Goal: Task Accomplishment & Management: Use online tool/utility

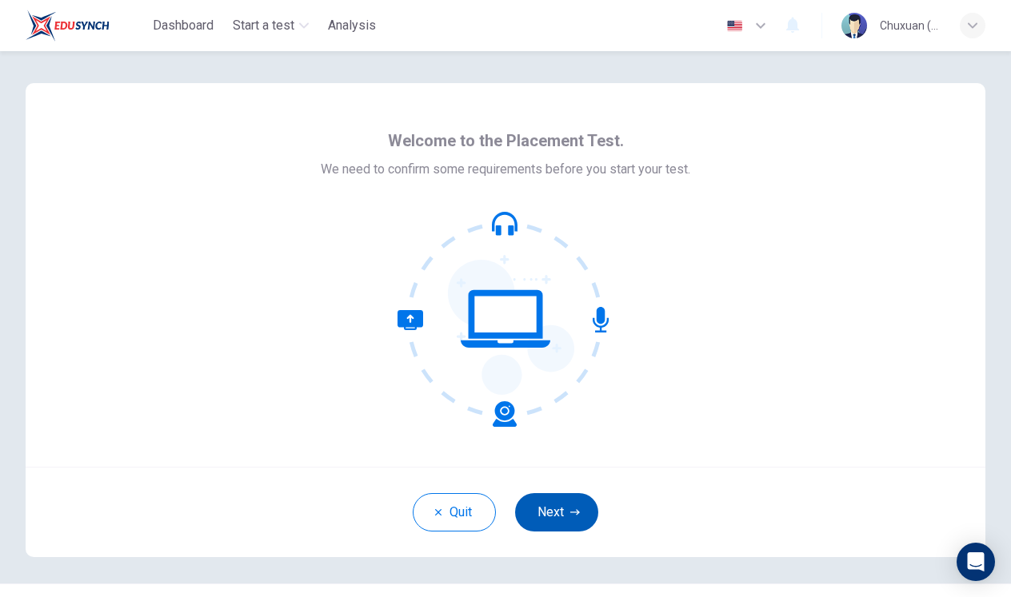
click at [540, 505] on button "Next" at bounding box center [556, 512] width 83 height 38
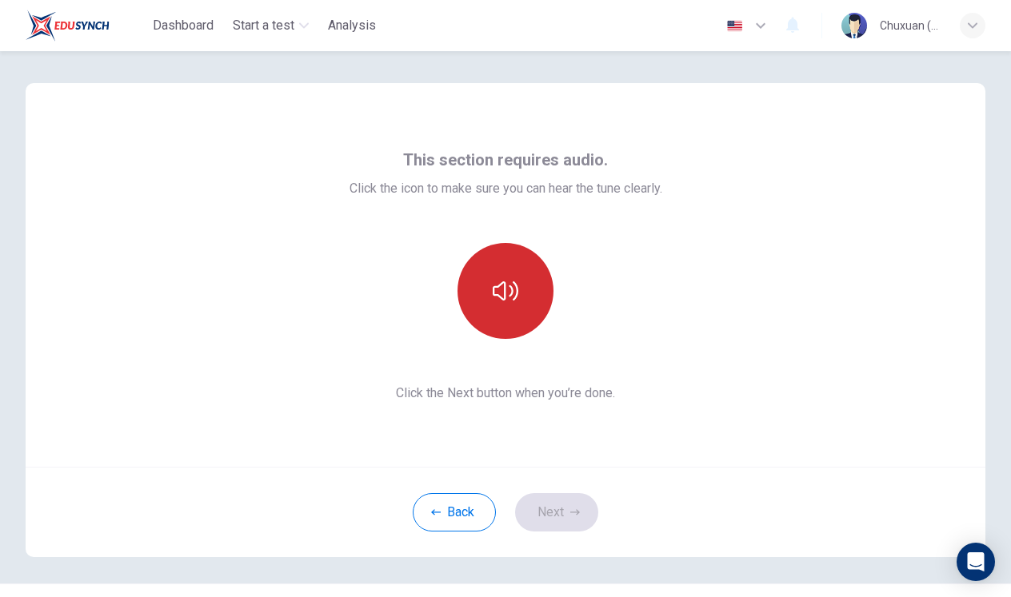
click at [506, 314] on button "button" at bounding box center [505, 291] width 96 height 96
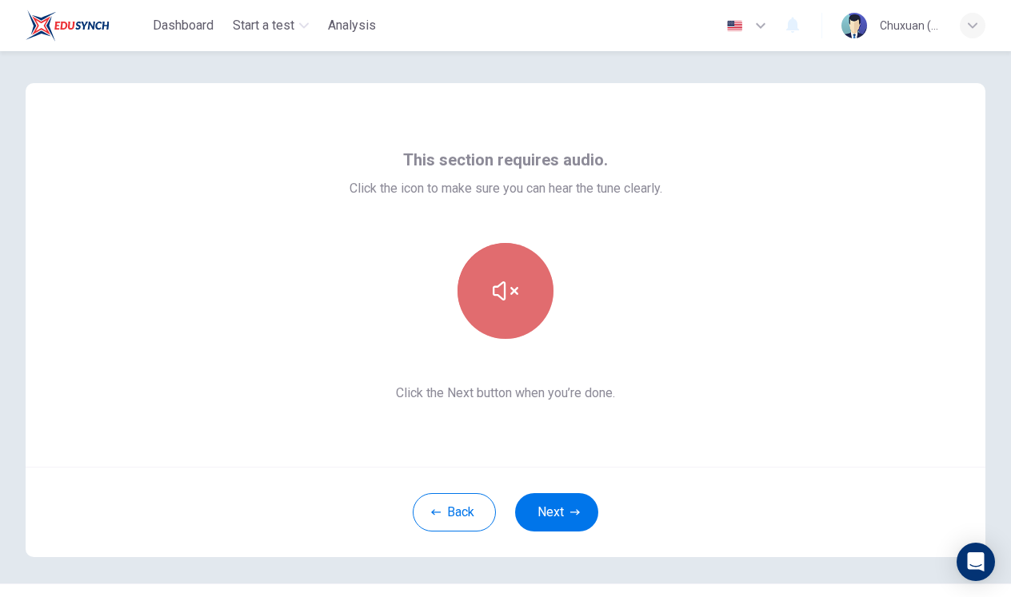
click at [518, 316] on button "button" at bounding box center [505, 291] width 96 height 96
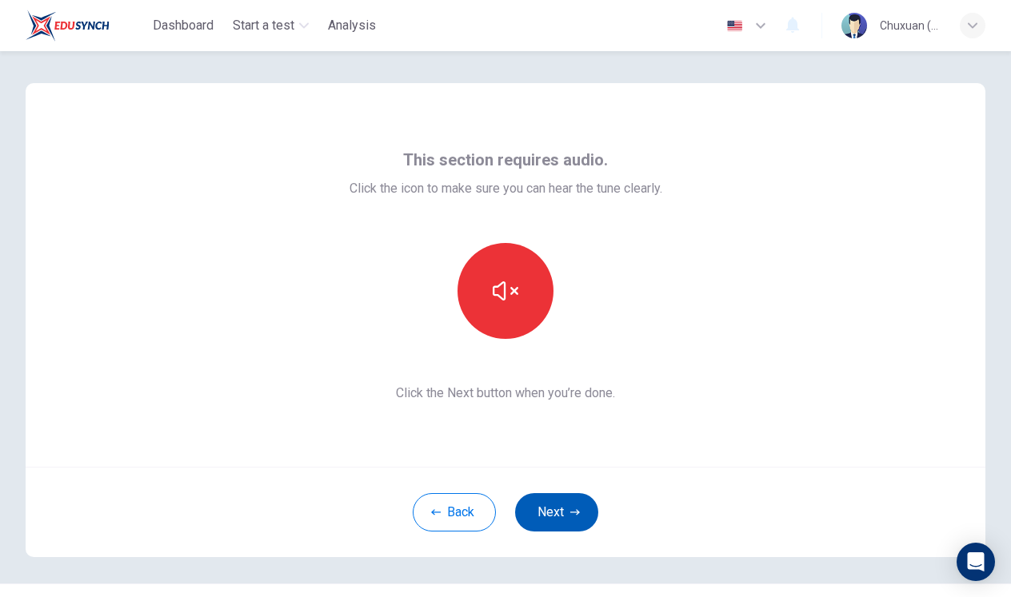
click at [577, 513] on icon "button" at bounding box center [575, 512] width 10 height 6
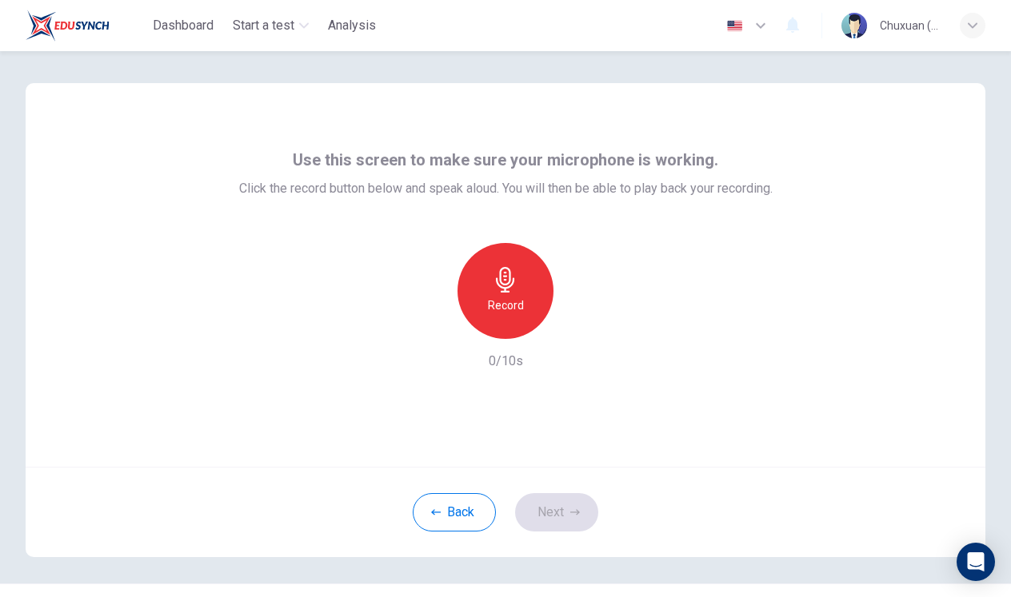
click at [532, 318] on div "Record" at bounding box center [505, 291] width 96 height 96
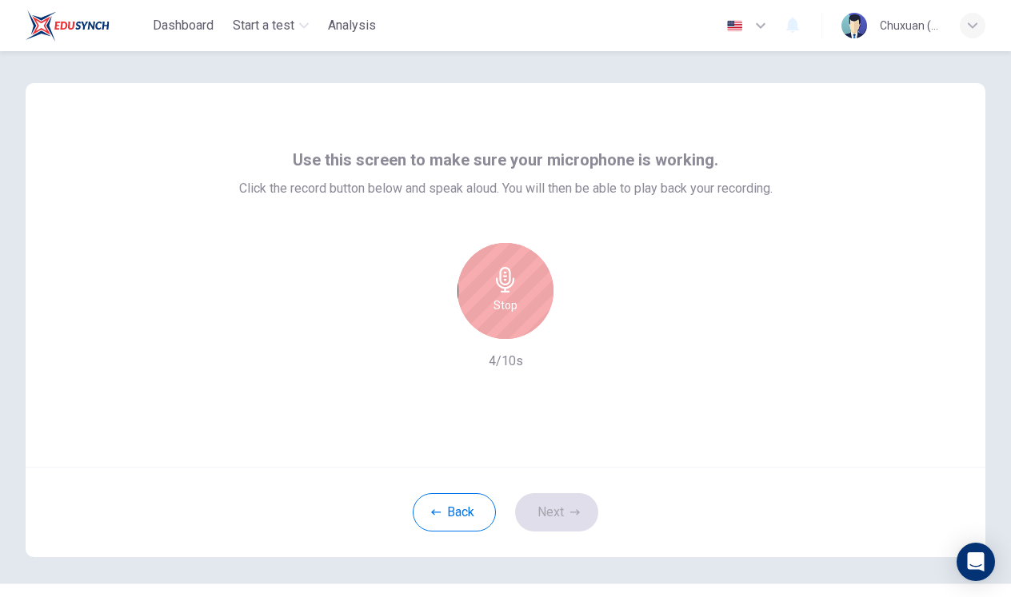
click at [517, 323] on div "Stop" at bounding box center [505, 291] width 96 height 96
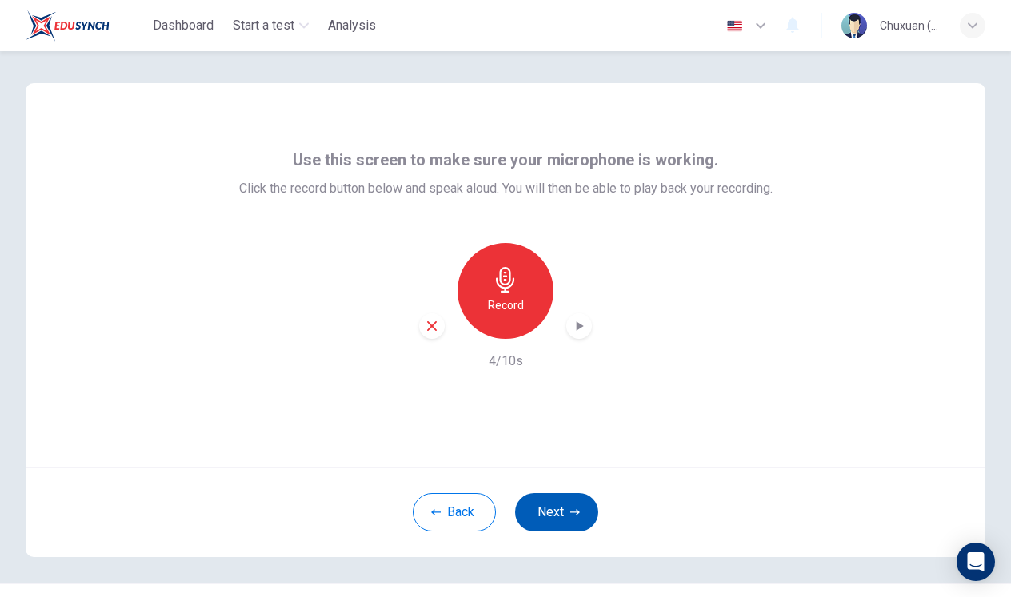
click at [577, 509] on icon "button" at bounding box center [575, 513] width 10 height 10
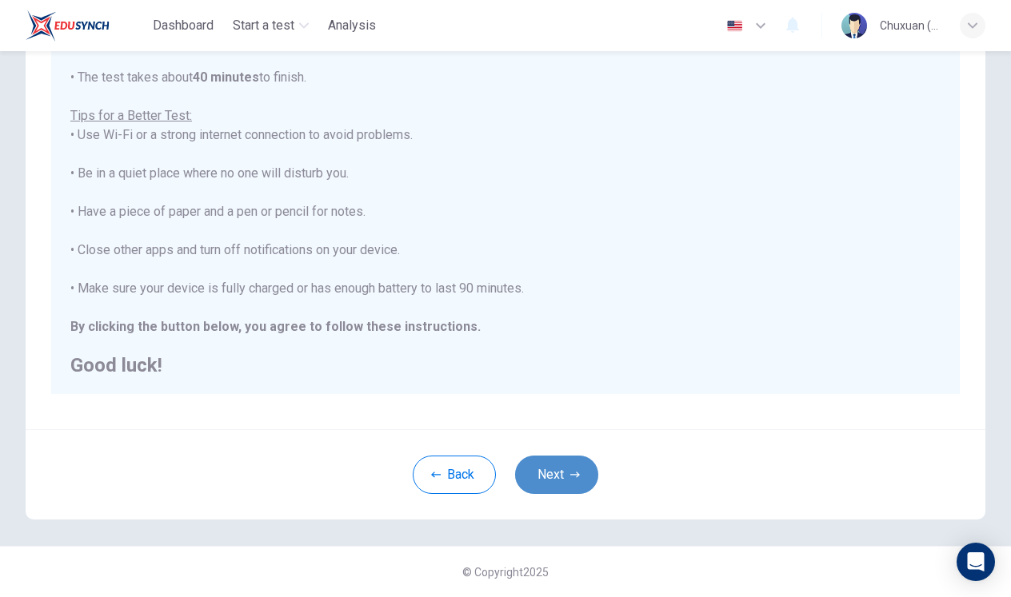
click at [564, 489] on button "Next" at bounding box center [556, 475] width 83 height 38
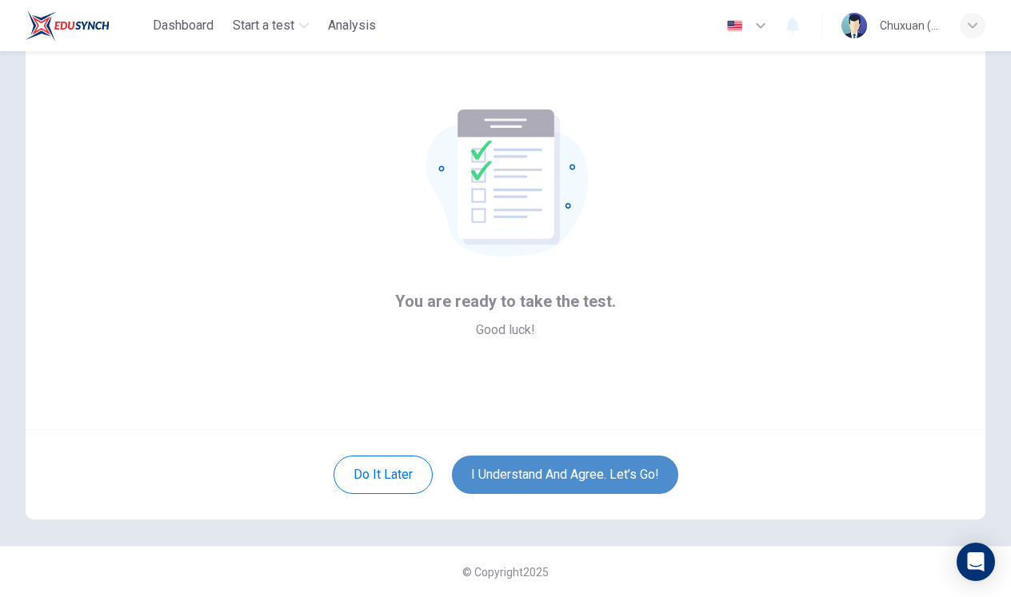
click at [513, 456] on button "I understand and agree. Let’s go!" at bounding box center [565, 475] width 226 height 38
click at [495, 456] on button "I understand and agree. Let’s go!" at bounding box center [565, 475] width 226 height 38
click at [547, 456] on button "I understand and agree. Let’s go!" at bounding box center [565, 475] width 226 height 38
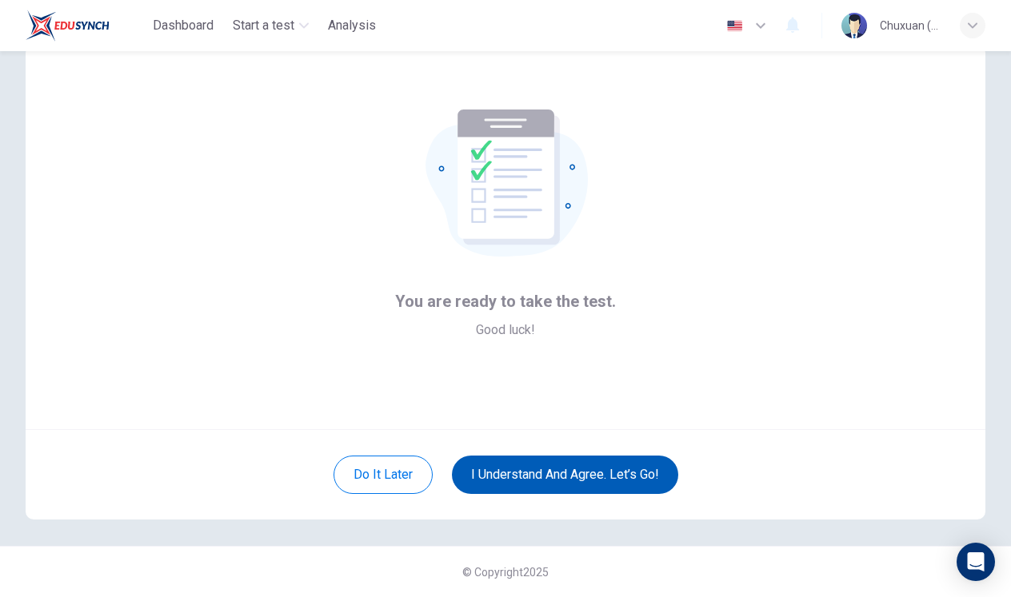
click at [547, 456] on button "I understand and agree. Let’s go!" at bounding box center [565, 475] width 226 height 38
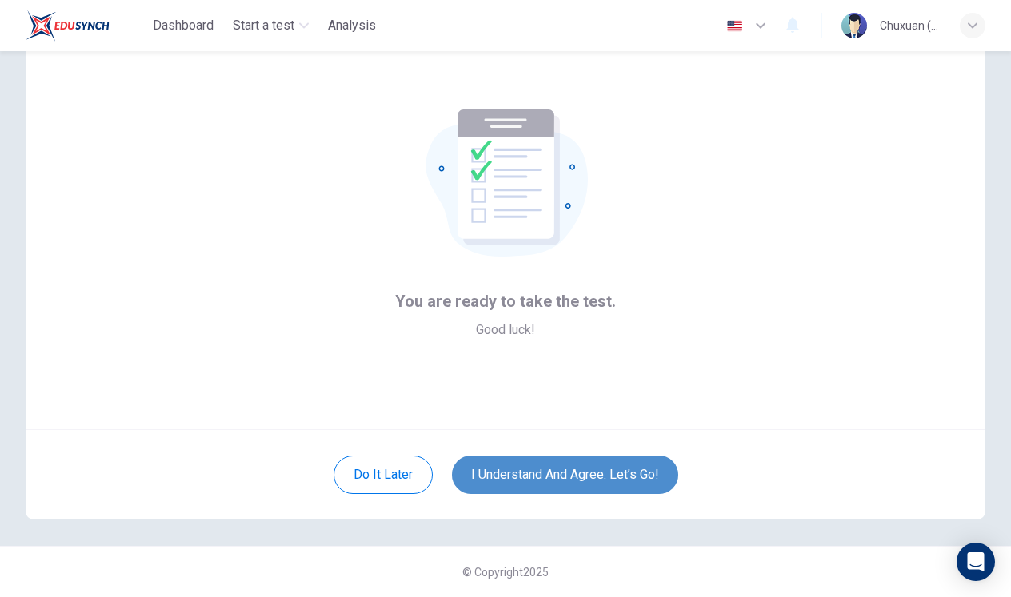
click at [547, 456] on button "I understand and agree. Let’s go!" at bounding box center [565, 475] width 226 height 38
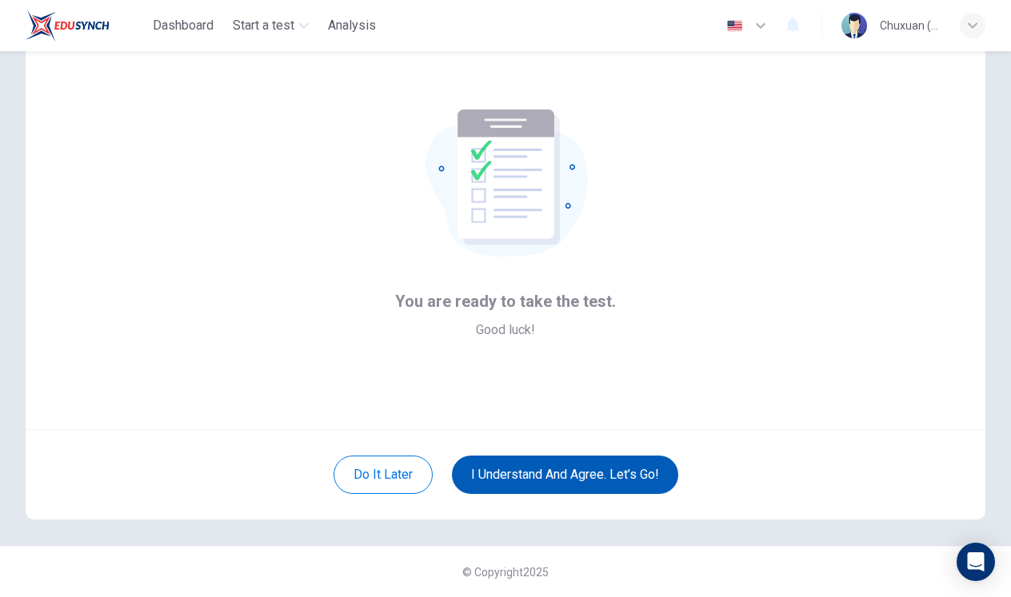
click at [547, 266] on body "Dashboard Start a test Analysis English en ​ Chuxuan ([PERSON_NAME]) [PERSON_NA…" at bounding box center [505, 298] width 1011 height 597
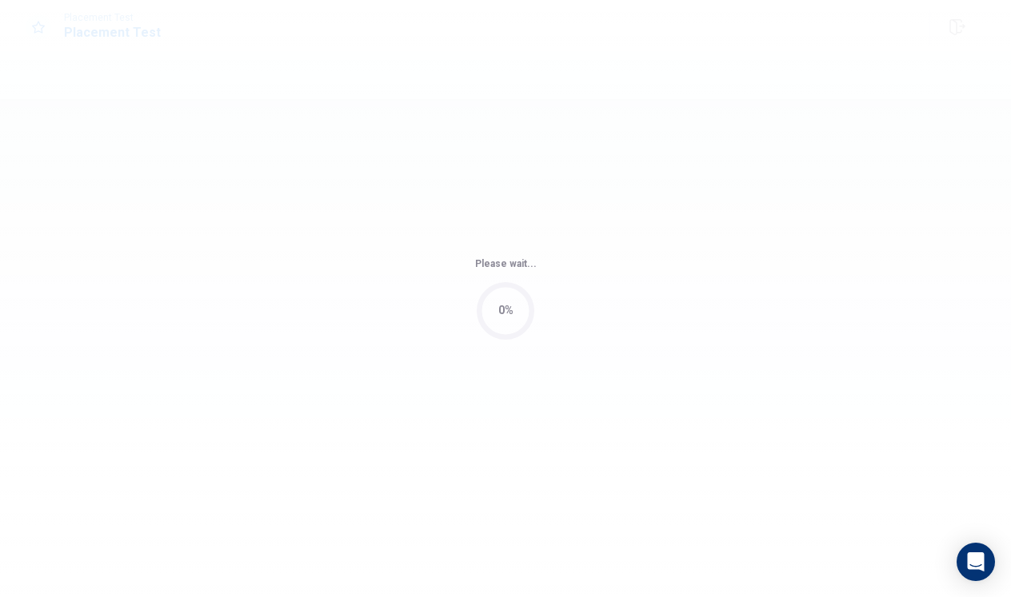
click at [547, 266] on div "Please wait... 0%" at bounding box center [505, 298] width 1011 height 597
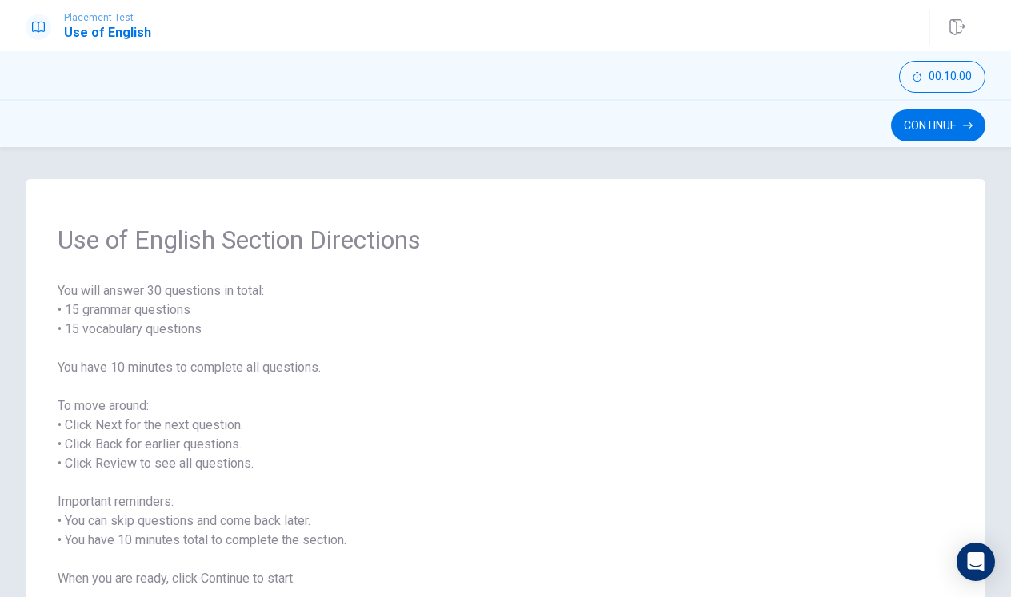
scroll to position [62, 0]
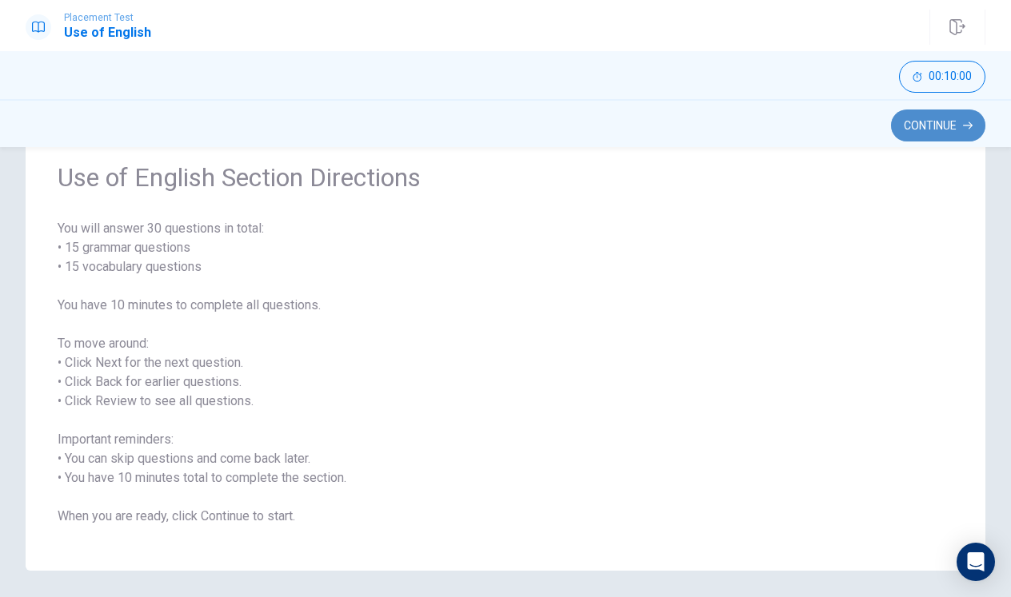
click at [905, 131] on button "Continue" at bounding box center [938, 126] width 94 height 32
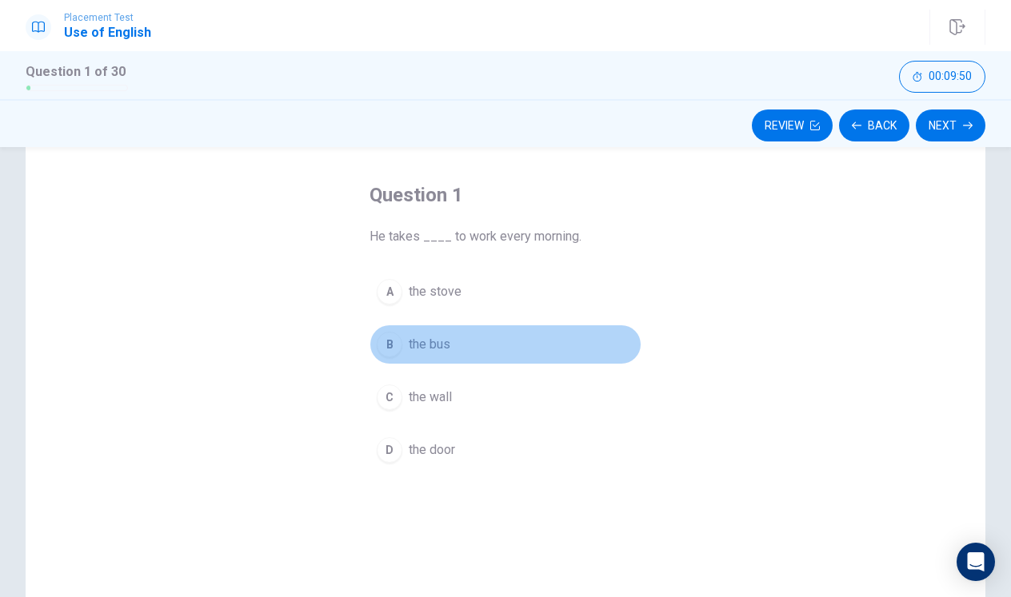
click at [390, 345] on div "B" at bounding box center [390, 345] width 26 height 26
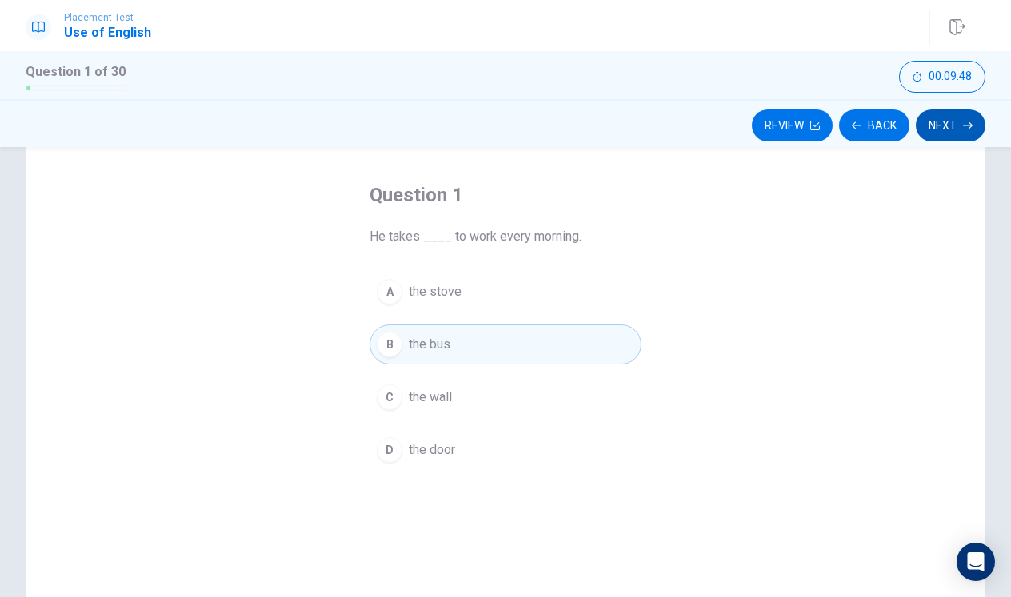
click at [930, 136] on button "Next" at bounding box center [951, 126] width 70 height 32
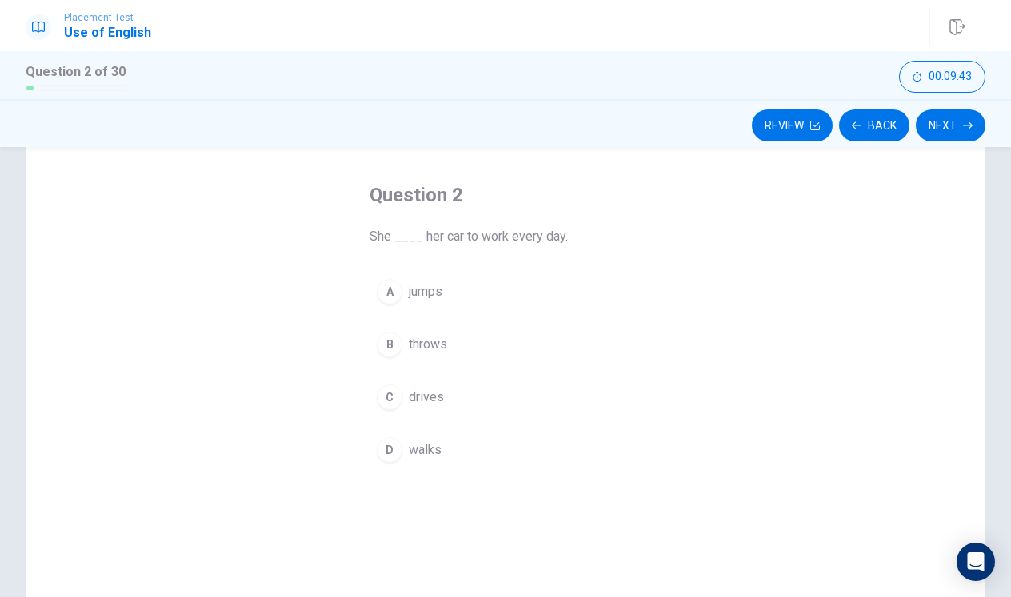
click at [394, 401] on div "C" at bounding box center [390, 398] width 26 height 26
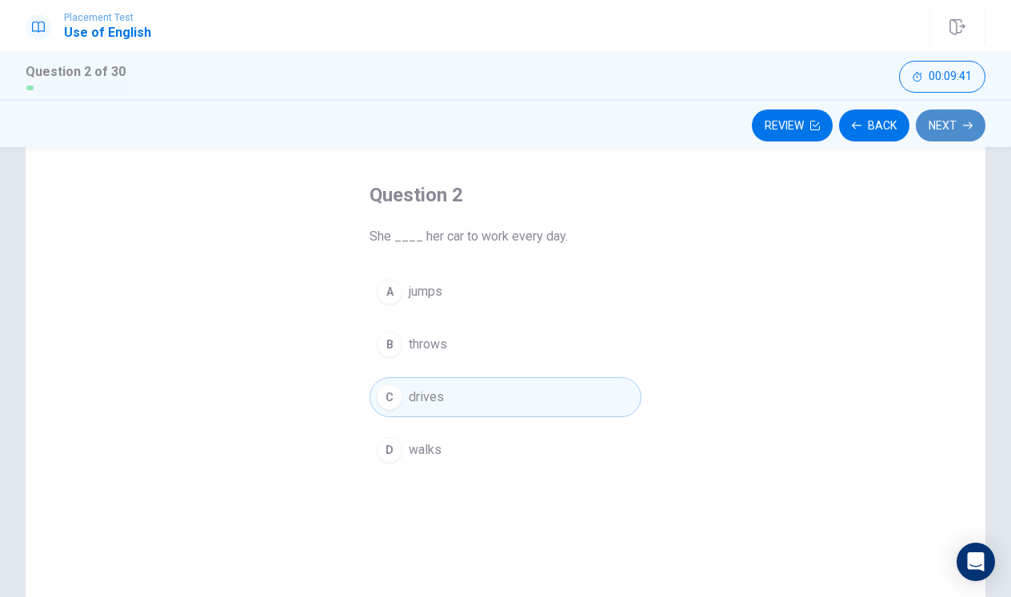
click at [946, 127] on button "Next" at bounding box center [951, 126] width 70 height 32
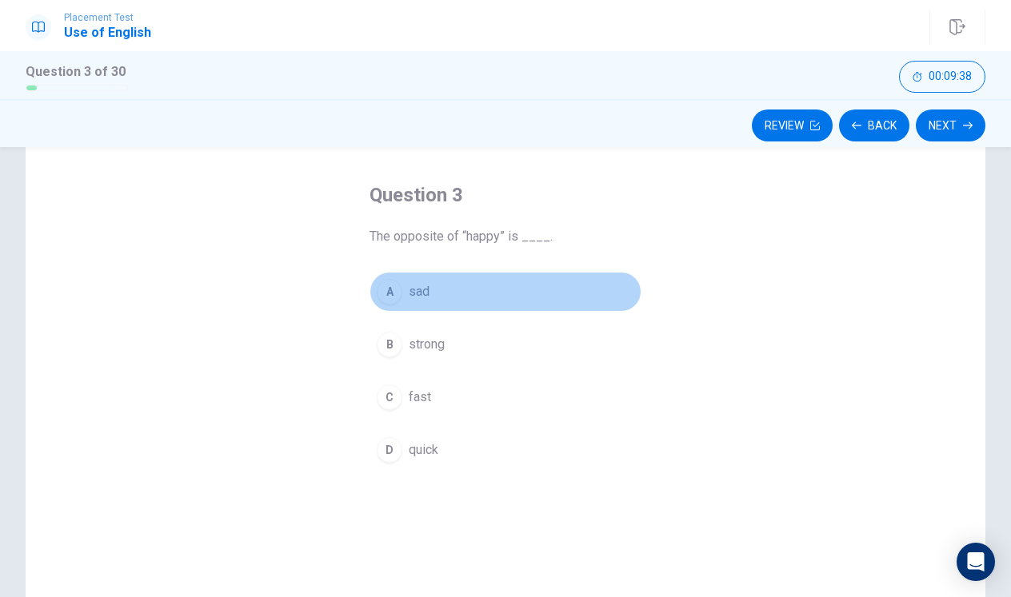
click at [390, 282] on div "A" at bounding box center [390, 292] width 26 height 26
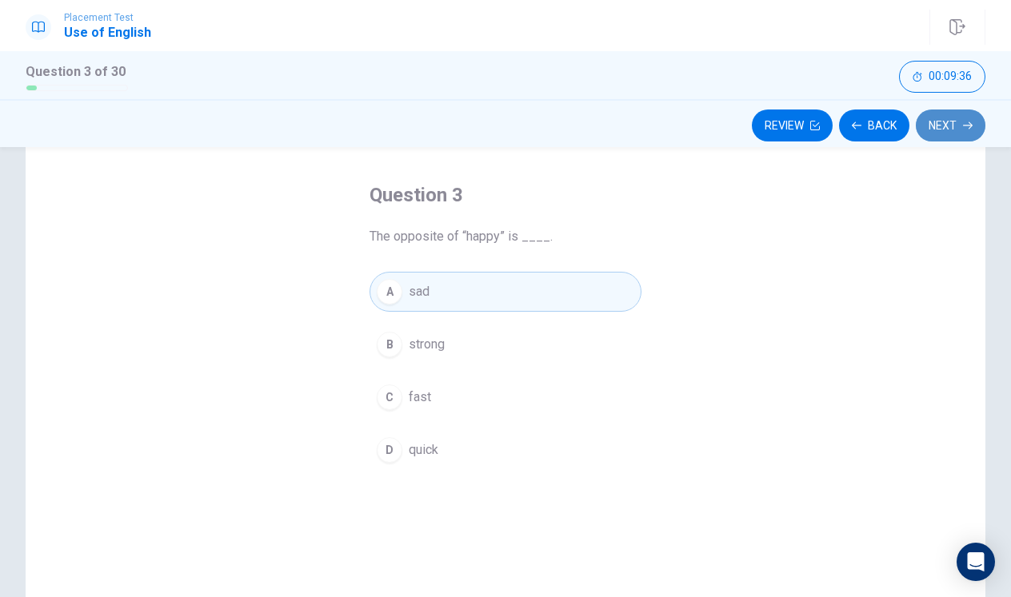
click at [941, 134] on button "Next" at bounding box center [951, 126] width 70 height 32
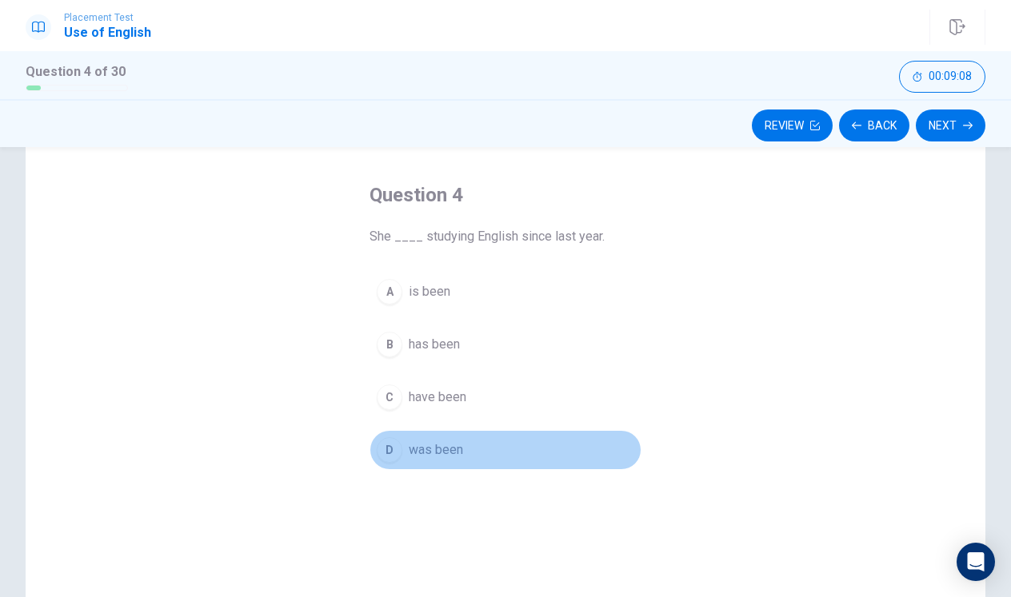
click at [392, 449] on div "D" at bounding box center [390, 450] width 26 height 26
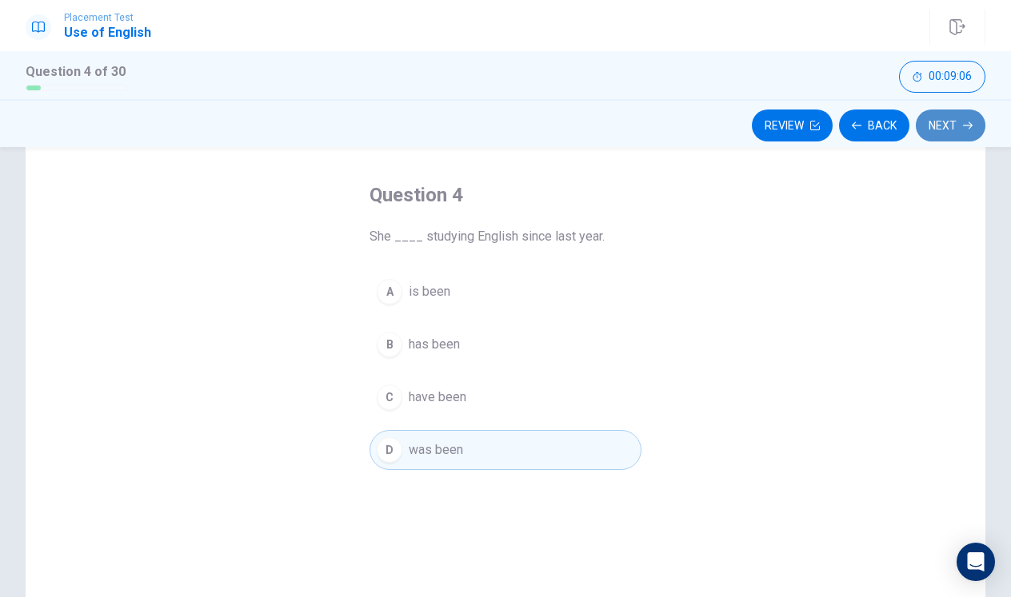
click at [967, 126] on icon "button" at bounding box center [968, 126] width 10 height 10
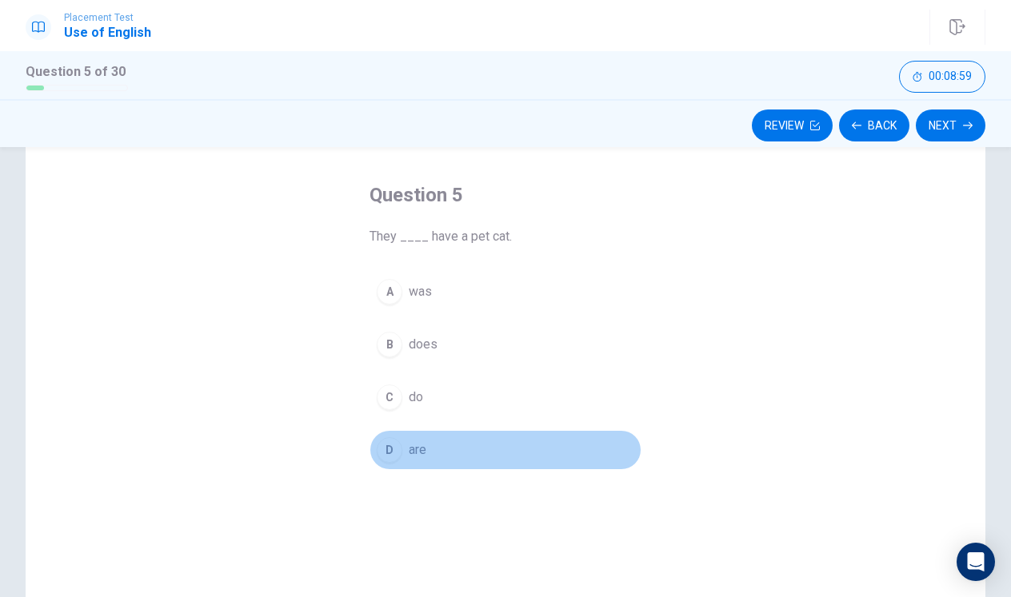
click at [397, 457] on div "D" at bounding box center [390, 450] width 26 height 26
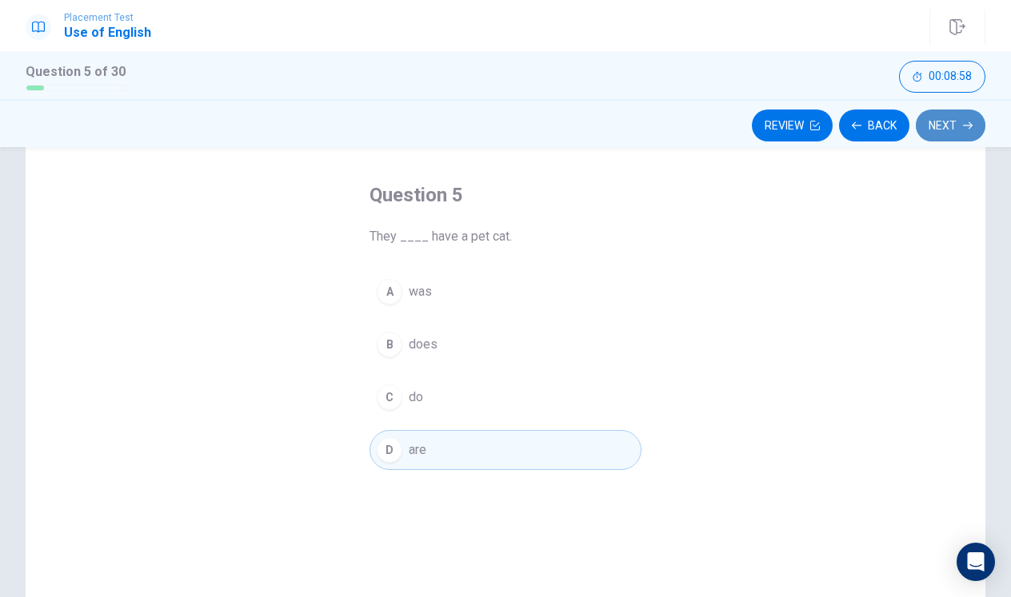
click at [935, 122] on button "Next" at bounding box center [951, 126] width 70 height 32
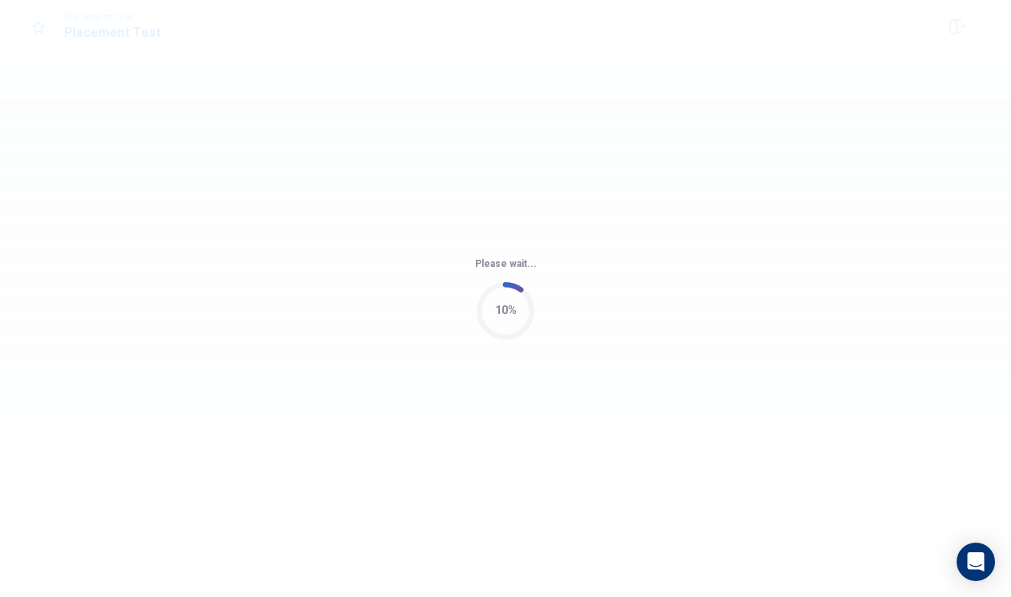
scroll to position [0, 0]
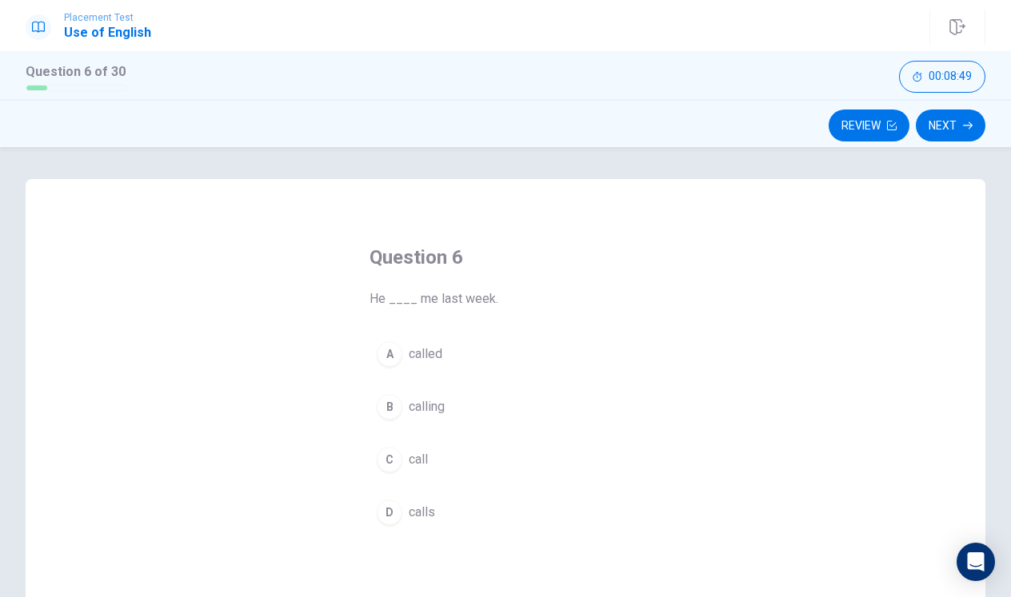
click at [389, 359] on div "A" at bounding box center [390, 354] width 26 height 26
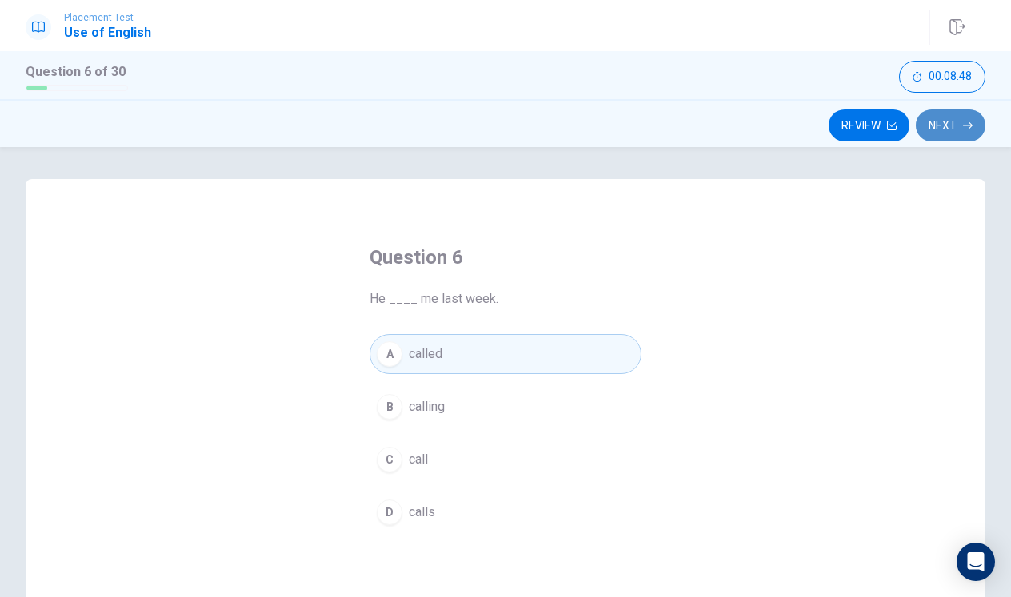
click at [977, 136] on button "Next" at bounding box center [951, 126] width 70 height 32
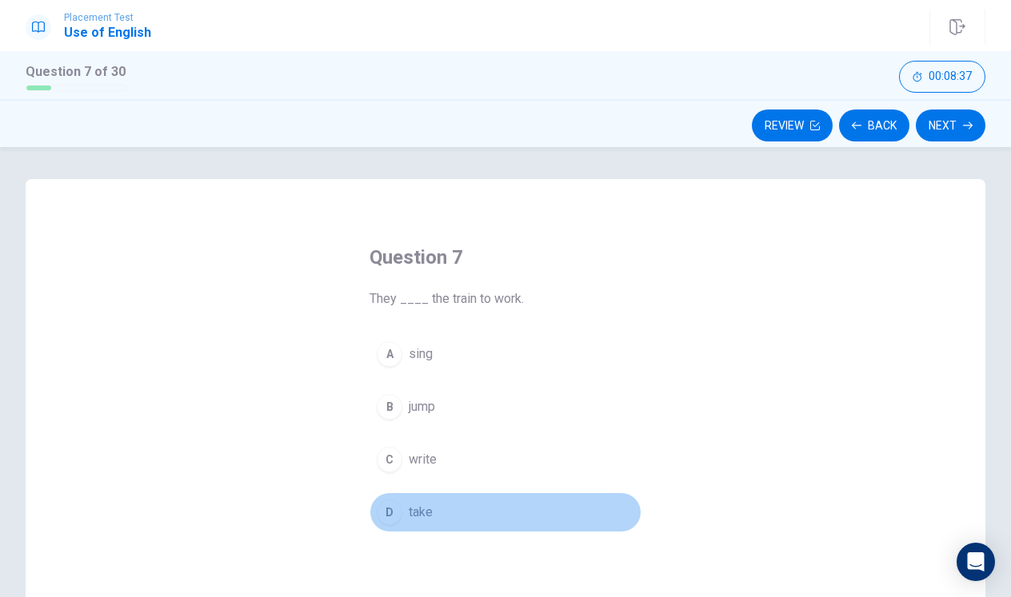
click at [385, 508] on div "D" at bounding box center [390, 513] width 26 height 26
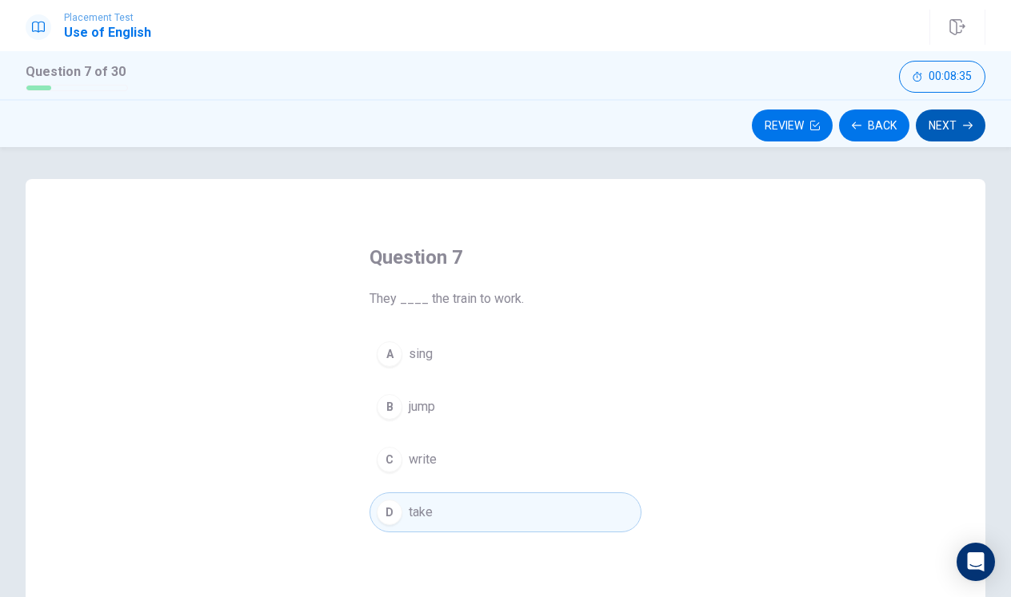
click at [956, 134] on button "Next" at bounding box center [951, 126] width 70 height 32
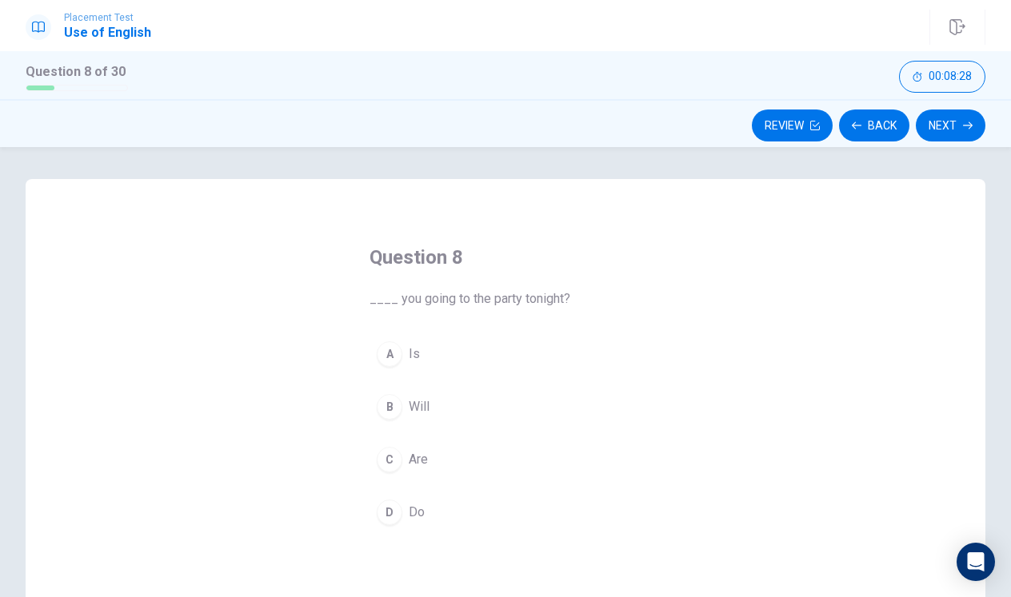
click at [391, 412] on div "B" at bounding box center [390, 407] width 26 height 26
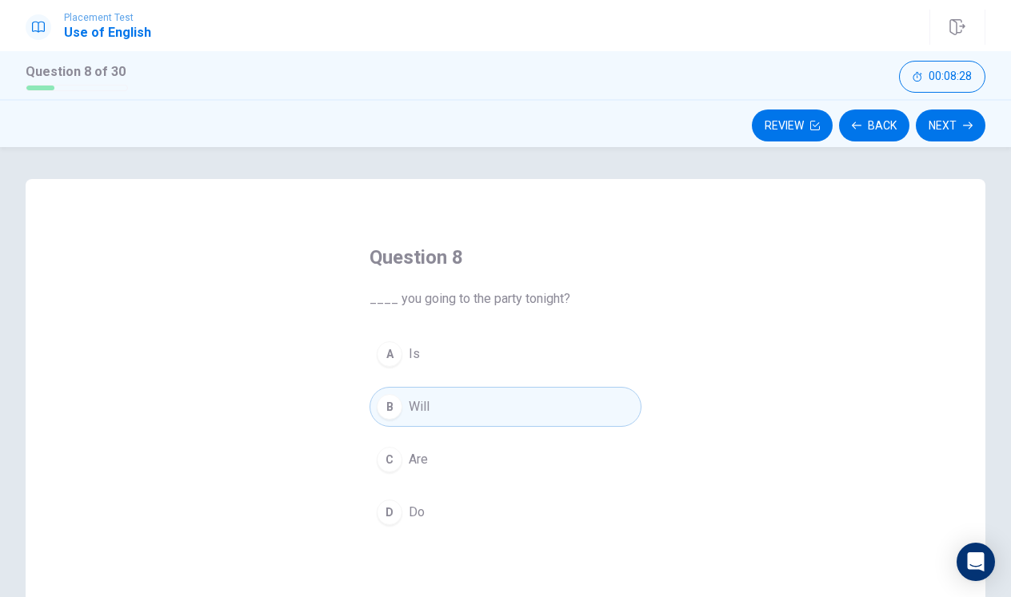
click at [391, 412] on div "B" at bounding box center [390, 407] width 26 height 26
click at [943, 141] on button "Next" at bounding box center [951, 126] width 70 height 32
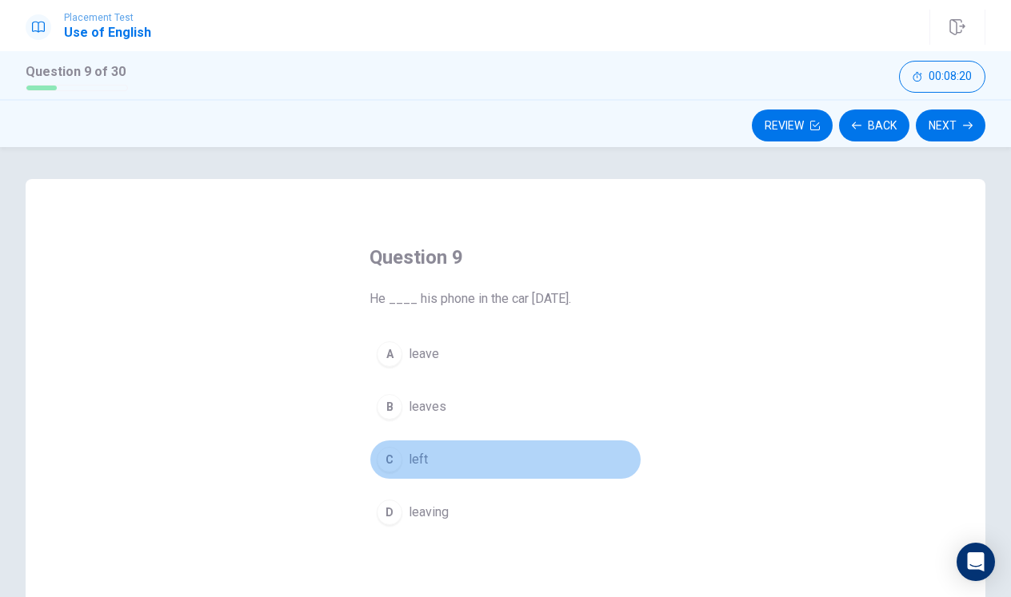
click at [389, 469] on div "C" at bounding box center [390, 460] width 26 height 26
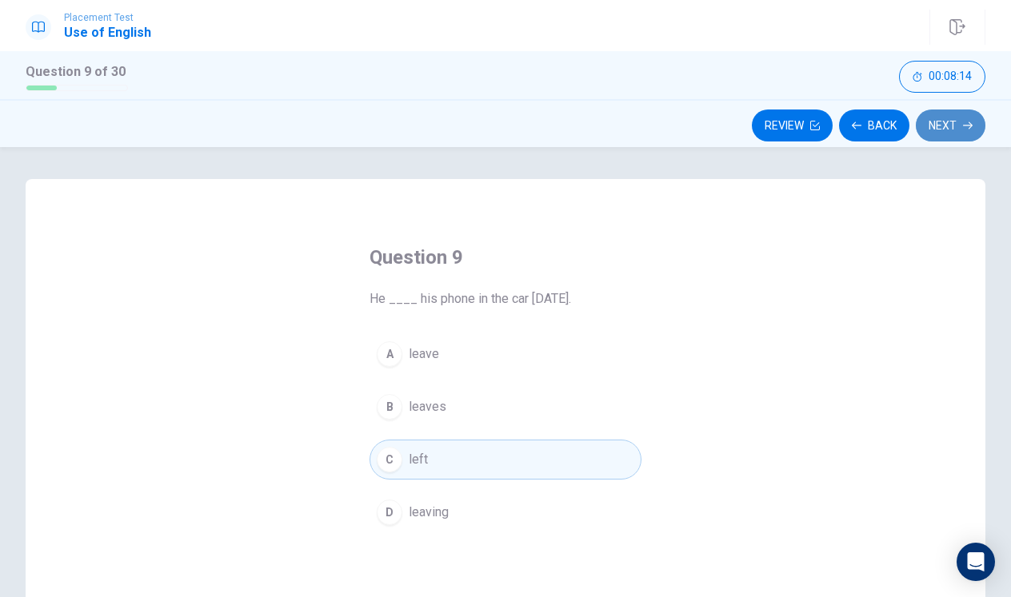
click at [980, 113] on button "Next" at bounding box center [951, 126] width 70 height 32
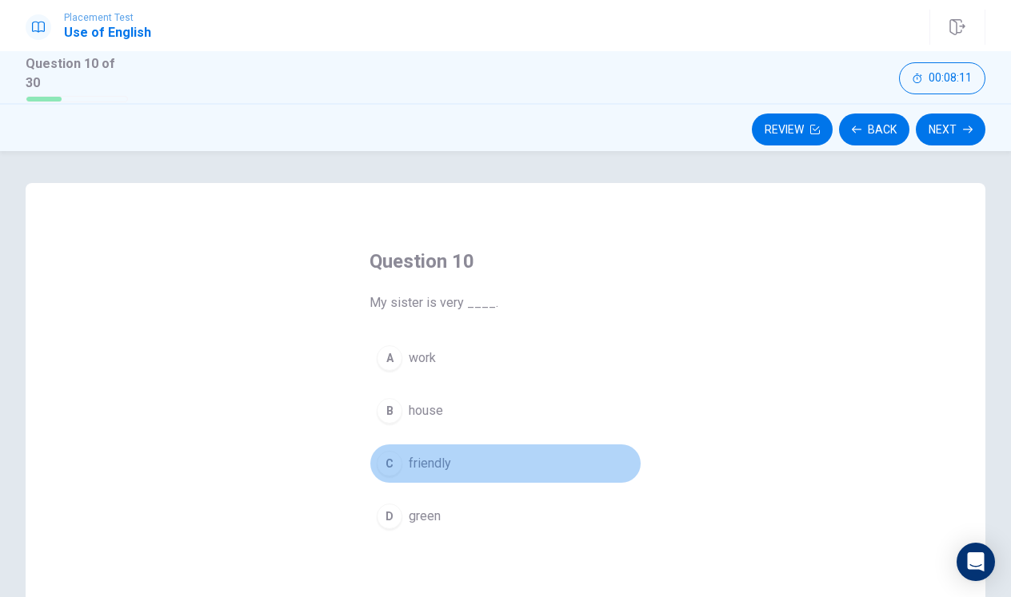
click at [401, 462] on div "C" at bounding box center [390, 464] width 26 height 26
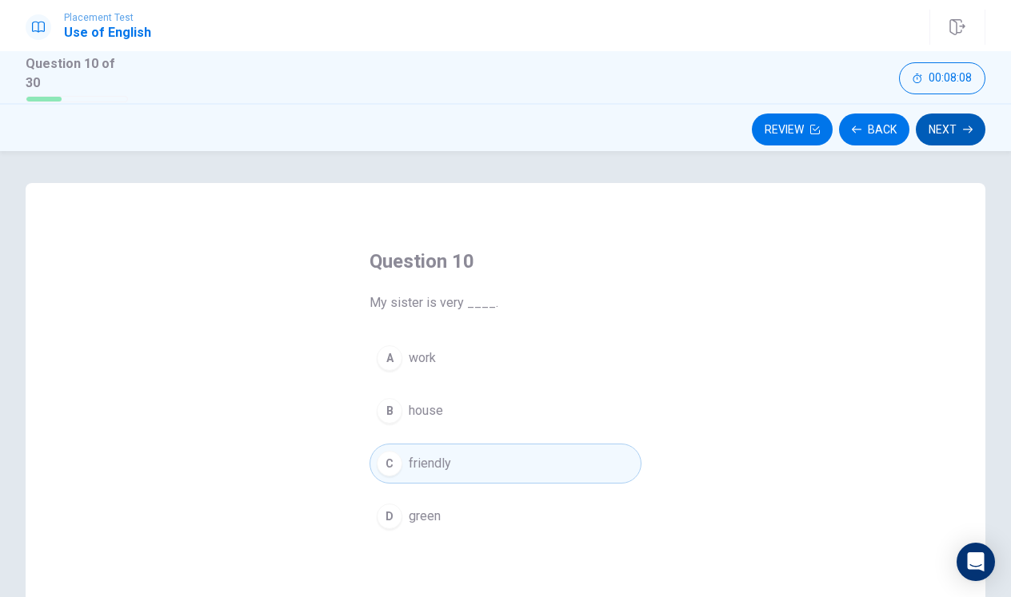
click at [949, 126] on button "Next" at bounding box center [951, 130] width 70 height 32
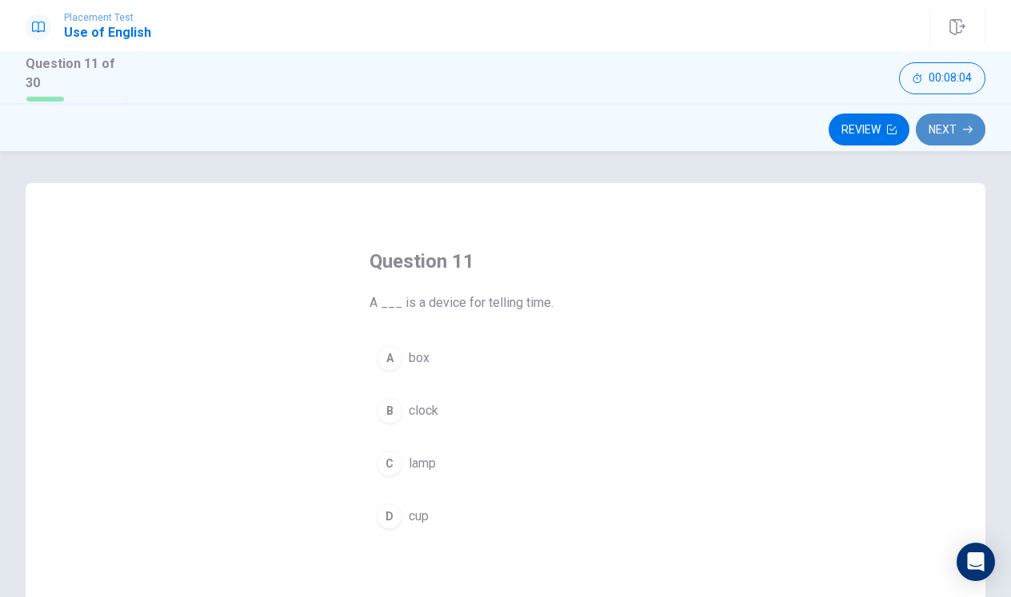
click at [933, 138] on button "Next" at bounding box center [951, 130] width 70 height 32
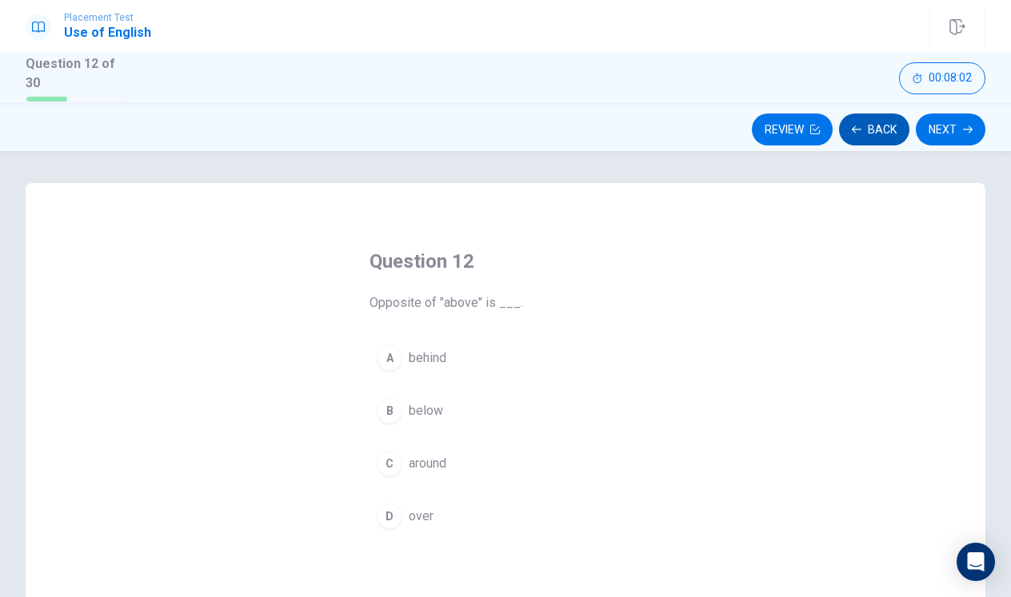
click at [862, 130] on button "Back" at bounding box center [874, 130] width 70 height 32
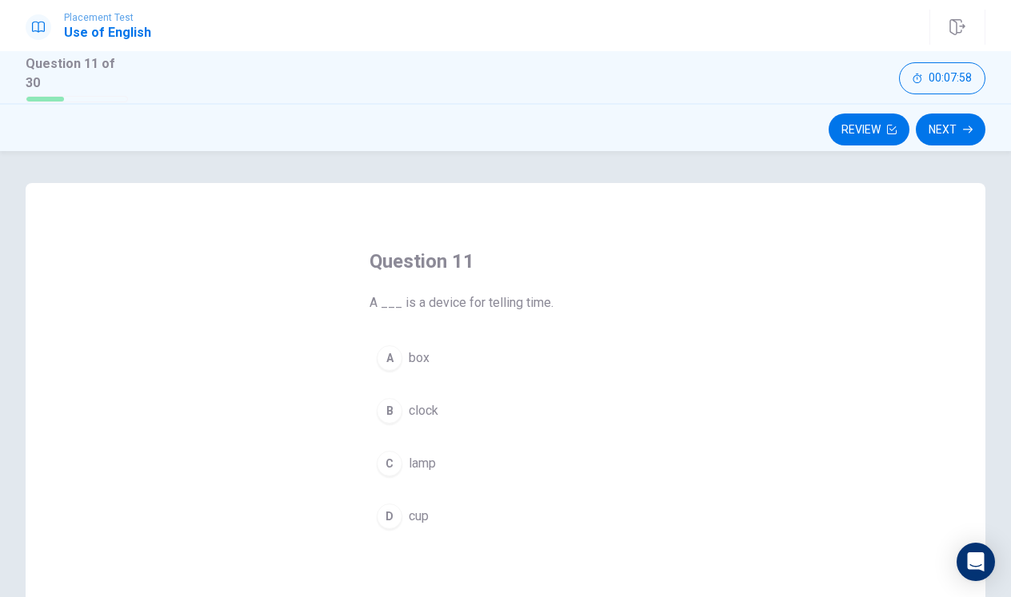
click at [393, 409] on div "B" at bounding box center [390, 411] width 26 height 26
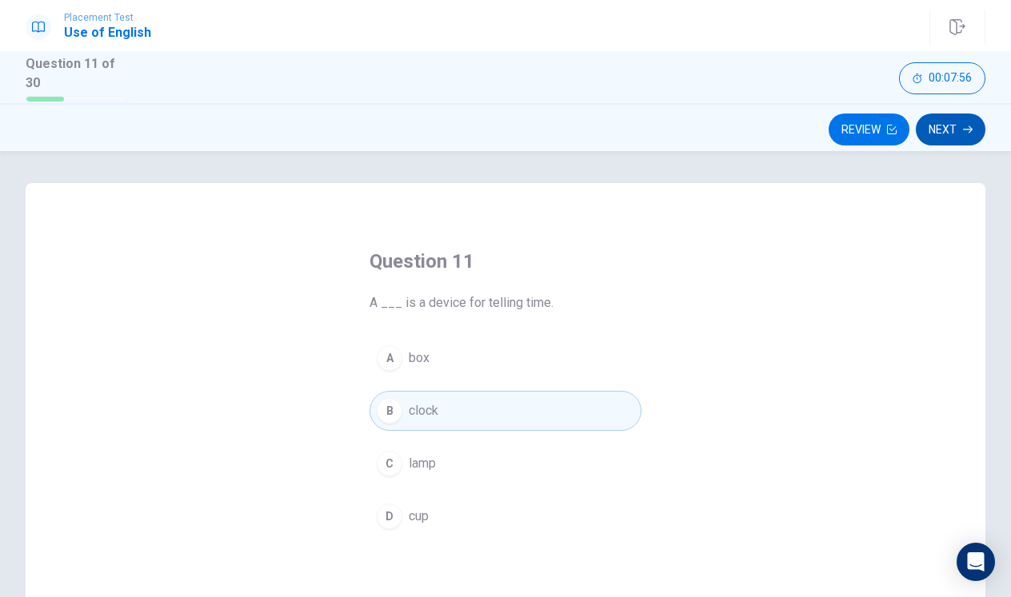
click at [957, 134] on button "Next" at bounding box center [951, 130] width 70 height 32
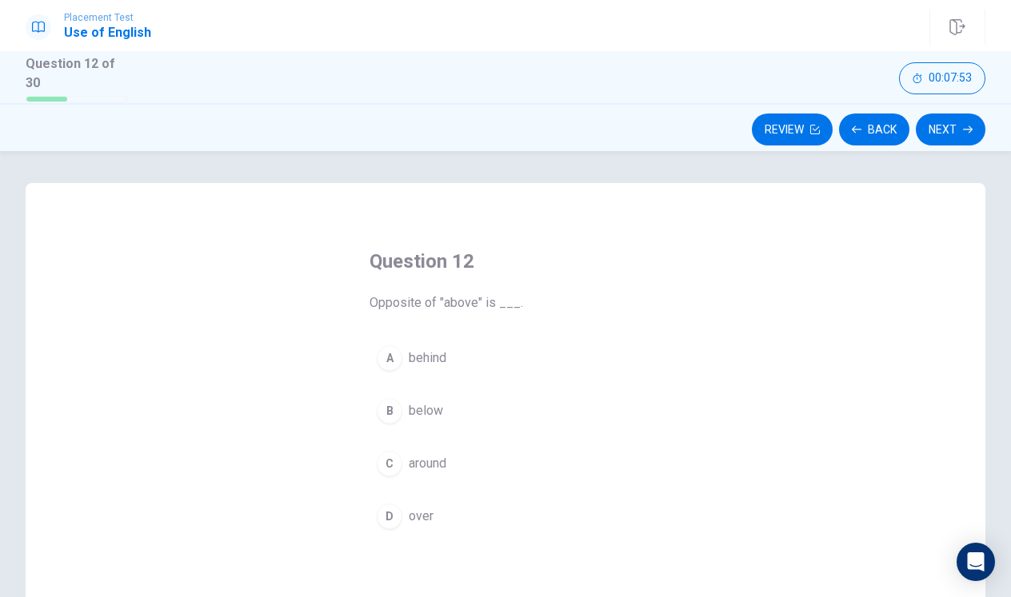
click at [387, 420] on button "B below" at bounding box center [505, 411] width 272 height 40
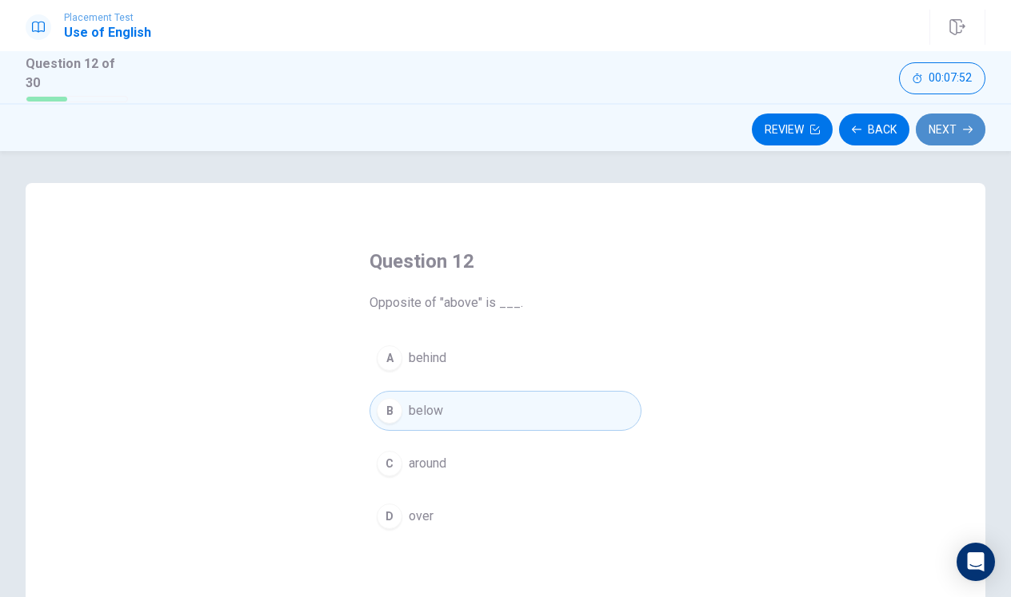
click at [965, 125] on icon "button" at bounding box center [968, 130] width 10 height 10
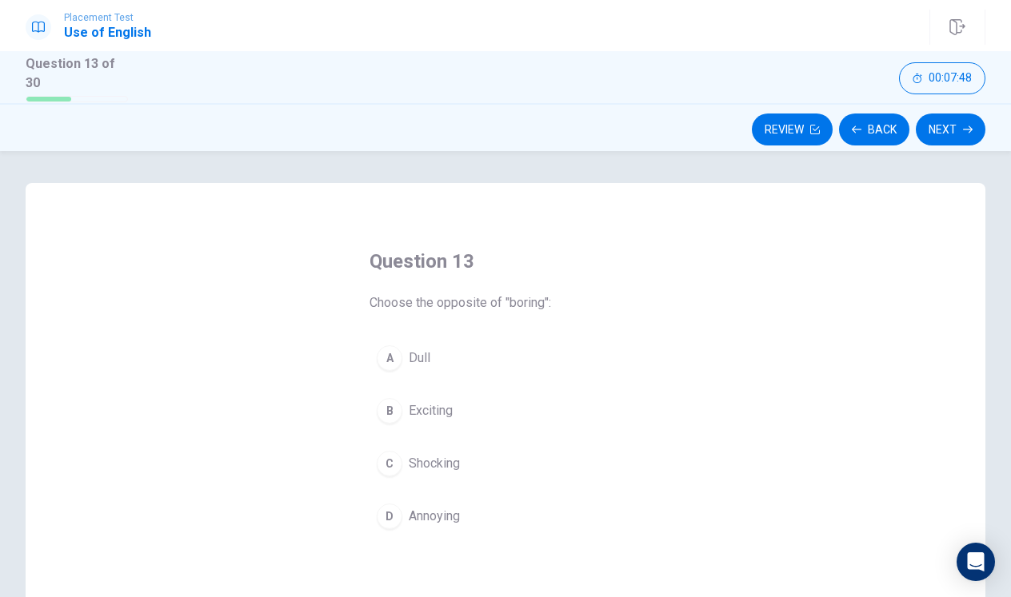
click at [378, 413] on div "B" at bounding box center [390, 411] width 26 height 26
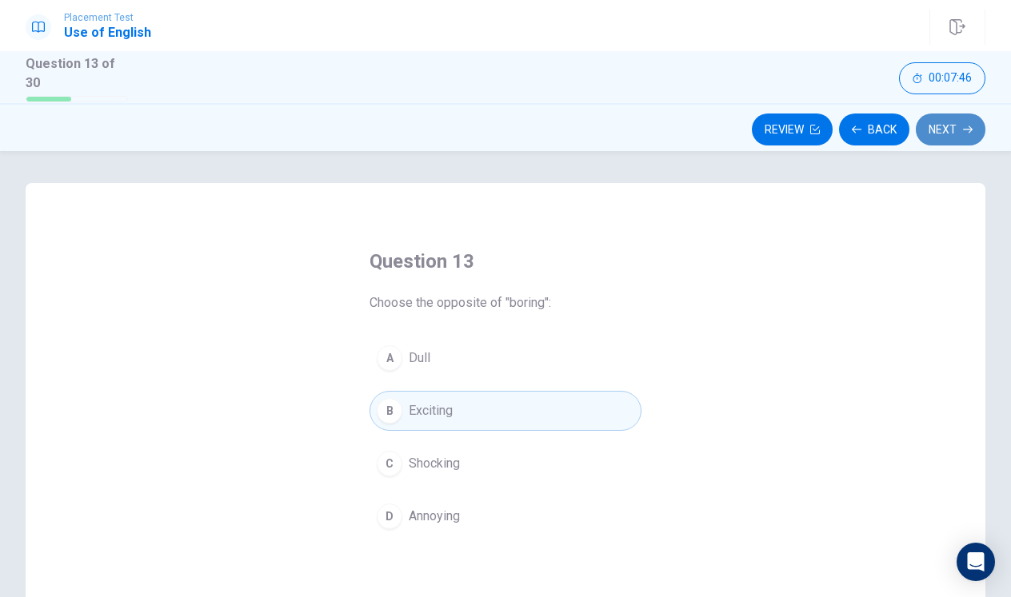
click at [943, 137] on button "Next" at bounding box center [951, 130] width 70 height 32
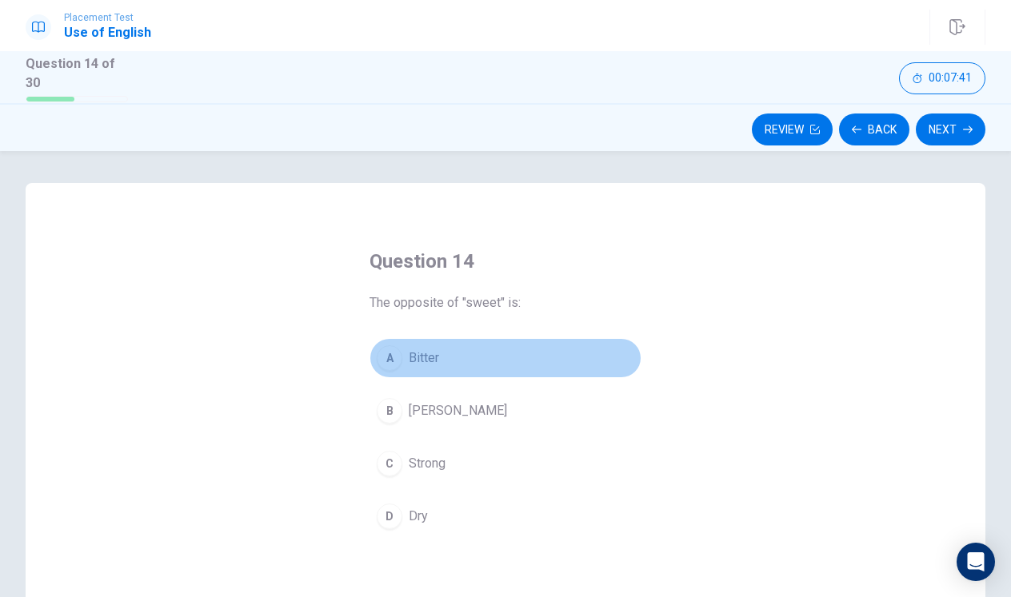
click at [389, 358] on div "A" at bounding box center [390, 358] width 26 height 26
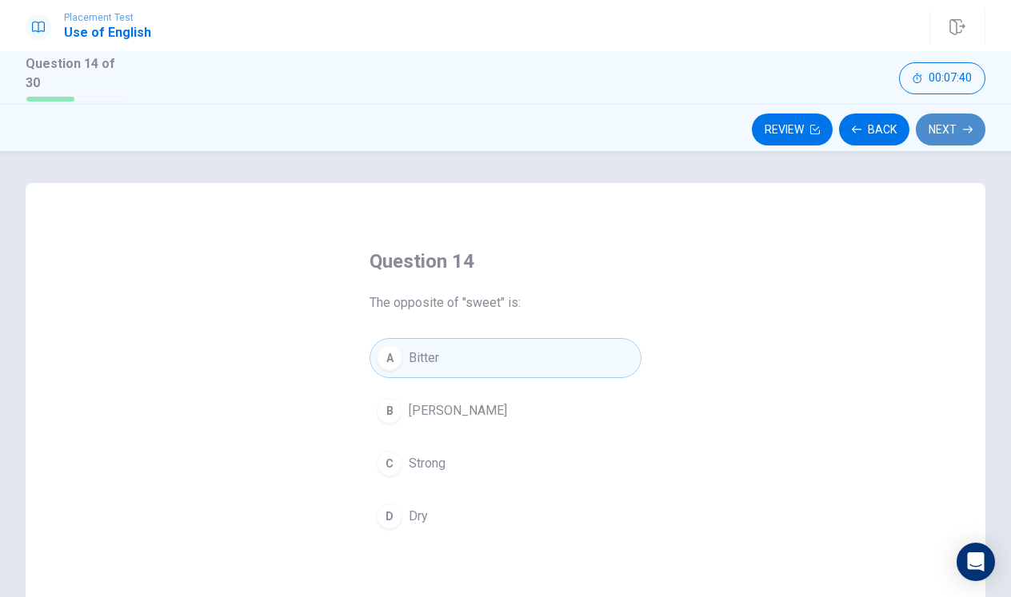
click at [961, 136] on button "Next" at bounding box center [951, 130] width 70 height 32
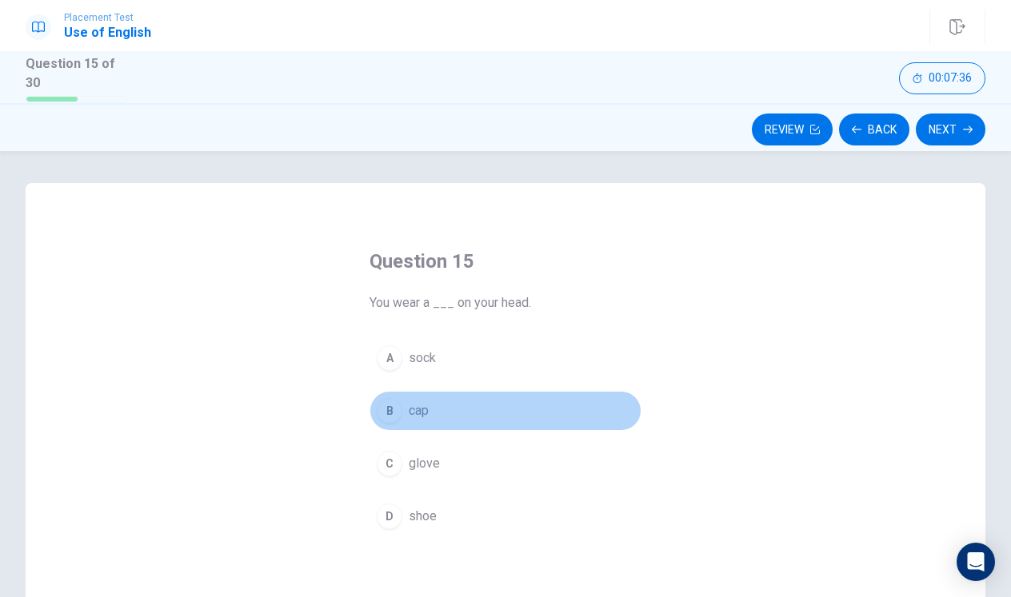
click at [398, 404] on div "B" at bounding box center [390, 411] width 26 height 26
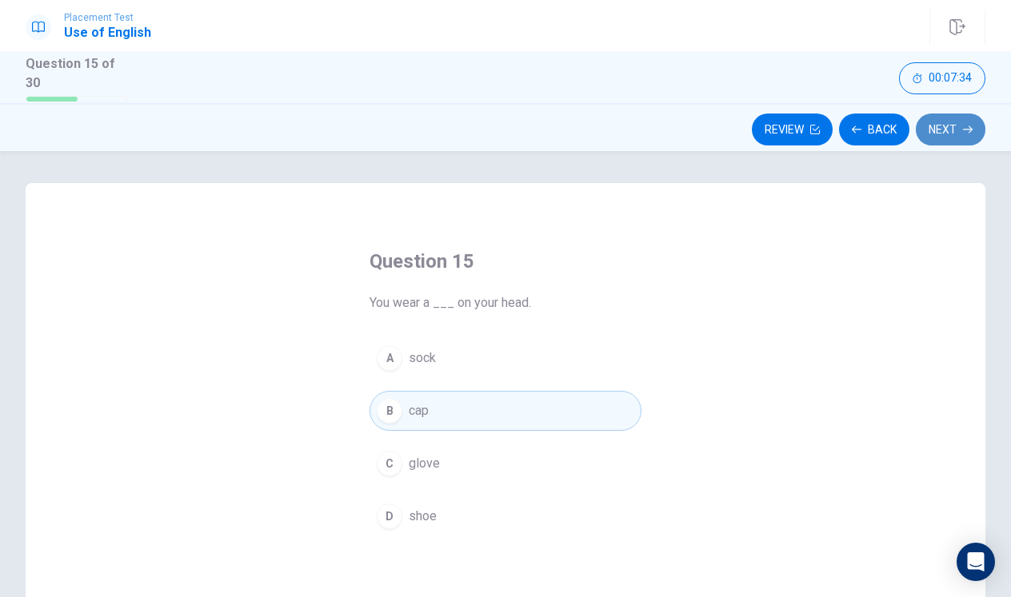
click at [935, 123] on button "Next" at bounding box center [951, 130] width 70 height 32
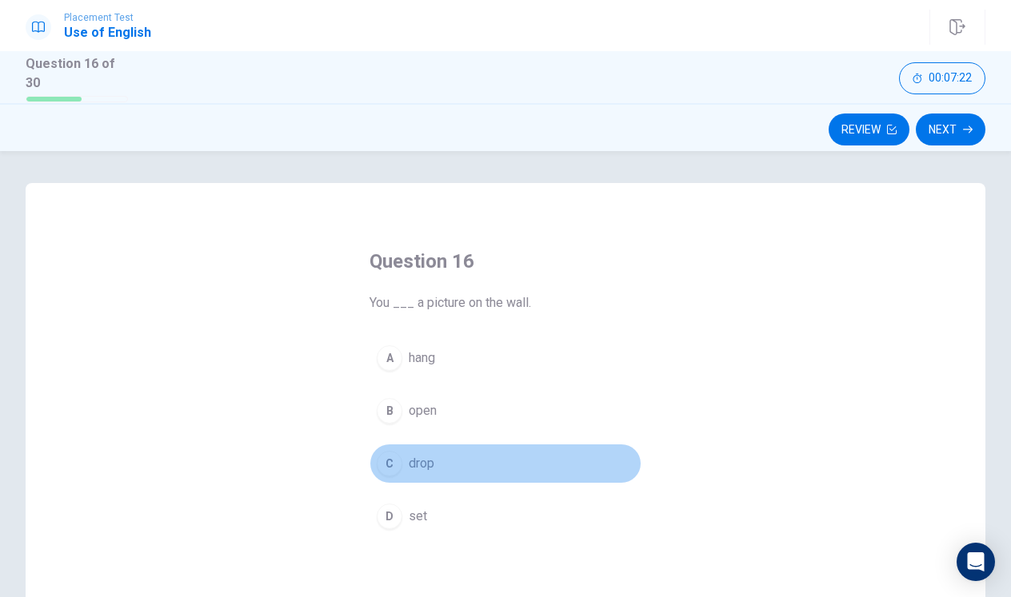
click at [391, 461] on div "C" at bounding box center [390, 464] width 26 height 26
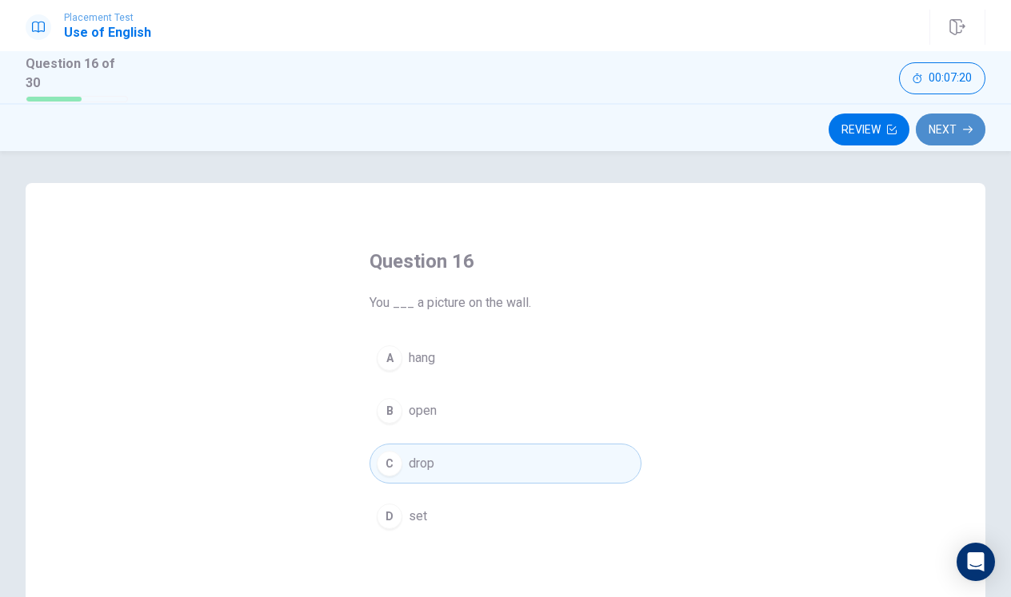
click at [950, 132] on button "Next" at bounding box center [951, 130] width 70 height 32
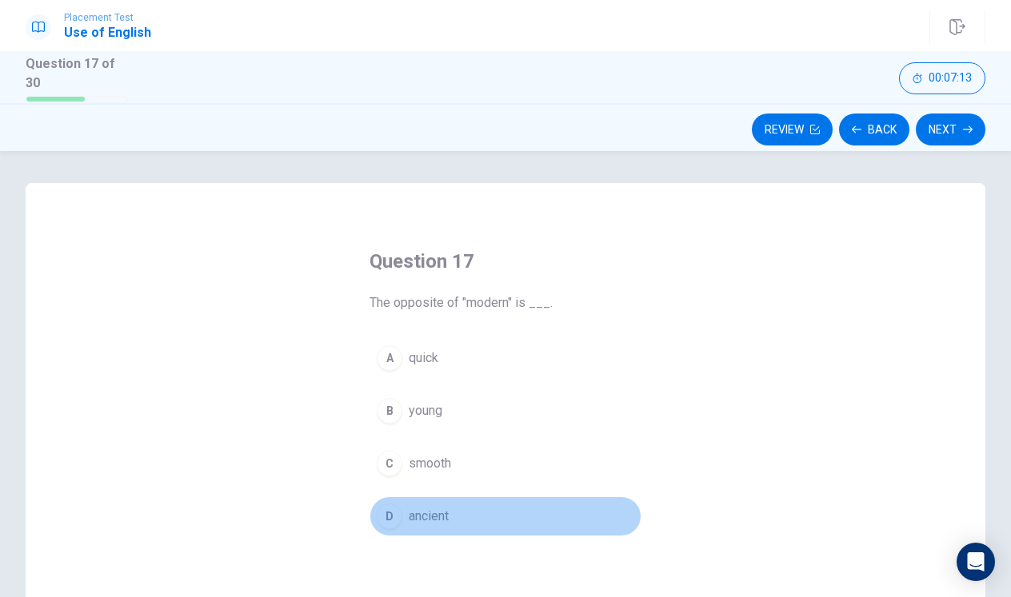
click at [385, 514] on div "D" at bounding box center [390, 517] width 26 height 26
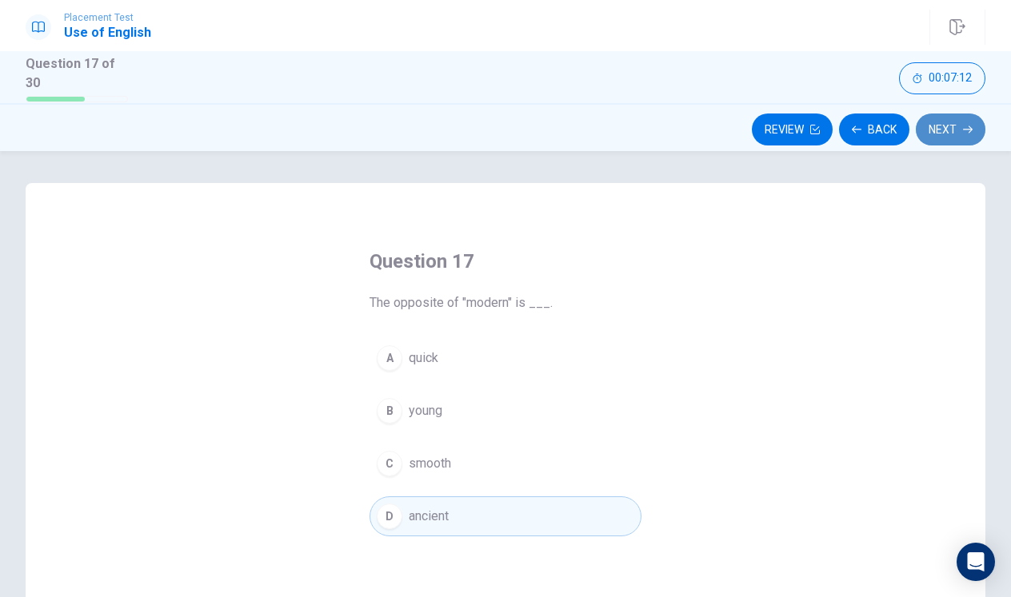
click at [936, 134] on button "Next" at bounding box center [951, 130] width 70 height 32
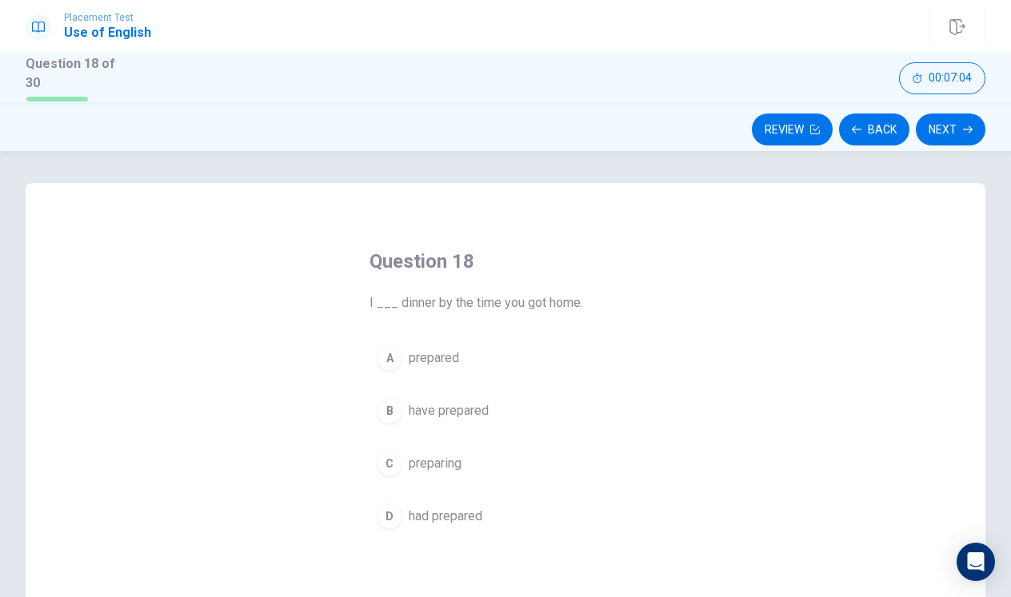
click at [389, 505] on div "D" at bounding box center [390, 517] width 26 height 26
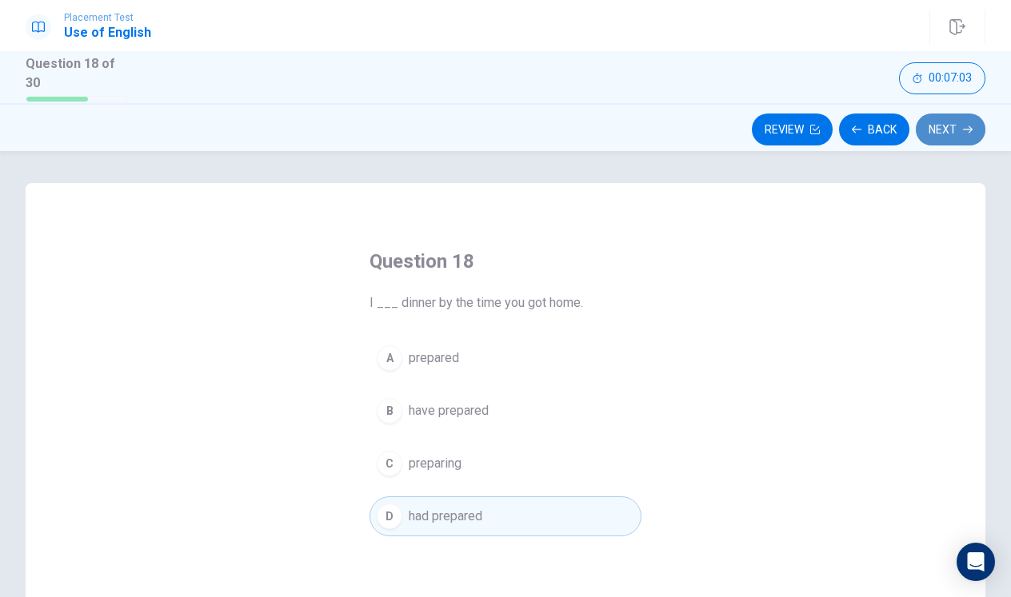
click at [945, 130] on button "Next" at bounding box center [951, 130] width 70 height 32
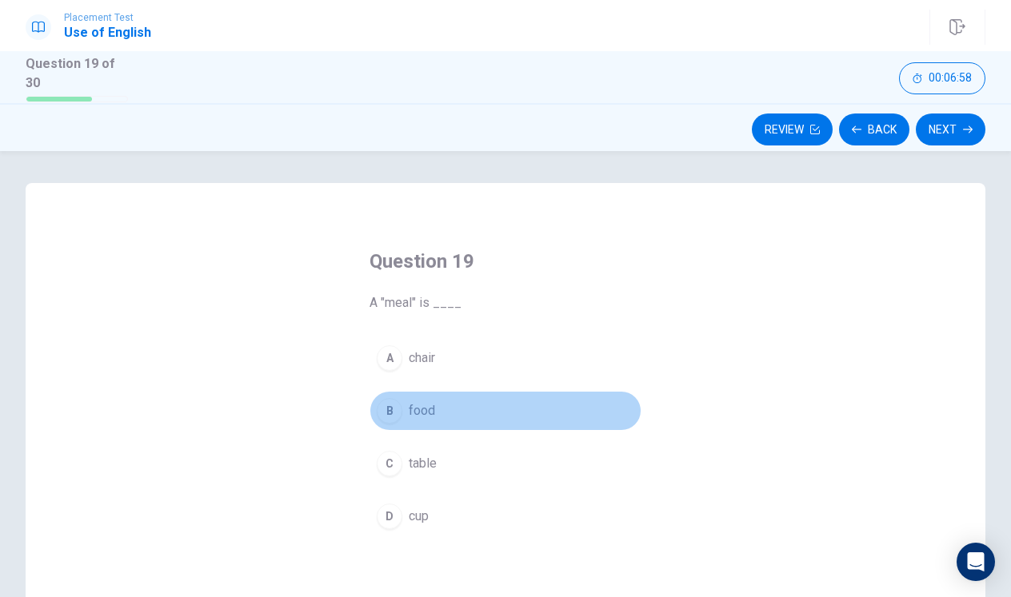
click at [386, 401] on div "B" at bounding box center [390, 411] width 26 height 26
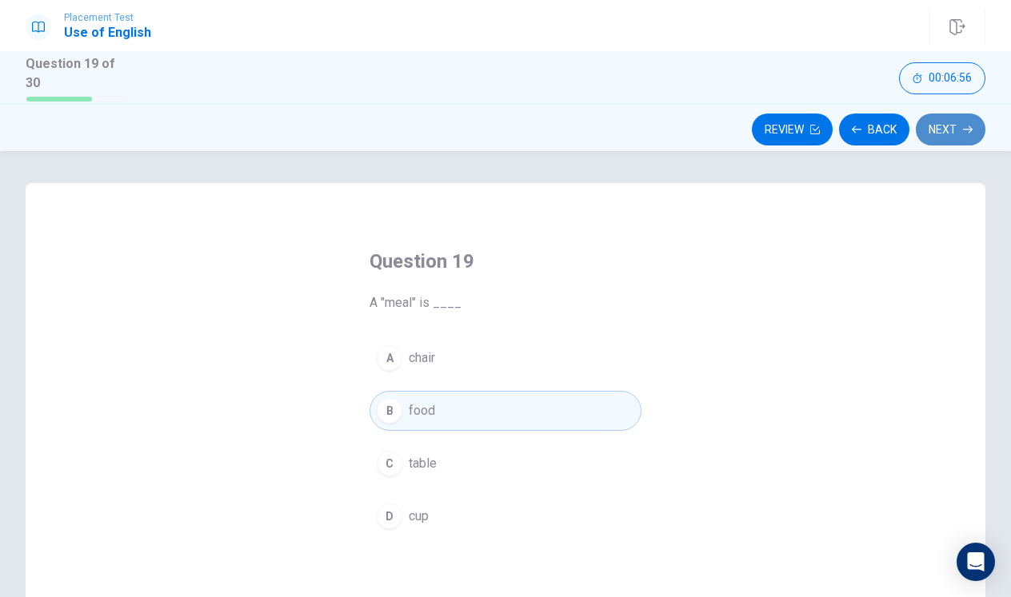
click at [960, 122] on button "Next" at bounding box center [951, 130] width 70 height 32
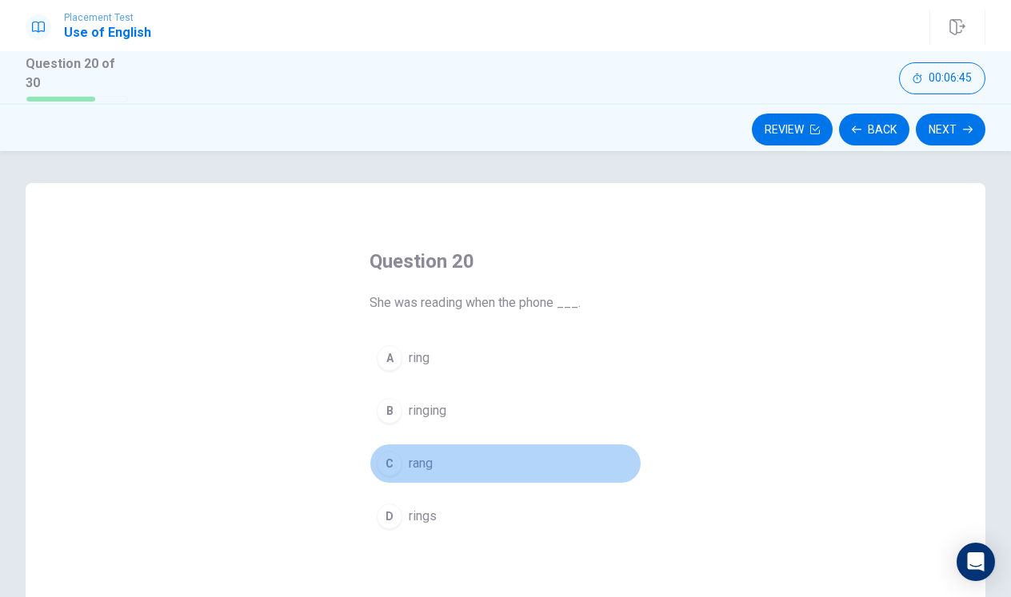
click at [399, 459] on div "C" at bounding box center [390, 464] width 26 height 26
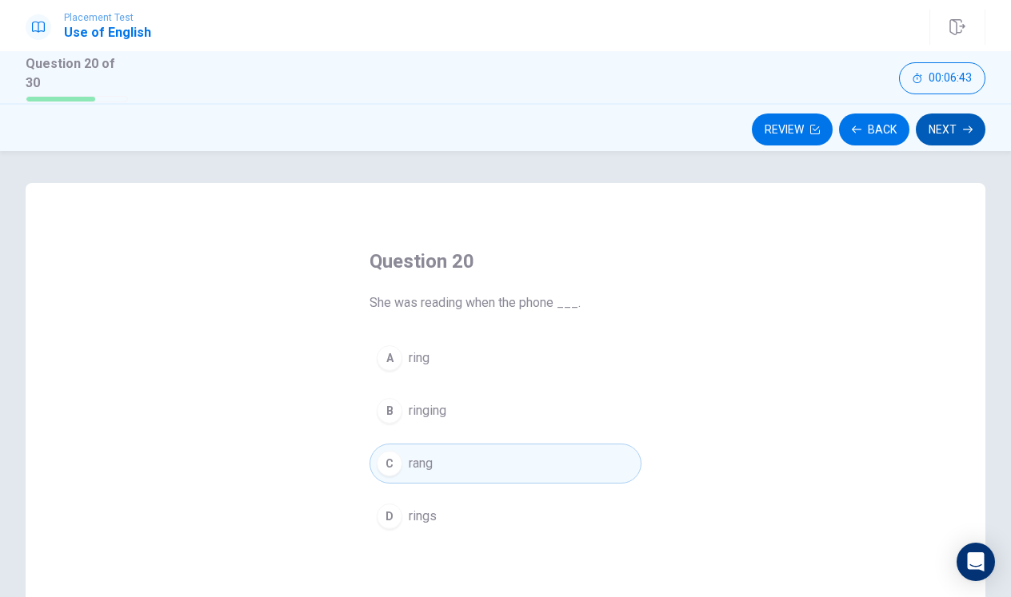
click at [933, 133] on button "Next" at bounding box center [951, 130] width 70 height 32
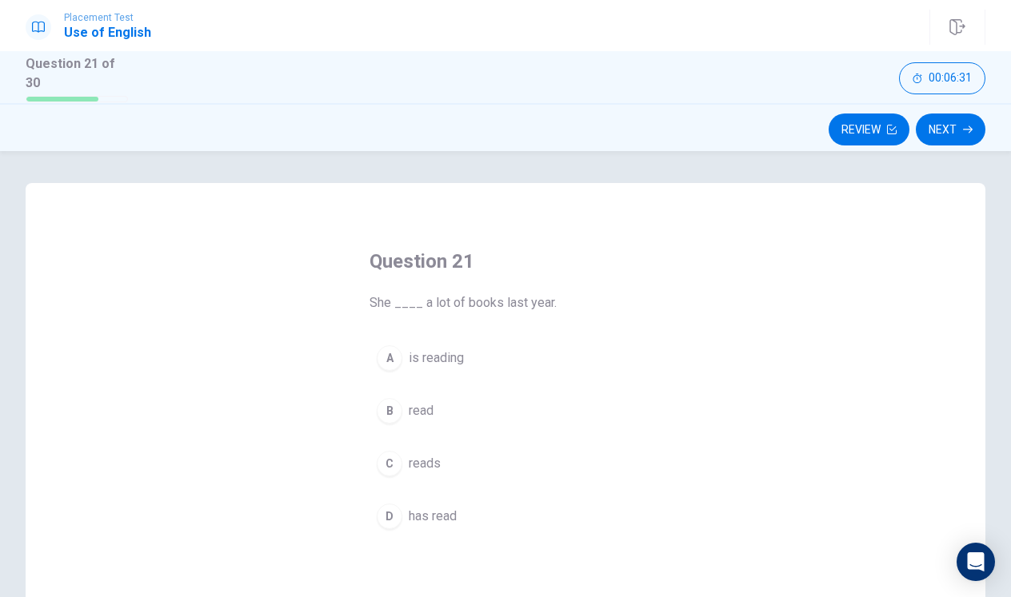
click at [397, 404] on div "B" at bounding box center [390, 411] width 26 height 26
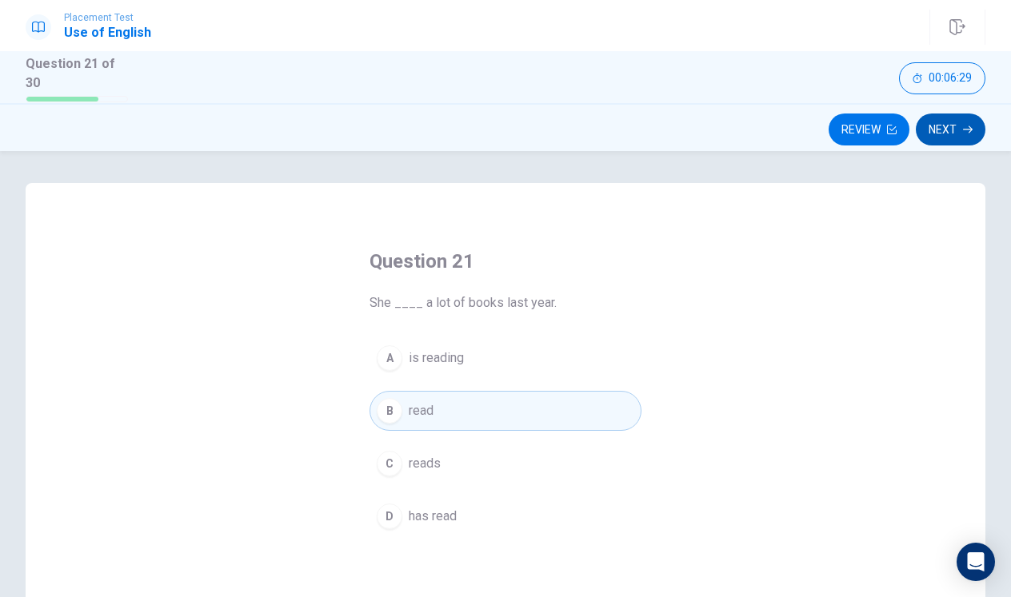
click at [949, 129] on button "Next" at bounding box center [951, 130] width 70 height 32
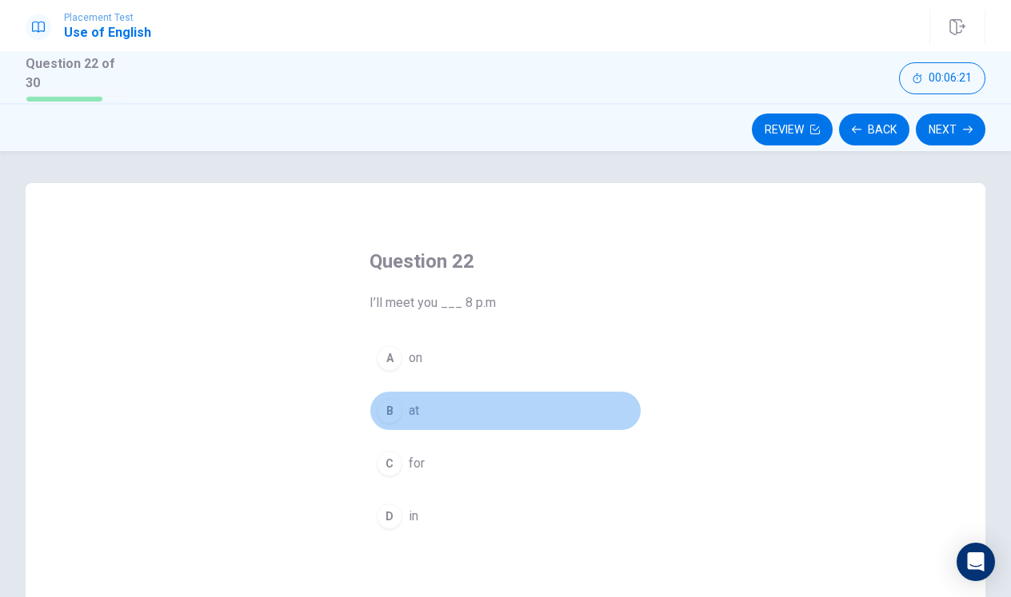
click at [397, 401] on div "B" at bounding box center [390, 411] width 26 height 26
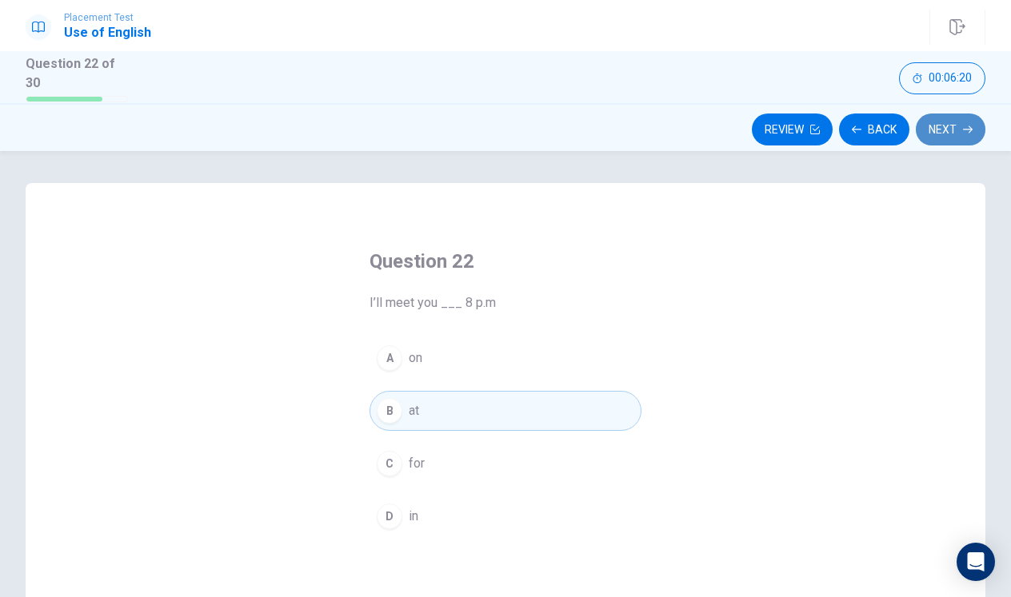
click at [945, 132] on button "Next" at bounding box center [951, 130] width 70 height 32
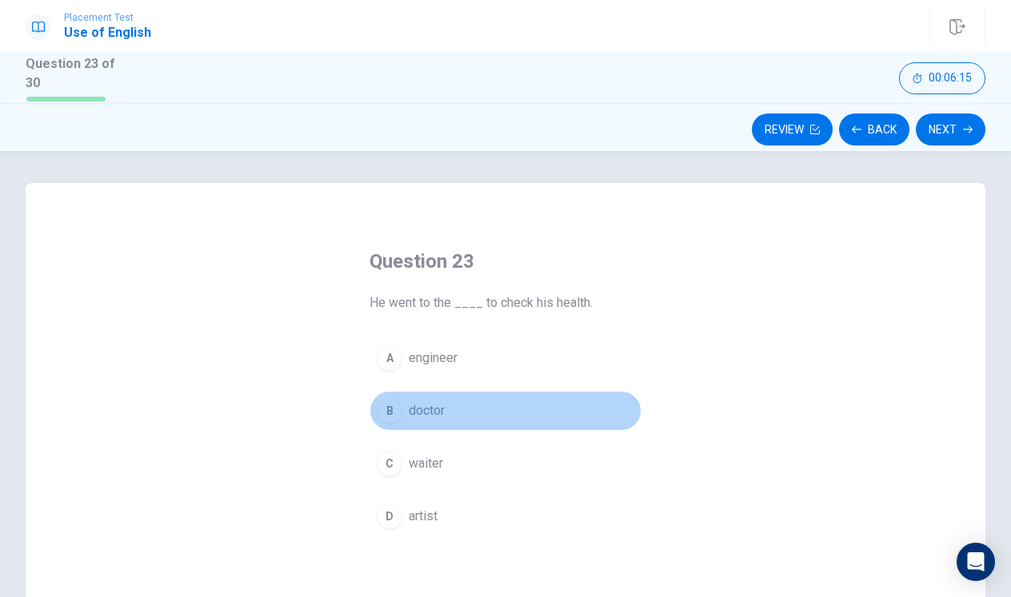
click at [397, 409] on div "B" at bounding box center [390, 411] width 26 height 26
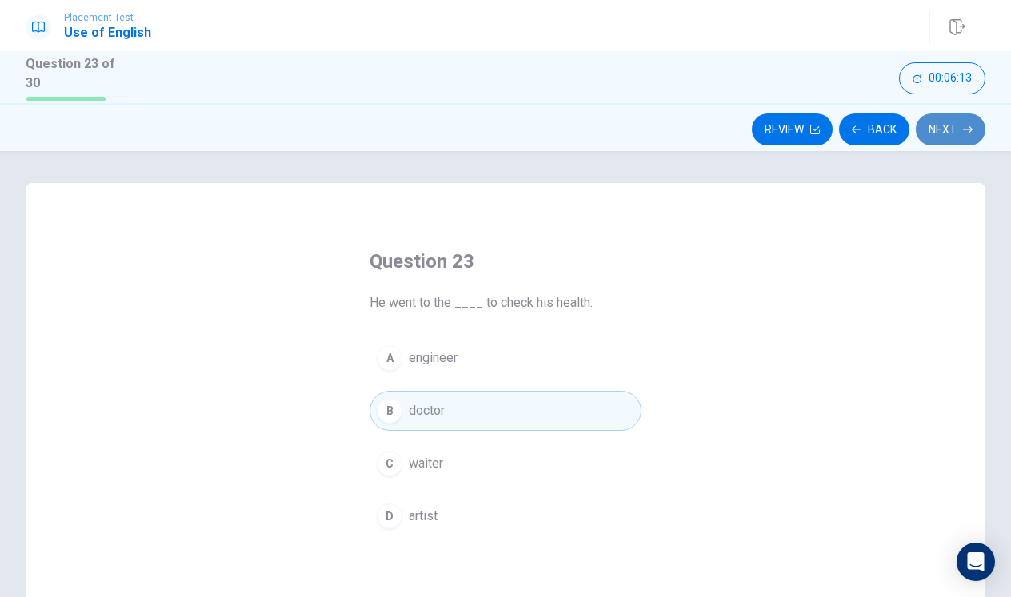
click at [958, 123] on button "Next" at bounding box center [951, 130] width 70 height 32
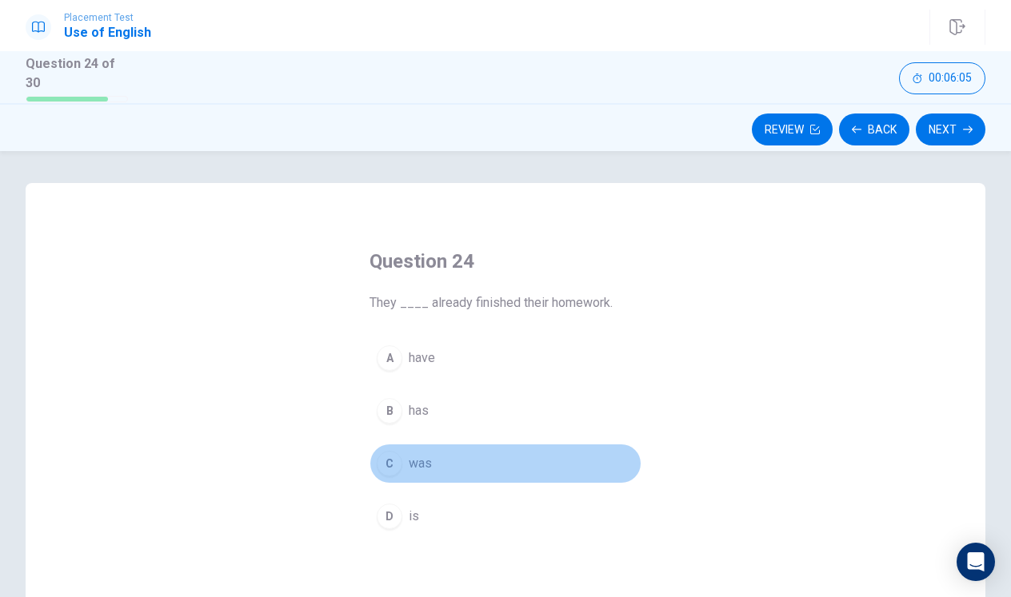
click at [393, 456] on div "C" at bounding box center [390, 464] width 26 height 26
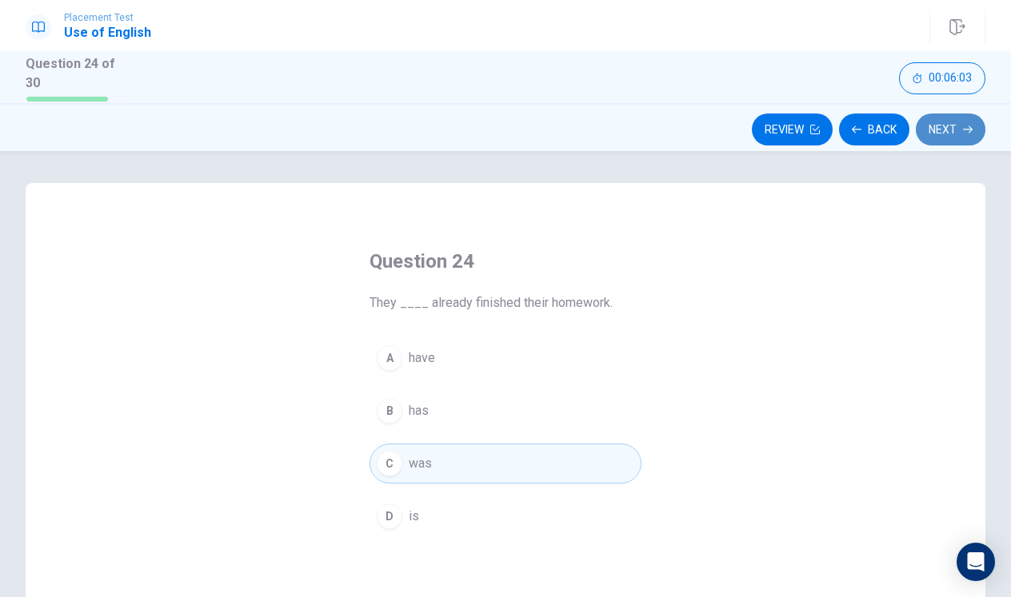
click at [933, 131] on button "Next" at bounding box center [951, 130] width 70 height 32
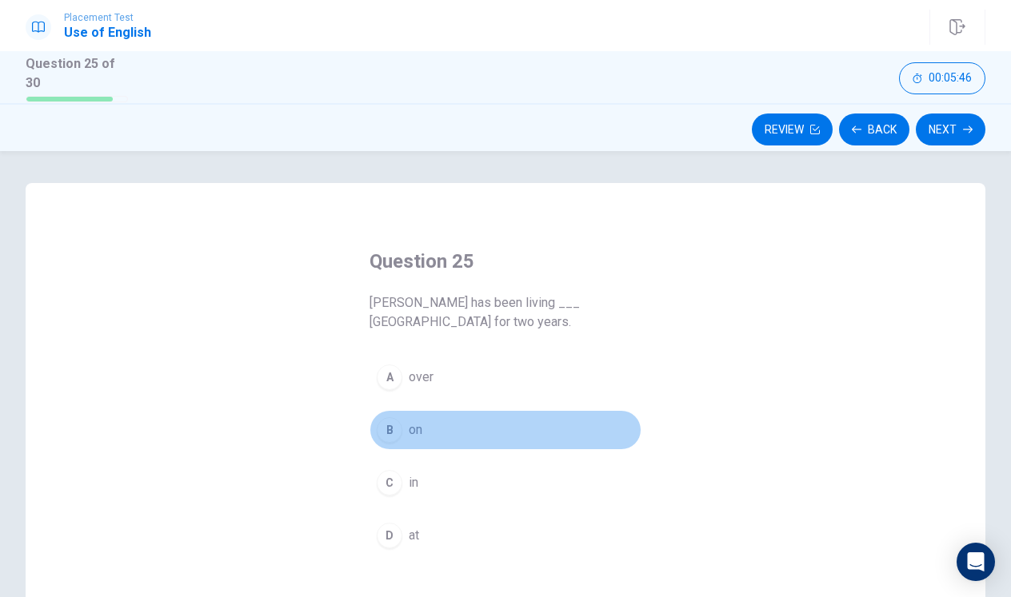
click at [398, 422] on div "B" at bounding box center [390, 430] width 26 height 26
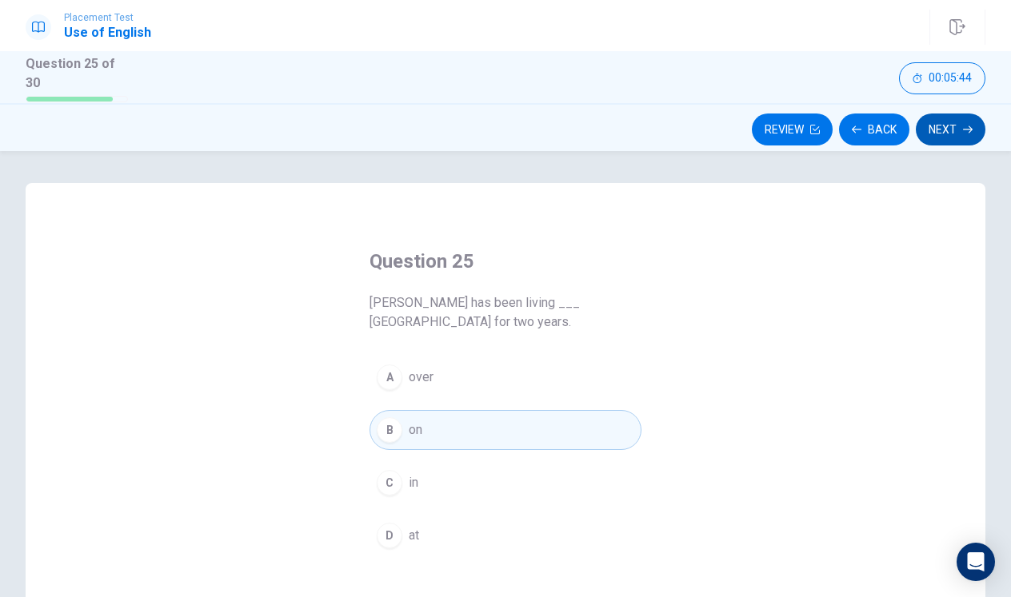
click at [949, 137] on button "Next" at bounding box center [951, 130] width 70 height 32
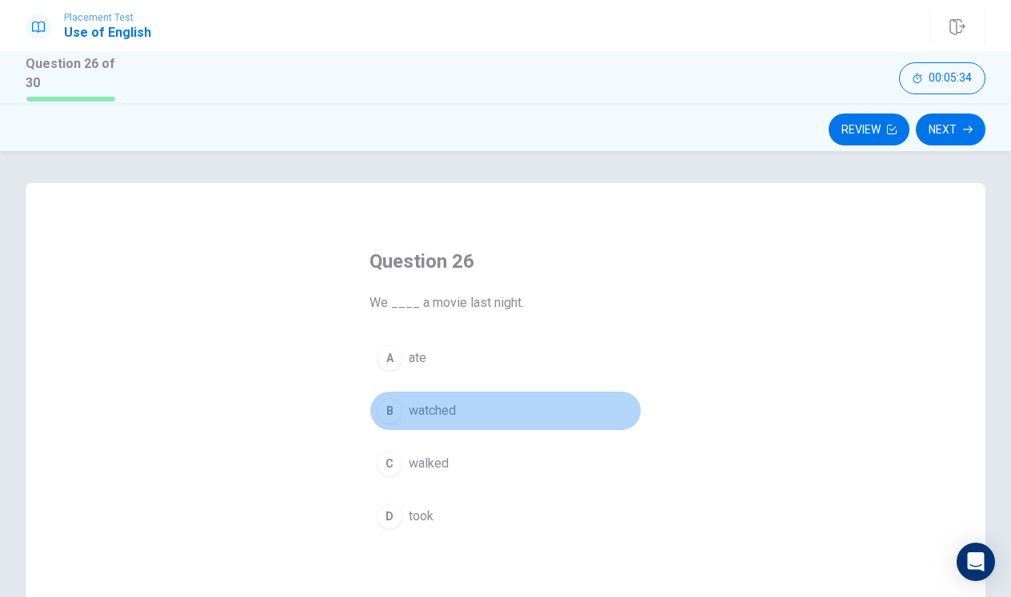
click at [389, 413] on div "B" at bounding box center [390, 411] width 26 height 26
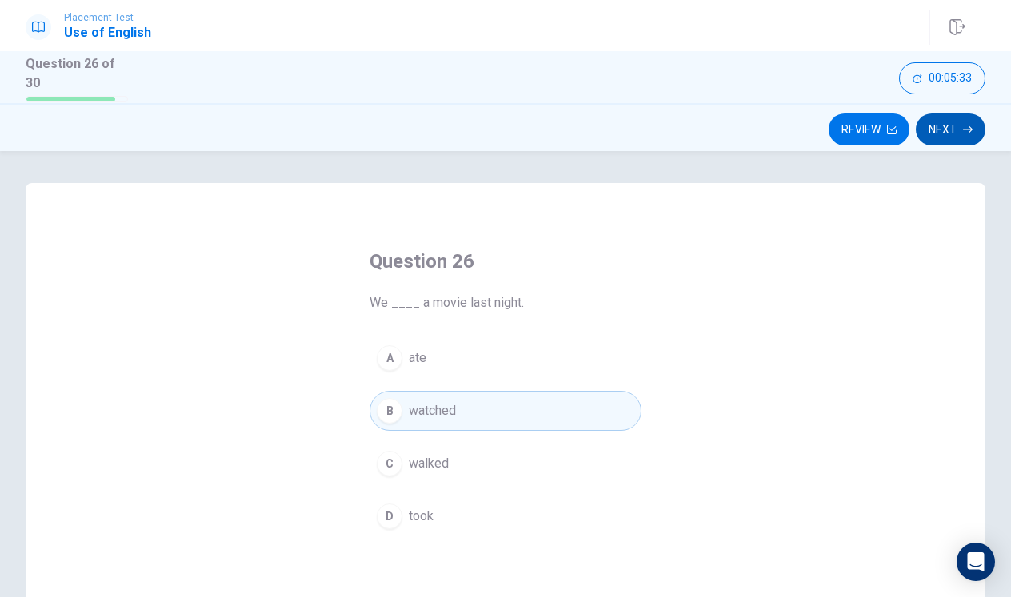
click at [949, 127] on button "Next" at bounding box center [951, 130] width 70 height 32
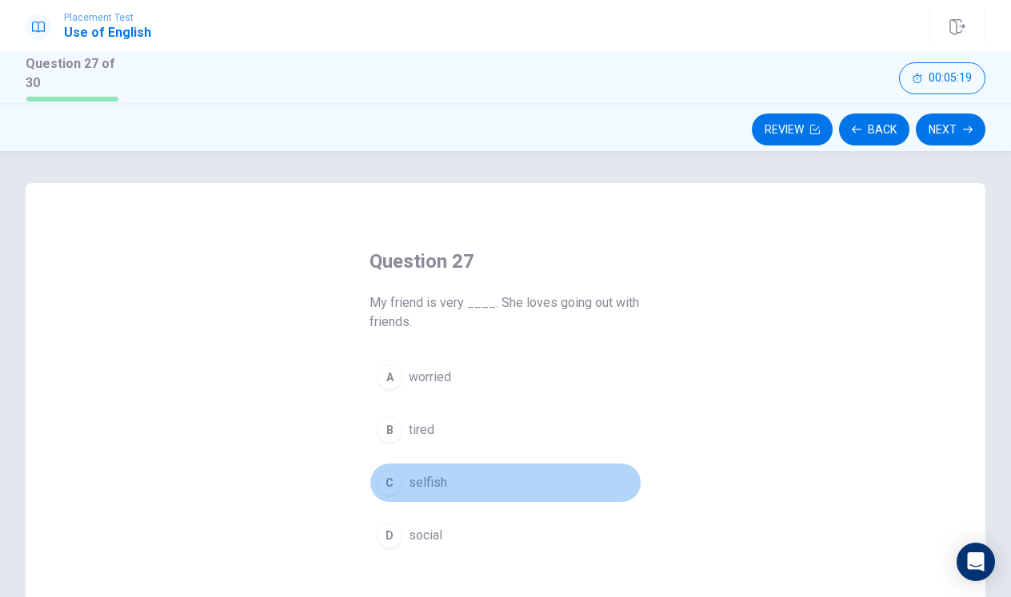
click at [388, 484] on div "C" at bounding box center [390, 483] width 26 height 26
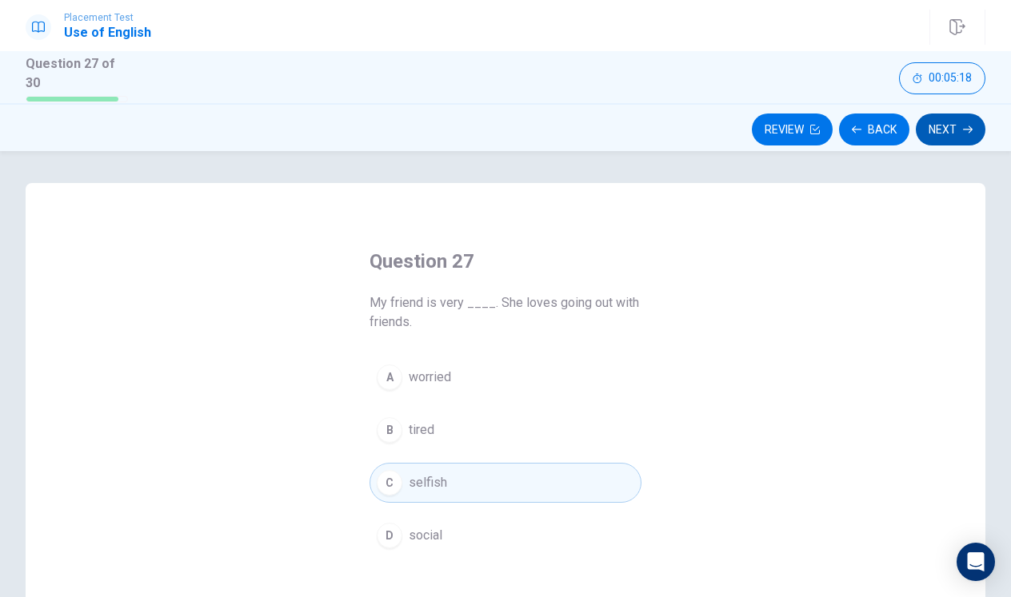
click at [961, 134] on button "Next" at bounding box center [951, 130] width 70 height 32
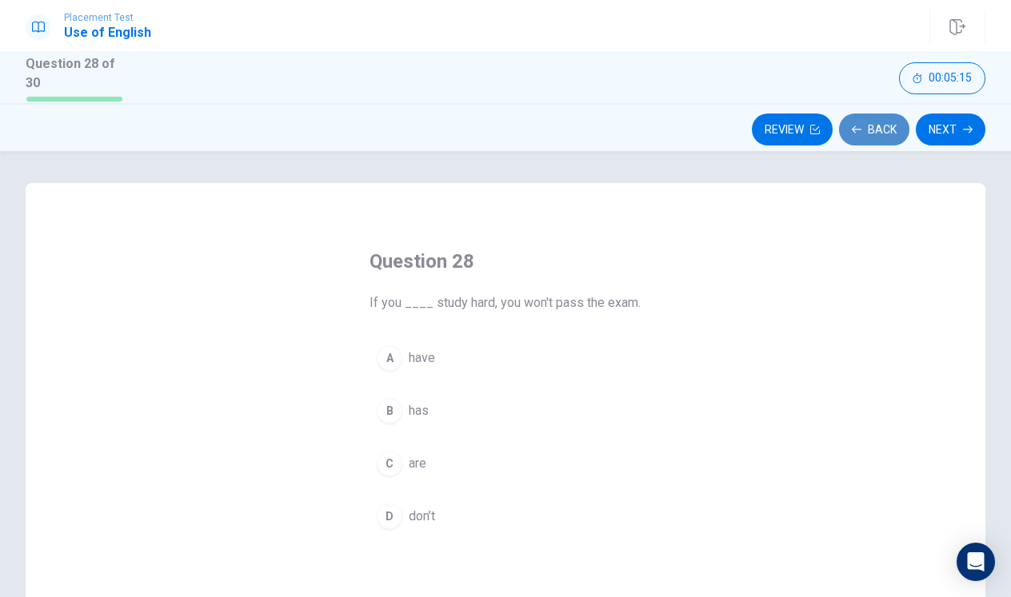
click at [873, 133] on button "Back" at bounding box center [874, 130] width 70 height 32
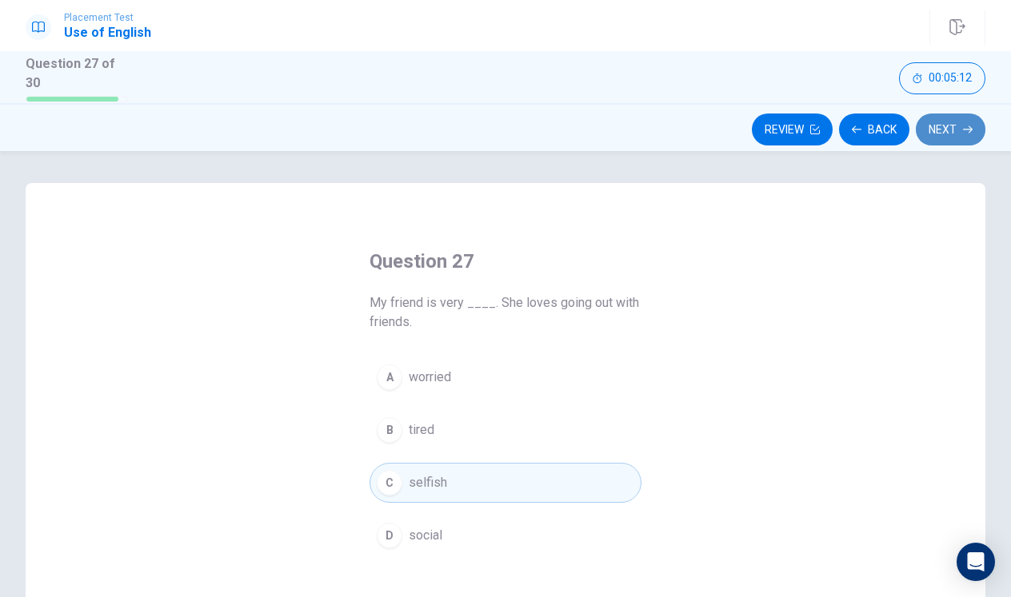
click at [965, 125] on icon "button" at bounding box center [968, 130] width 10 height 10
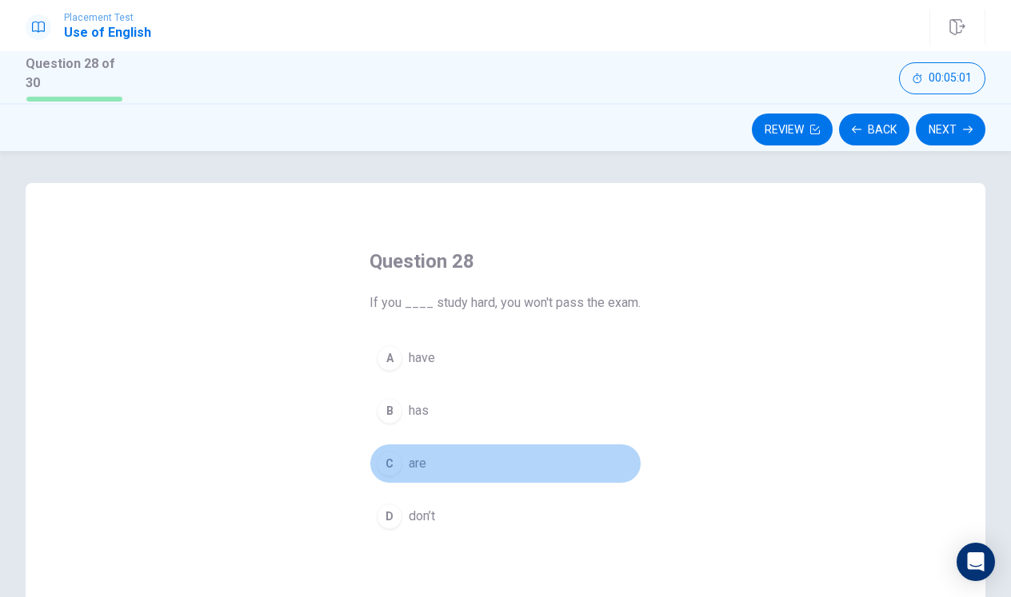
click at [397, 465] on div "C" at bounding box center [390, 464] width 26 height 26
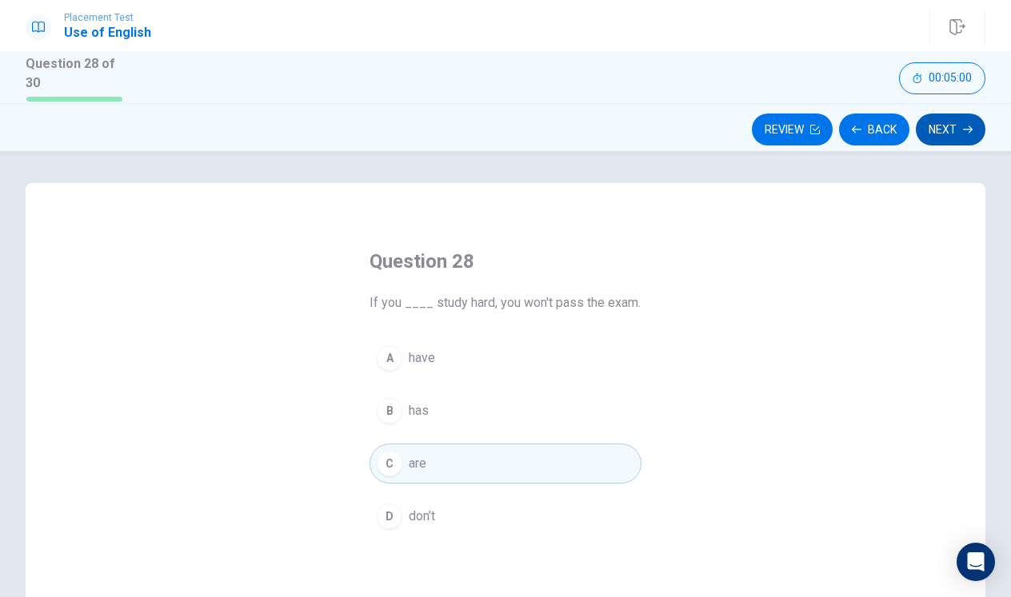
click at [927, 120] on button "Next" at bounding box center [951, 130] width 70 height 32
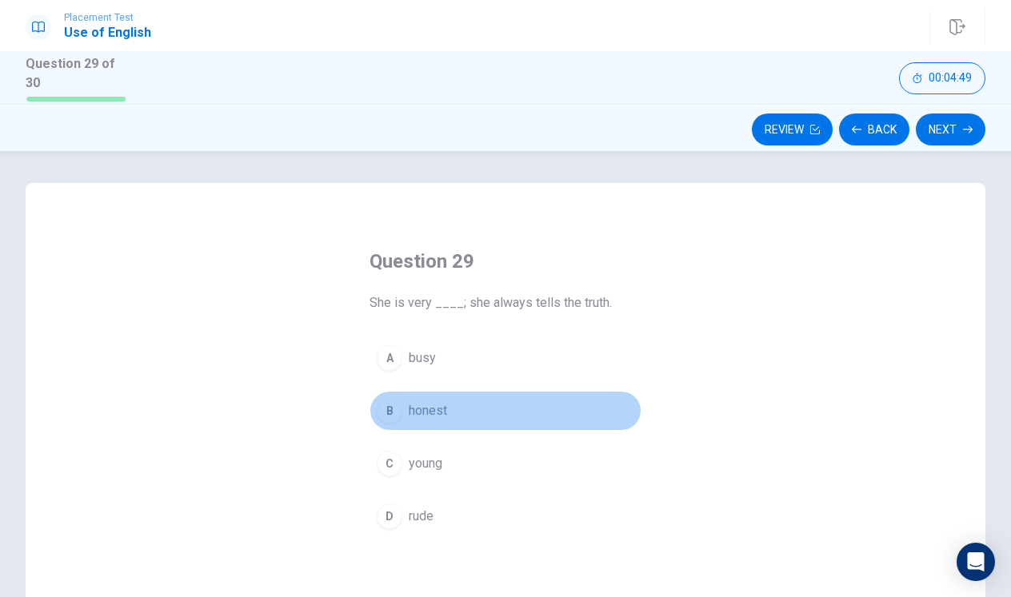
click at [394, 409] on div "B" at bounding box center [390, 411] width 26 height 26
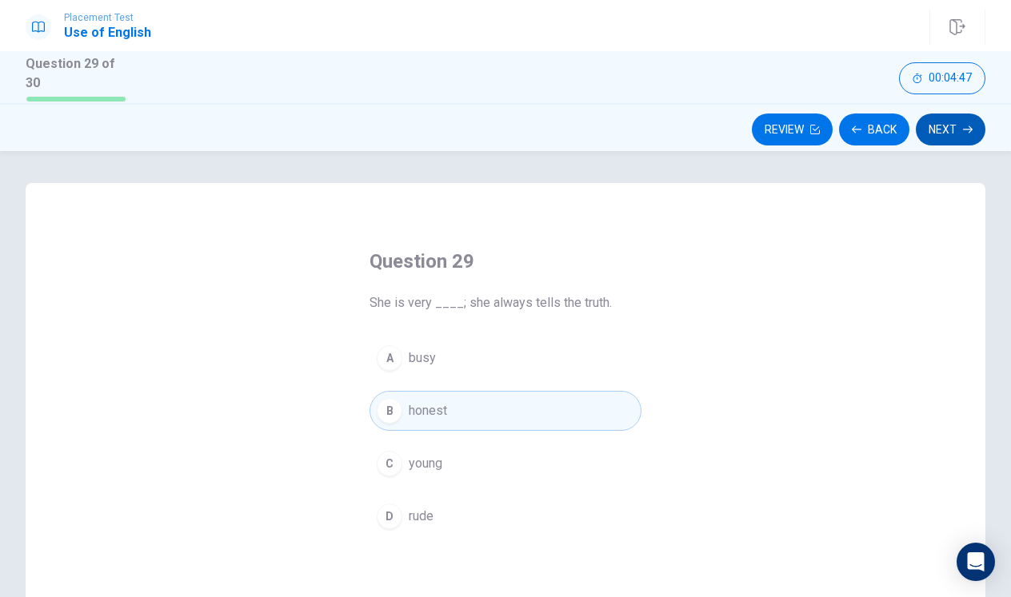
click at [934, 130] on button "Next" at bounding box center [951, 130] width 70 height 32
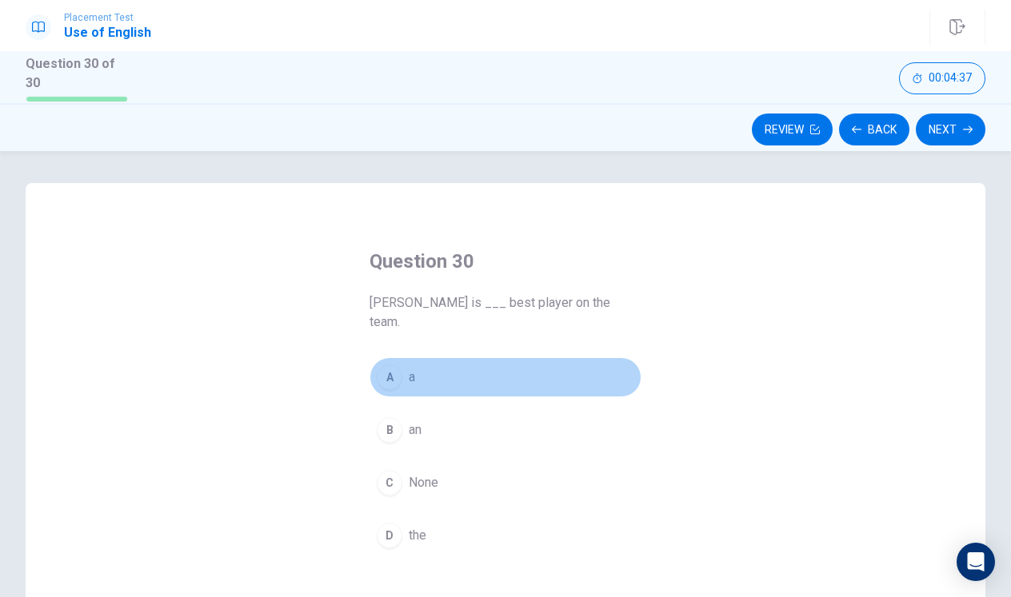
click at [393, 370] on button "A a" at bounding box center [505, 377] width 272 height 40
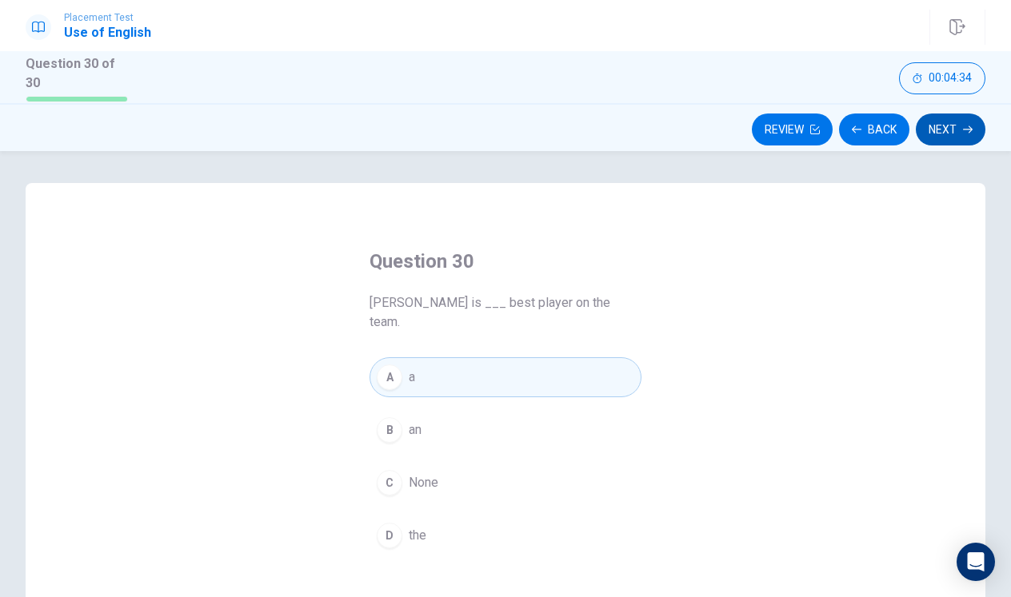
click at [939, 133] on button "Next" at bounding box center [951, 130] width 70 height 32
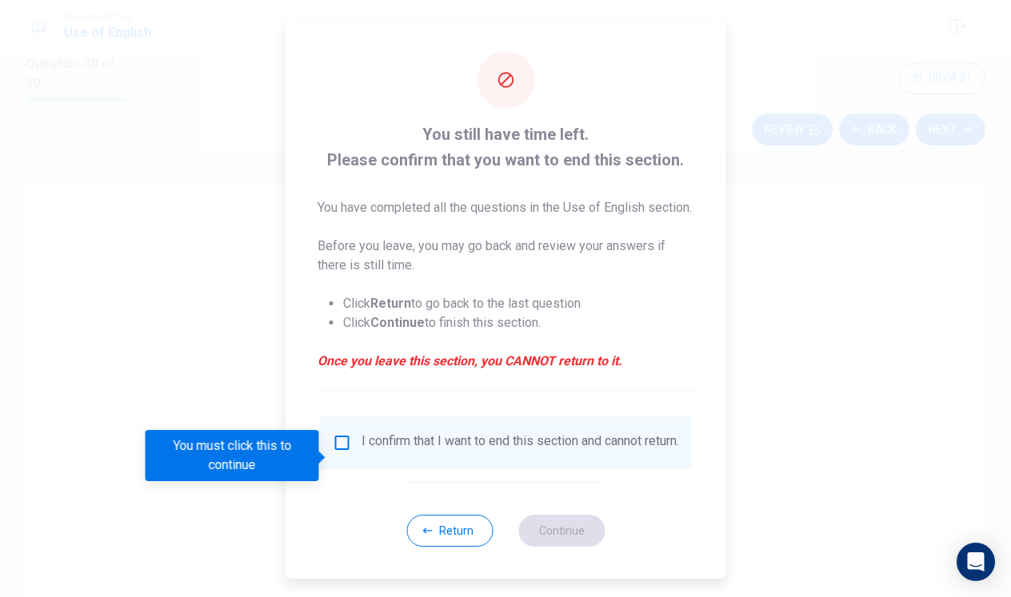
click at [338, 453] on input "You must click this to continue" at bounding box center [342, 442] width 19 height 19
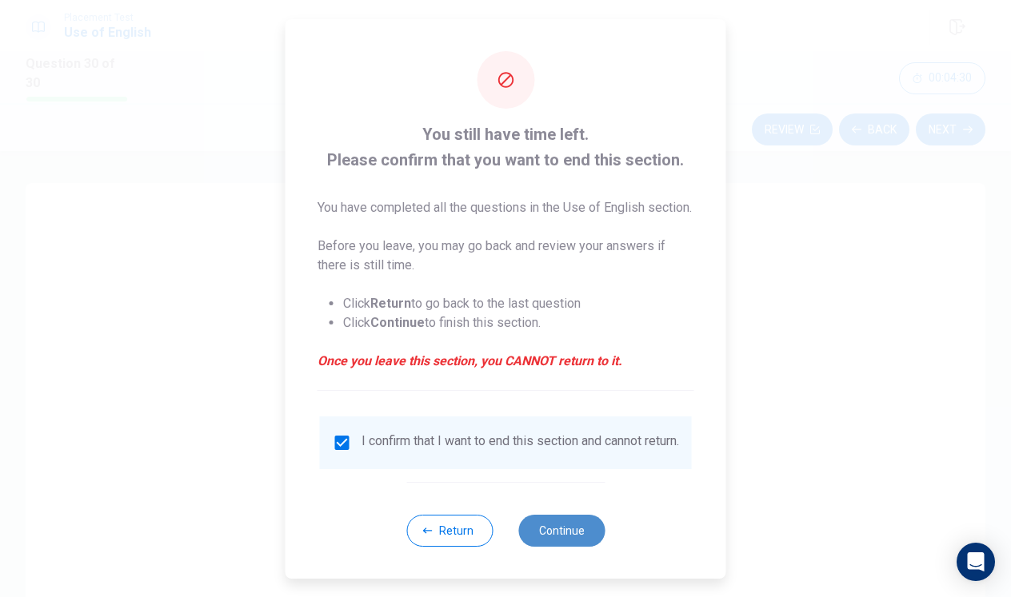
click at [542, 547] on button "Continue" at bounding box center [561, 531] width 86 height 32
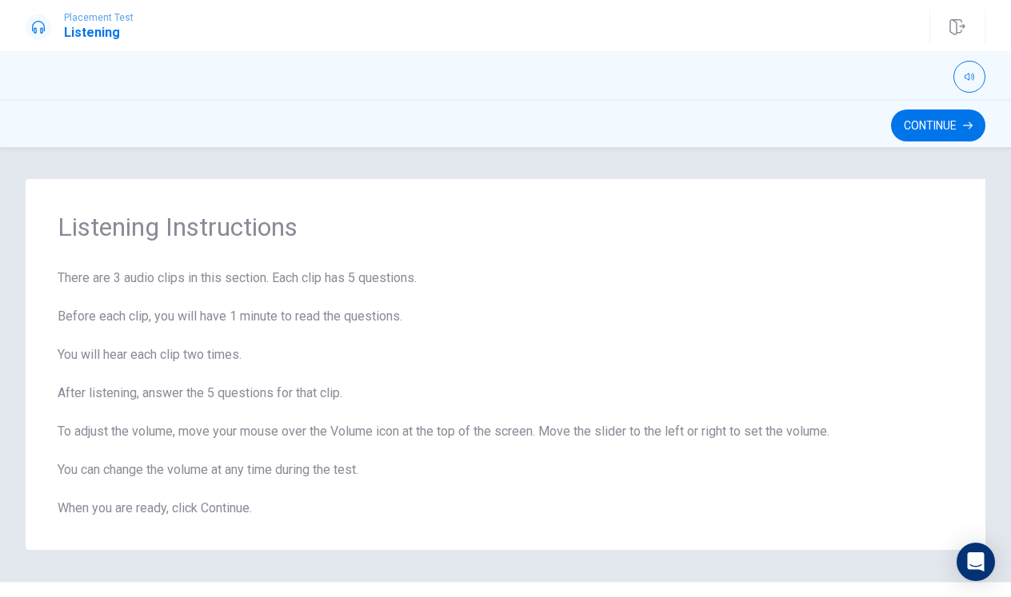
click at [923, 143] on div "Continue" at bounding box center [505, 123] width 1011 height 48
click at [926, 123] on button "Continue" at bounding box center [938, 126] width 94 height 32
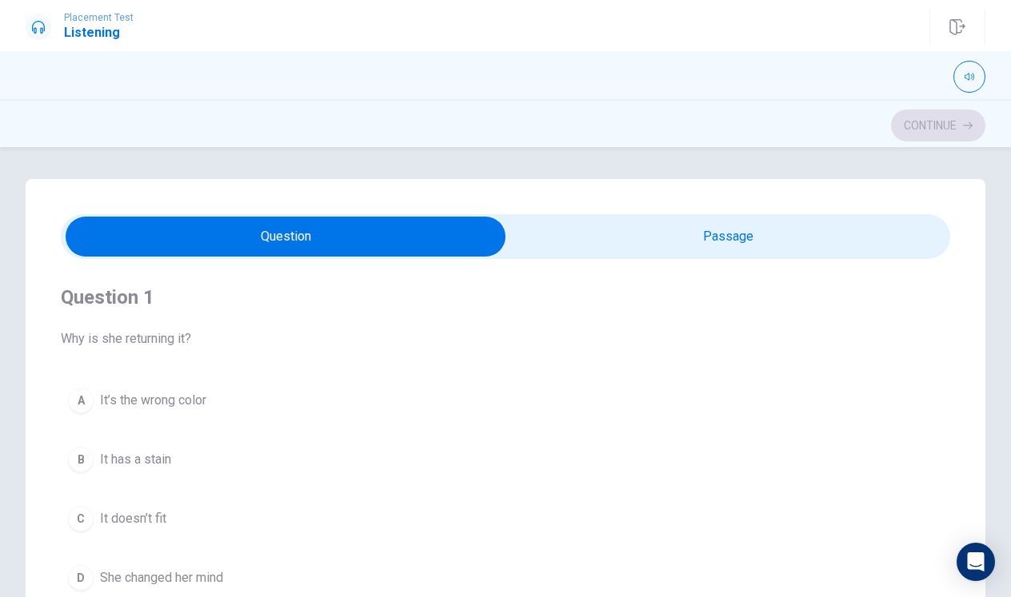
click at [667, 203] on div "Question 1 Why is she returning it? A It’s the wrong color B It has a stain C I…" at bounding box center [506, 500] width 960 height 643
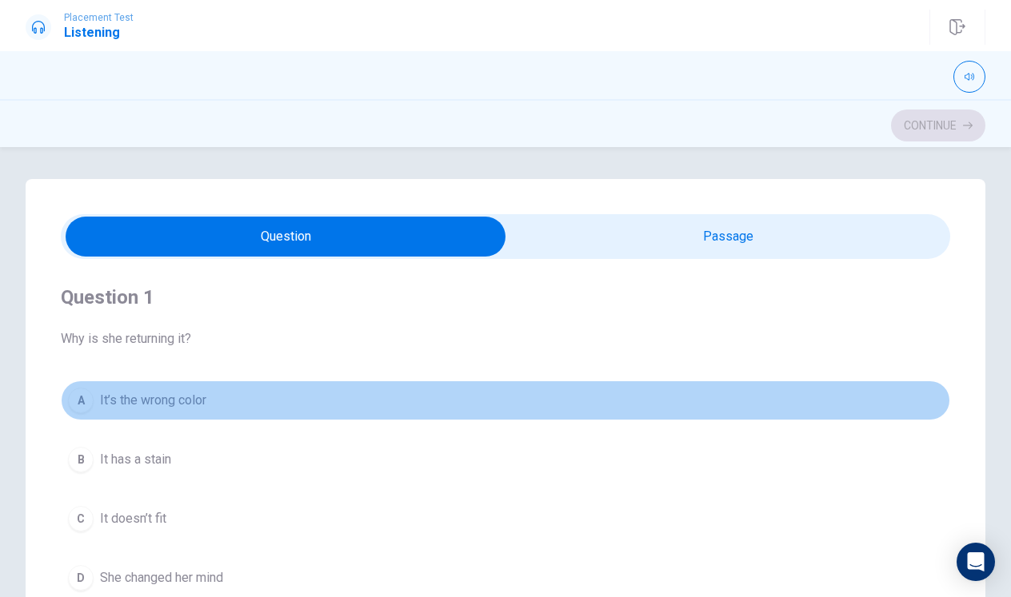
click at [91, 401] on div "A" at bounding box center [81, 401] width 26 height 26
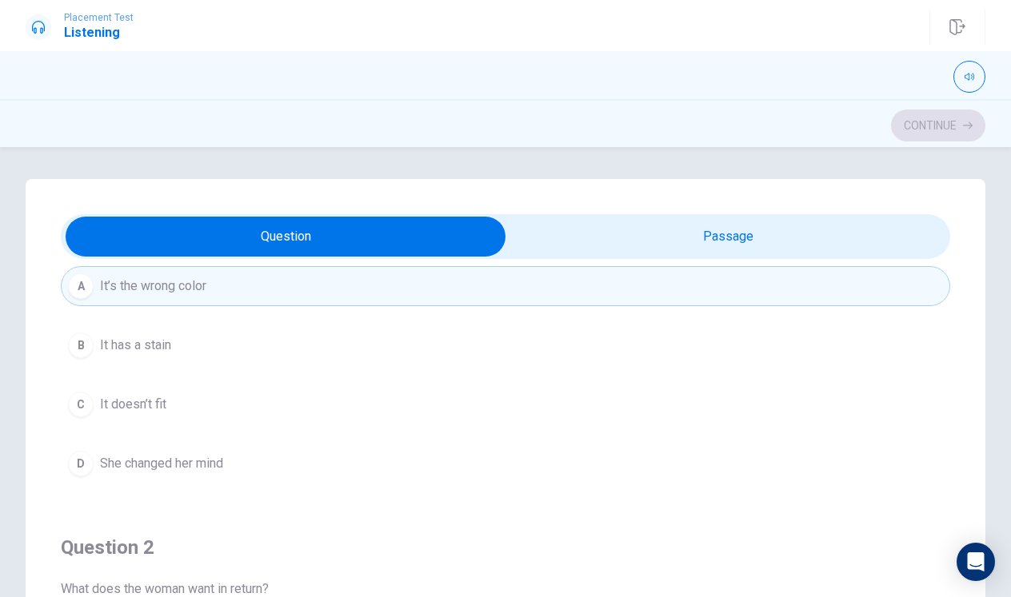
scroll to position [128, 0]
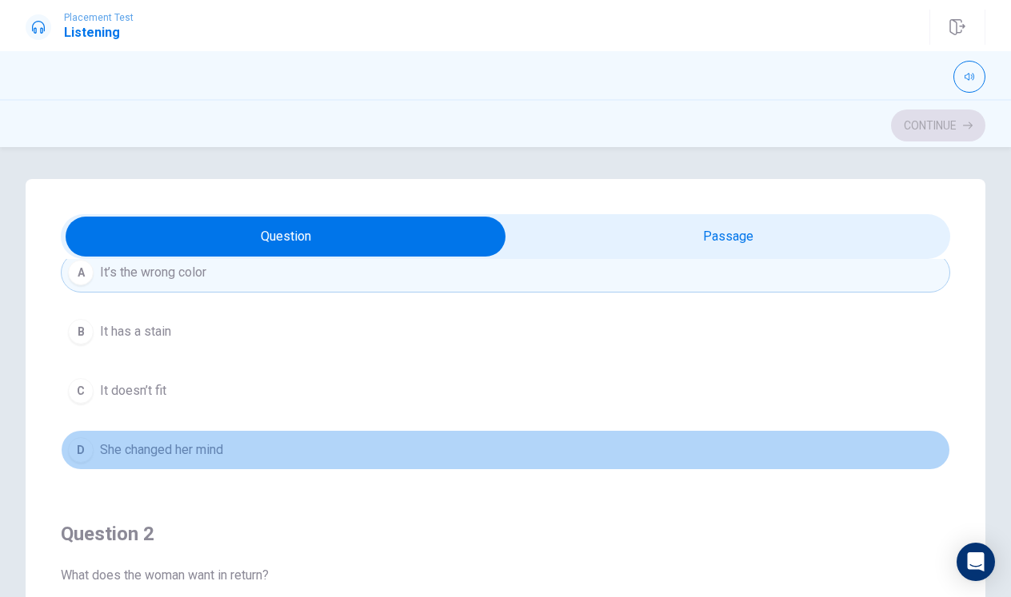
click at [90, 447] on div "D" at bounding box center [81, 450] width 26 height 26
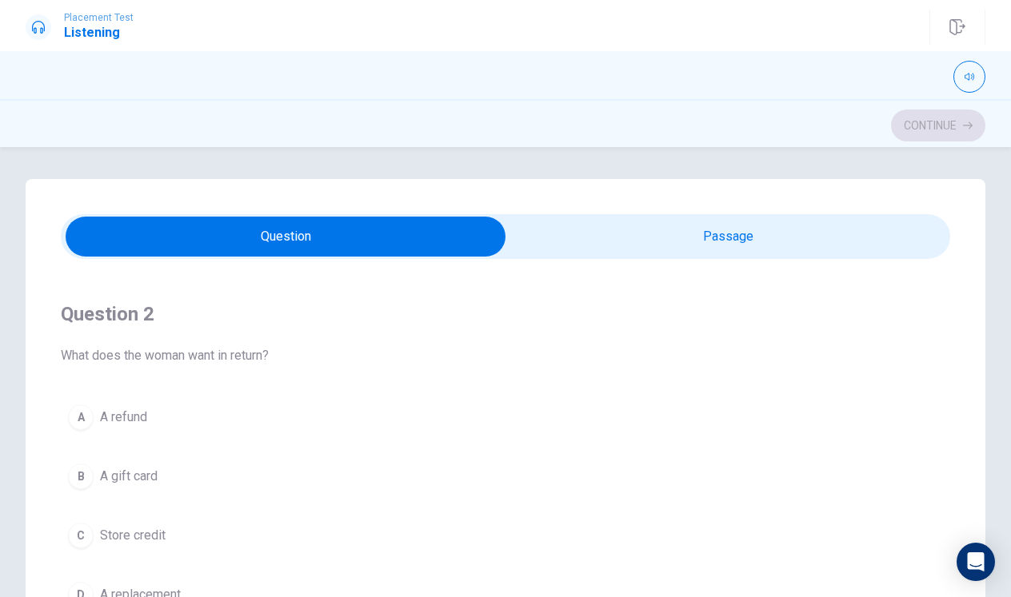
scroll to position [343, 0]
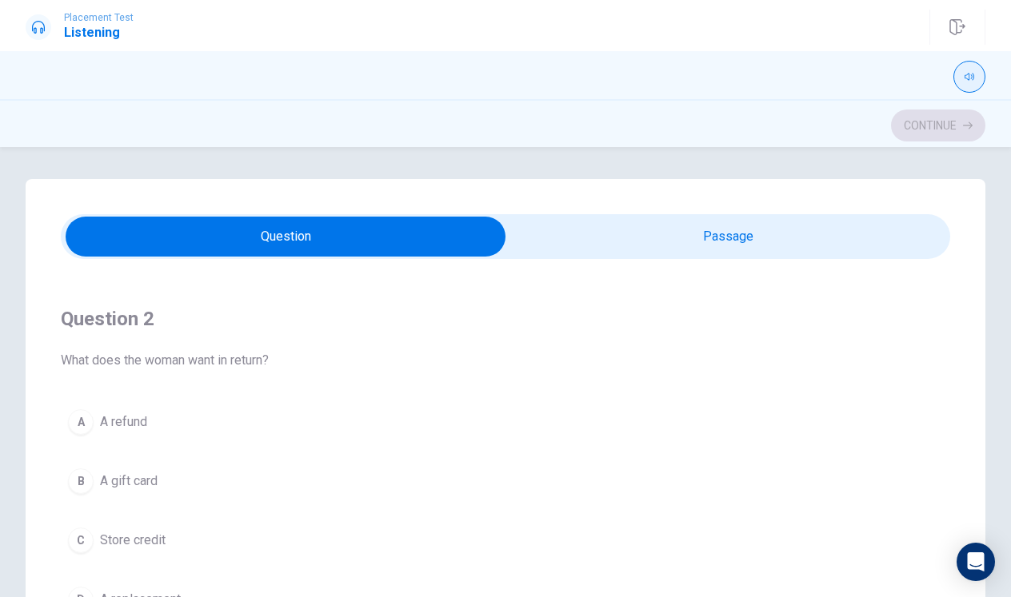
click at [965, 78] on icon "button" at bounding box center [970, 77] width 10 height 7
click at [824, 335] on div "Question 2 What does the woman want in return?" at bounding box center [505, 338] width 889 height 64
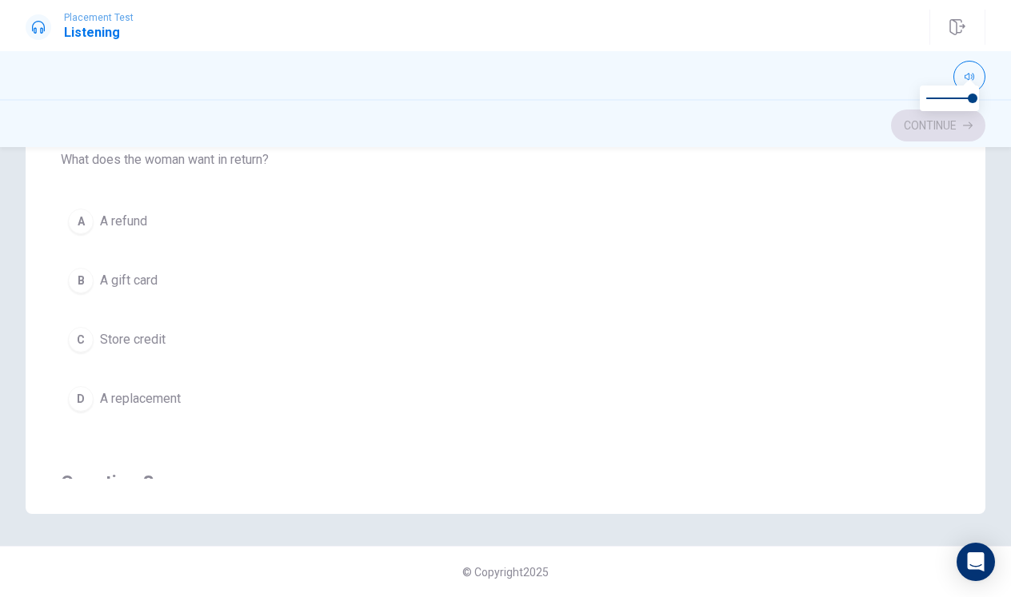
scroll to position [226, 0]
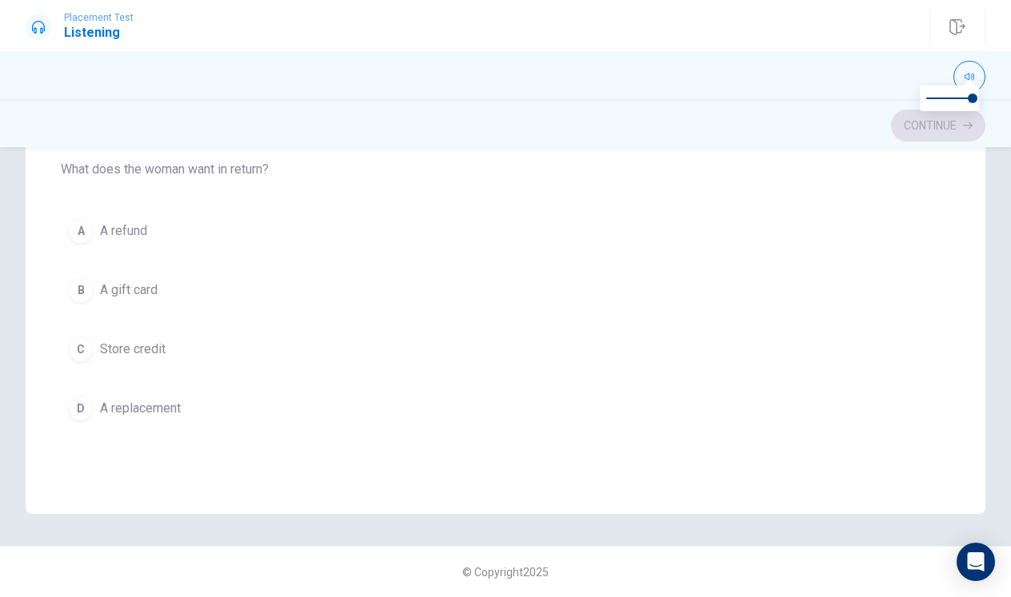
click at [82, 280] on div "B" at bounding box center [81, 291] width 26 height 26
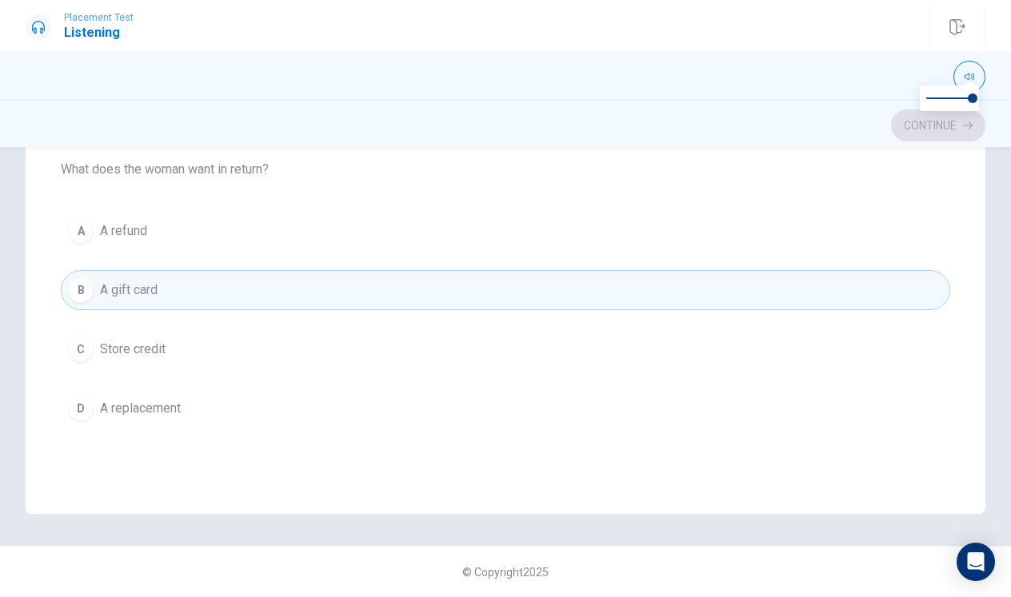
scroll to position [256, 0]
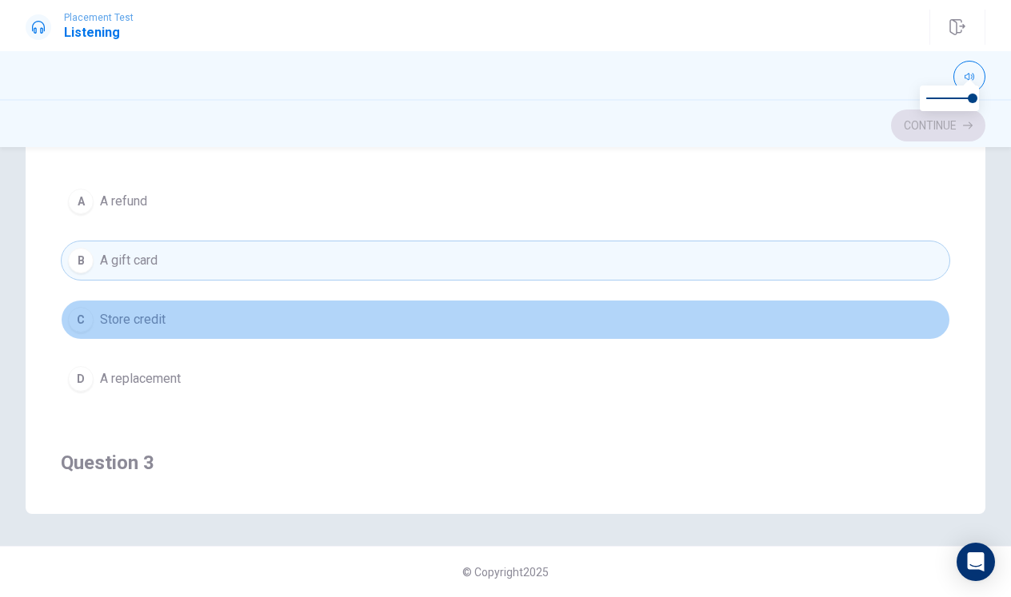
click at [94, 330] on button "C Store credit" at bounding box center [505, 320] width 889 height 40
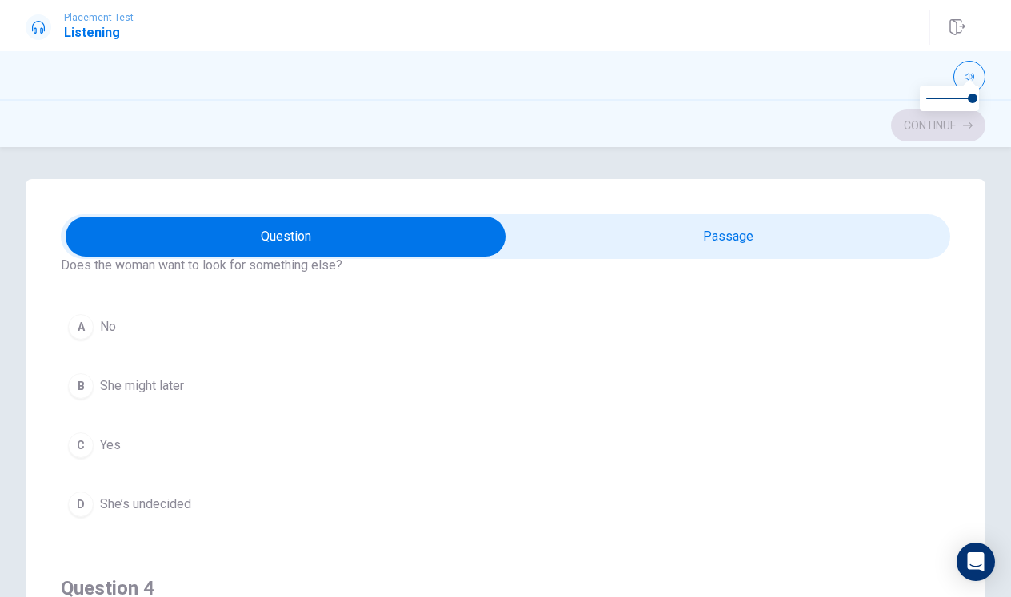
scroll to position [804, 0]
click at [143, 340] on button "A No" at bounding box center [505, 326] width 889 height 40
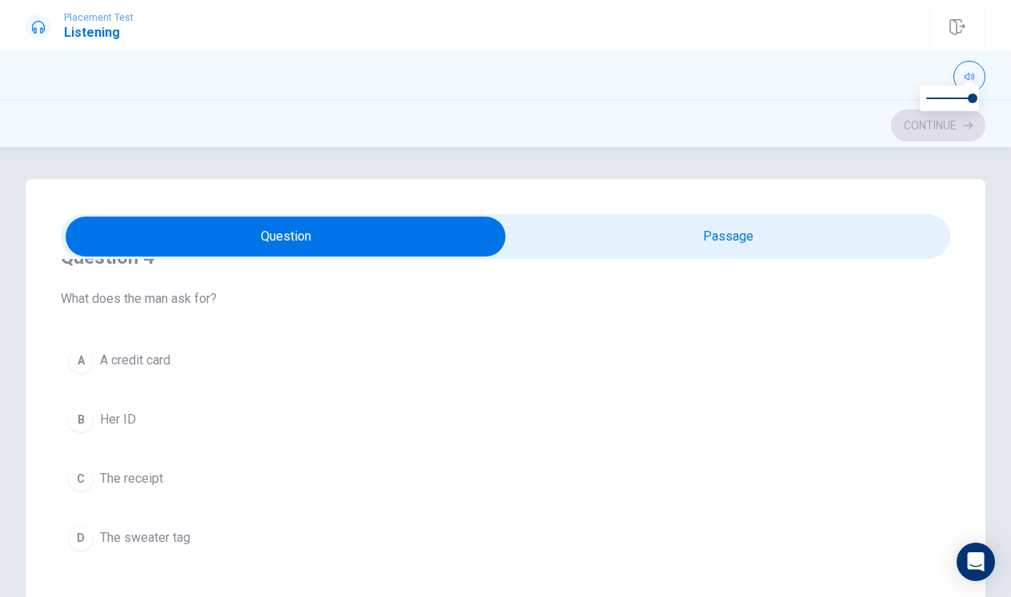
scroll to position [1135, 0]
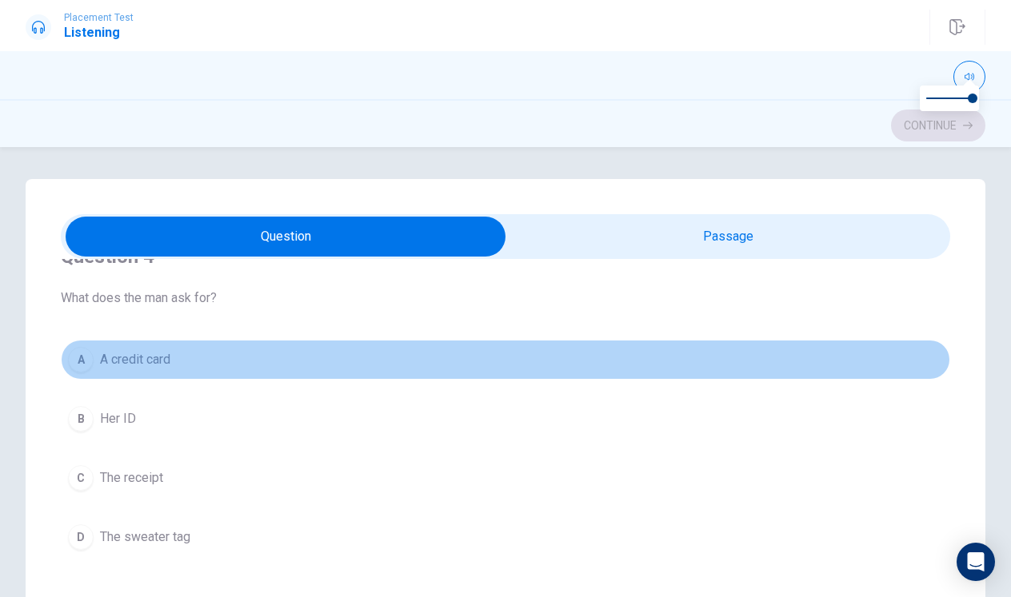
click at [140, 371] on button "A A credit card" at bounding box center [505, 360] width 889 height 40
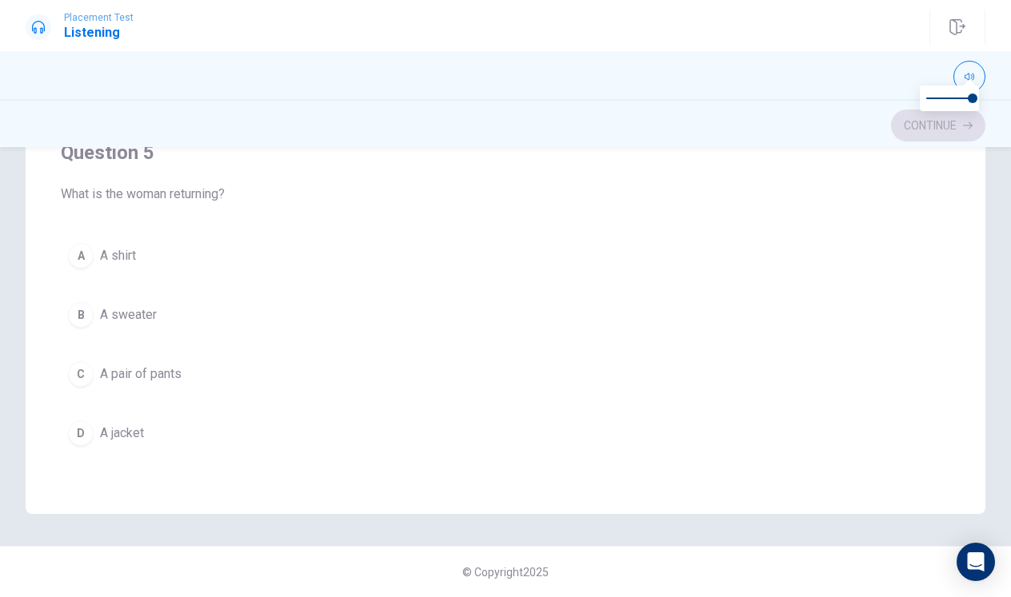
scroll to position [308, 0]
click at [152, 394] on div "A A shirt B A sweater C A pair of pants D A jacket" at bounding box center [505, 345] width 889 height 218
click at [139, 377] on span "A pair of pants" at bounding box center [141, 374] width 82 height 19
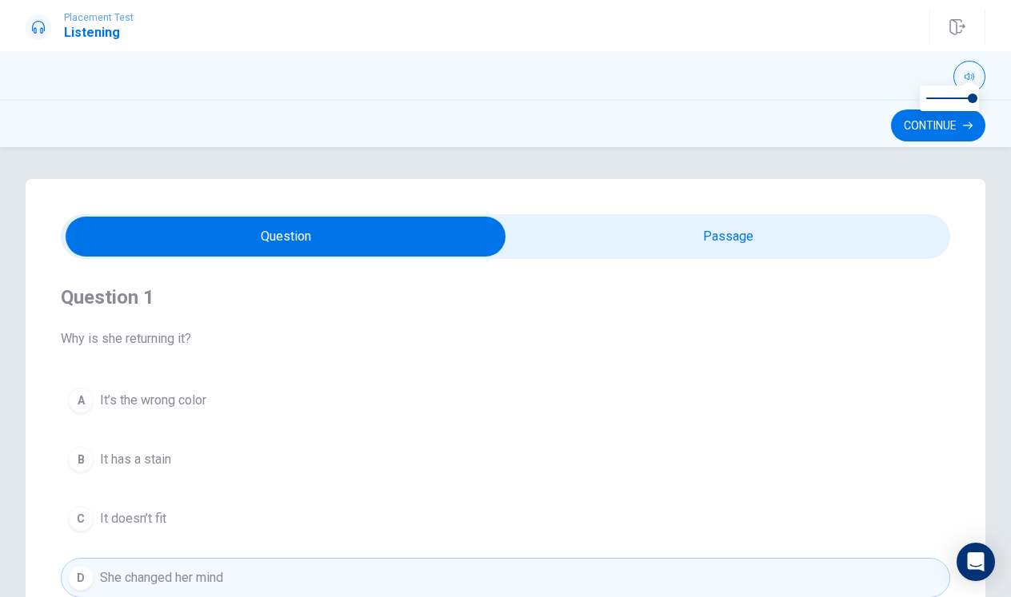
scroll to position [0, 0]
click at [910, 123] on button "Continue" at bounding box center [938, 126] width 94 height 32
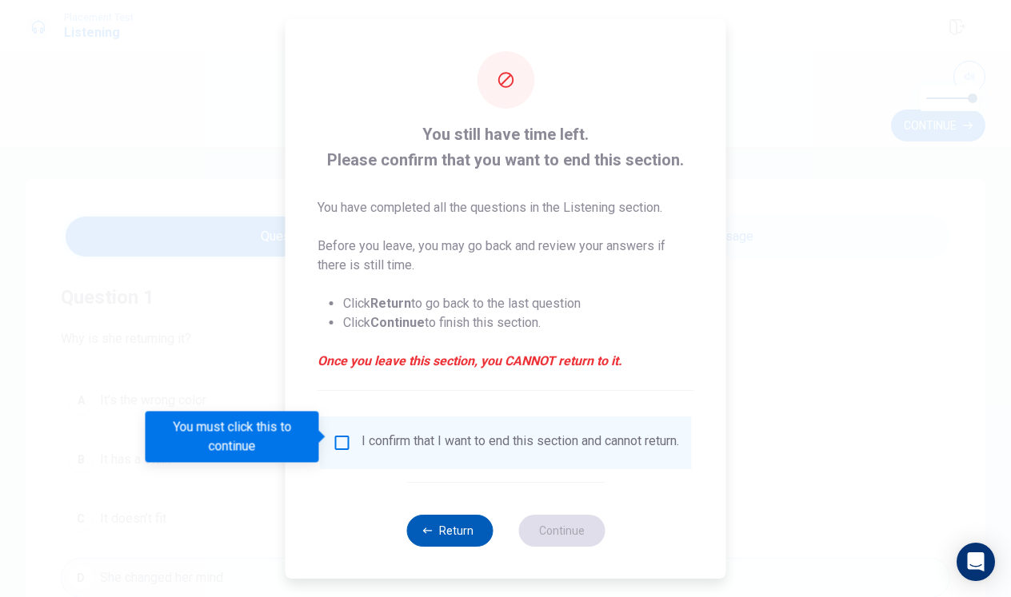
click at [435, 547] on button "Return" at bounding box center [449, 531] width 86 height 32
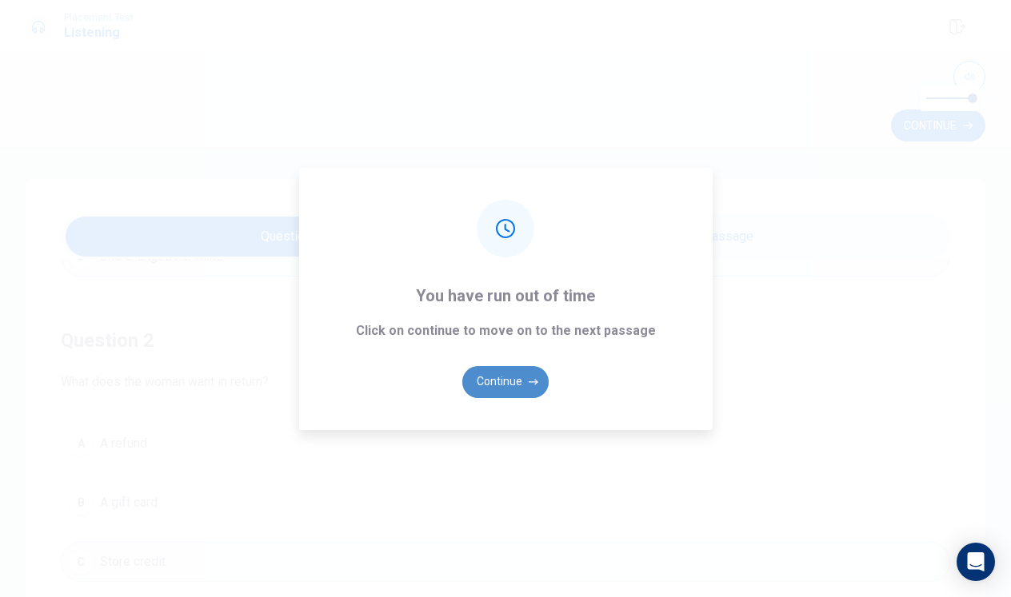
click at [497, 395] on button "Continue" at bounding box center [505, 382] width 86 height 32
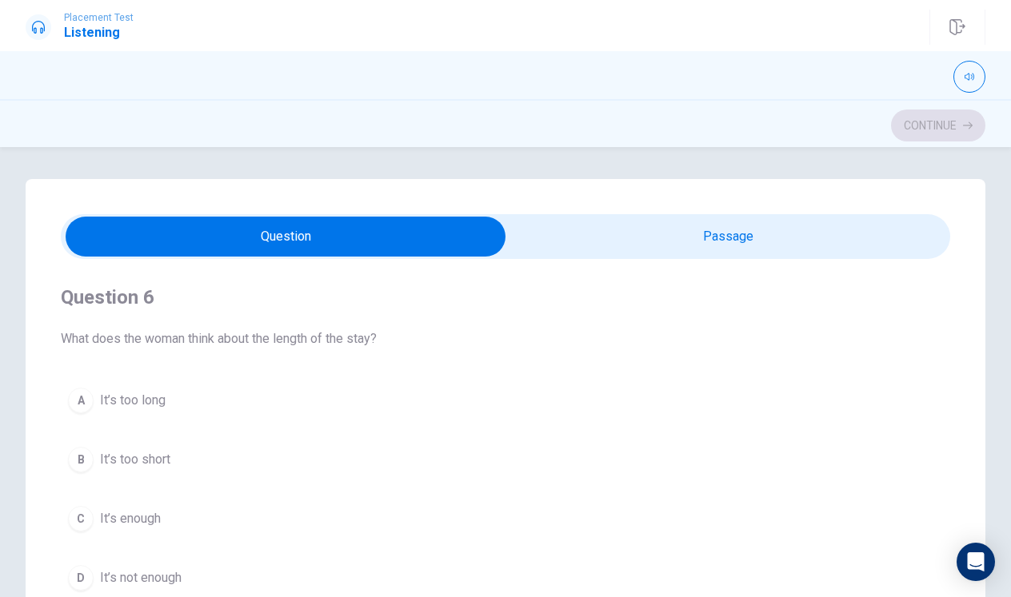
click at [362, 257] on span at bounding box center [505, 236] width 889 height 45
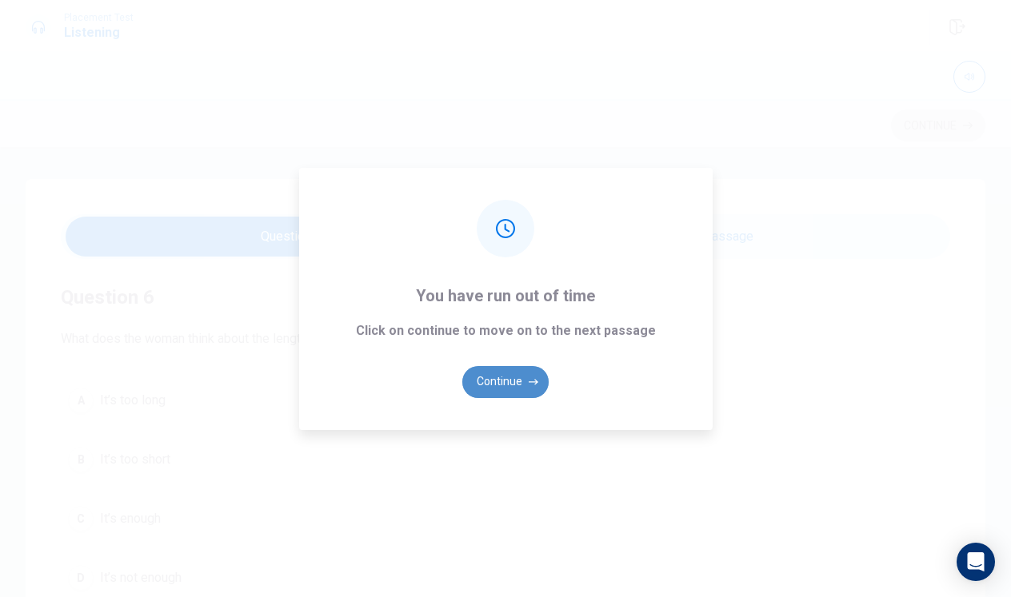
click at [512, 386] on button "Continue" at bounding box center [505, 382] width 86 height 32
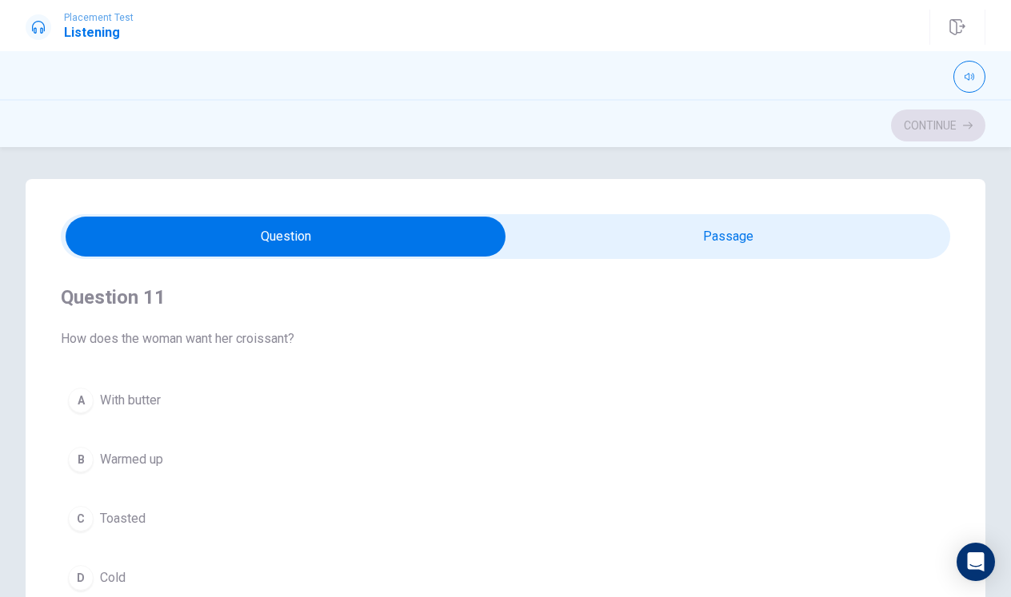
click at [566, 234] on input "checkbox" at bounding box center [286, 237] width 1334 height 40
checkbox input "true"
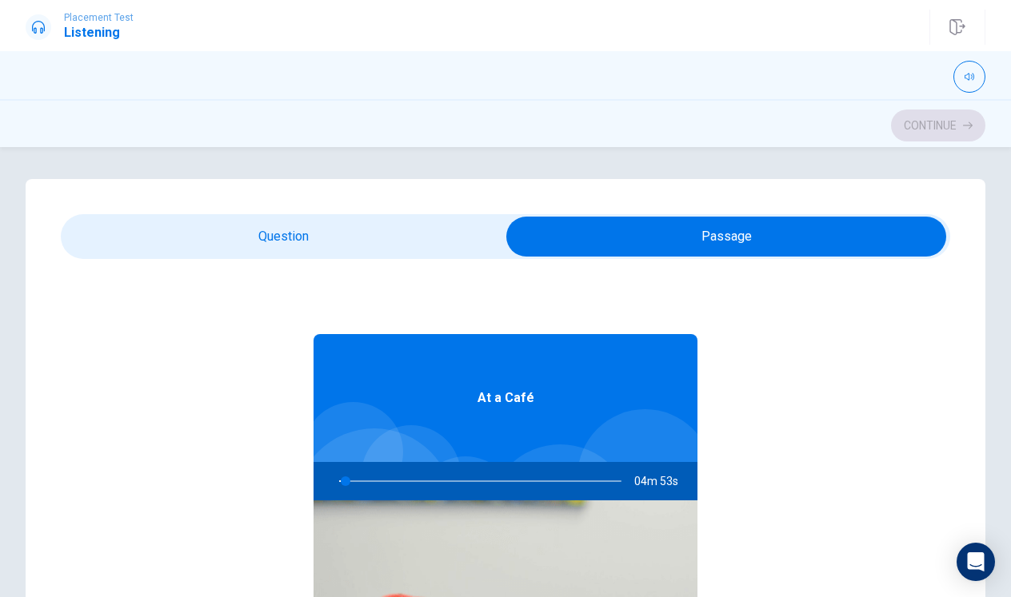
type input "3"
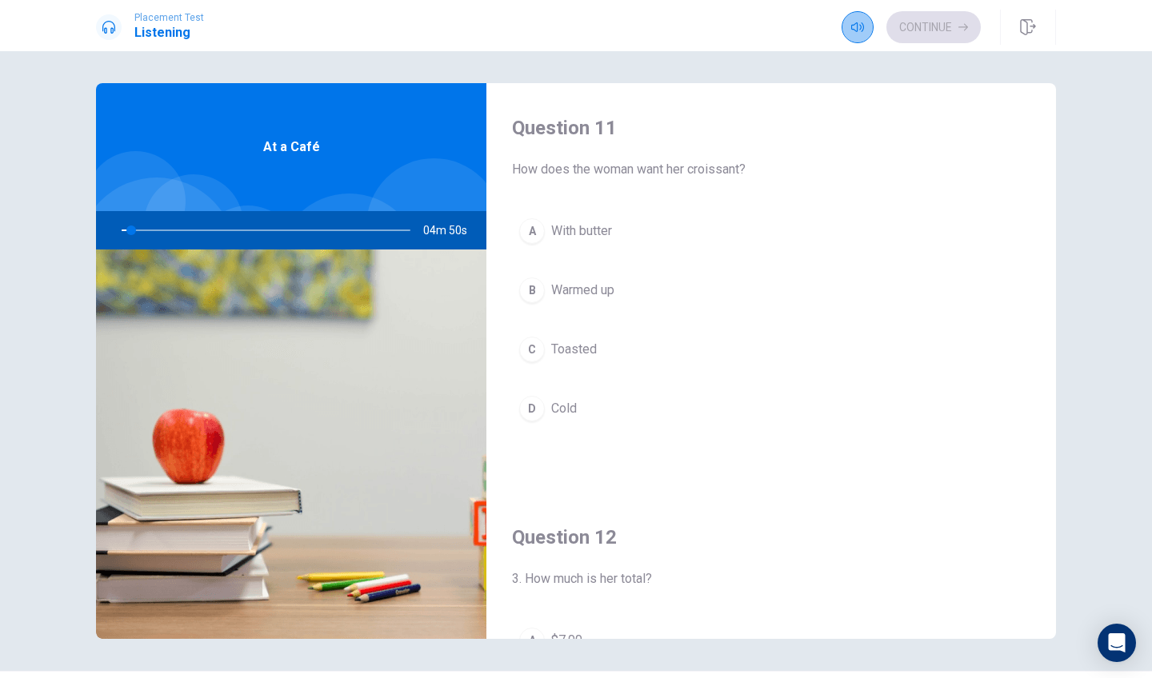
click at [861, 32] on icon "button" at bounding box center [857, 27] width 13 height 13
click at [863, 33] on button "button" at bounding box center [857, 27] width 32 height 32
click at [864, 33] on button "button" at bounding box center [857, 27] width 32 height 32
drag, startPoint x: 191, startPoint y: 233, endPoint x: 145, endPoint y: 237, distance: 46.6
click at [143, 237] on div at bounding box center [262, 230] width 321 height 38
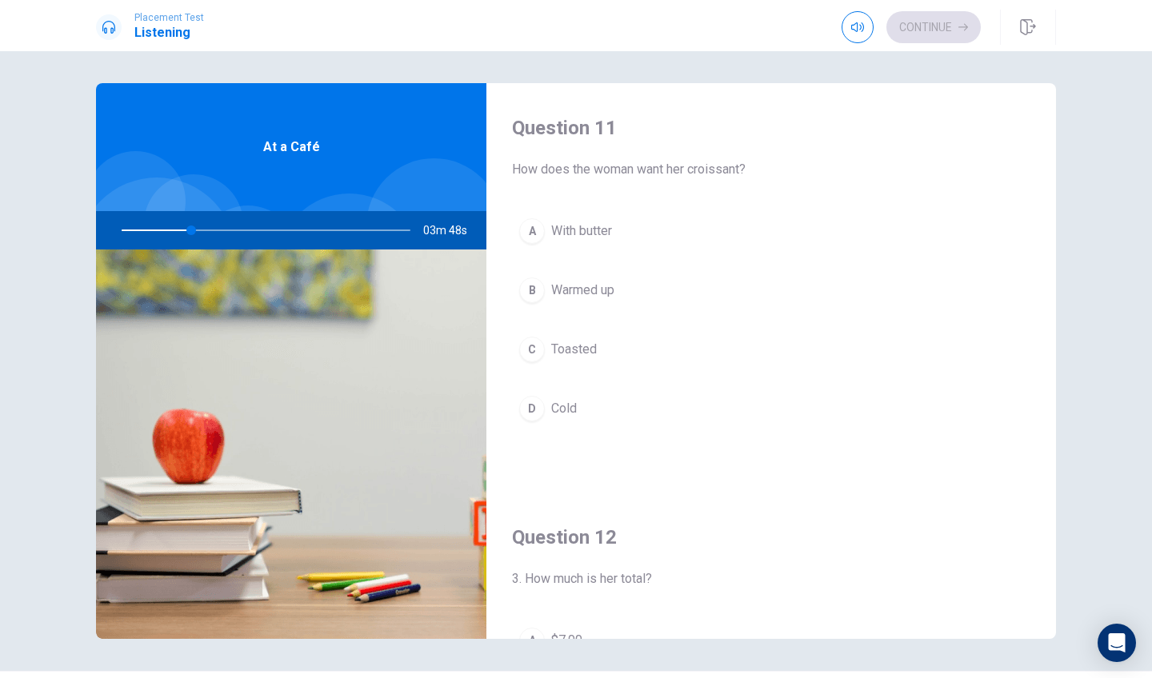
click at [126, 232] on div at bounding box center [262, 230] width 321 height 38
click at [123, 231] on div at bounding box center [262, 230] width 321 height 38
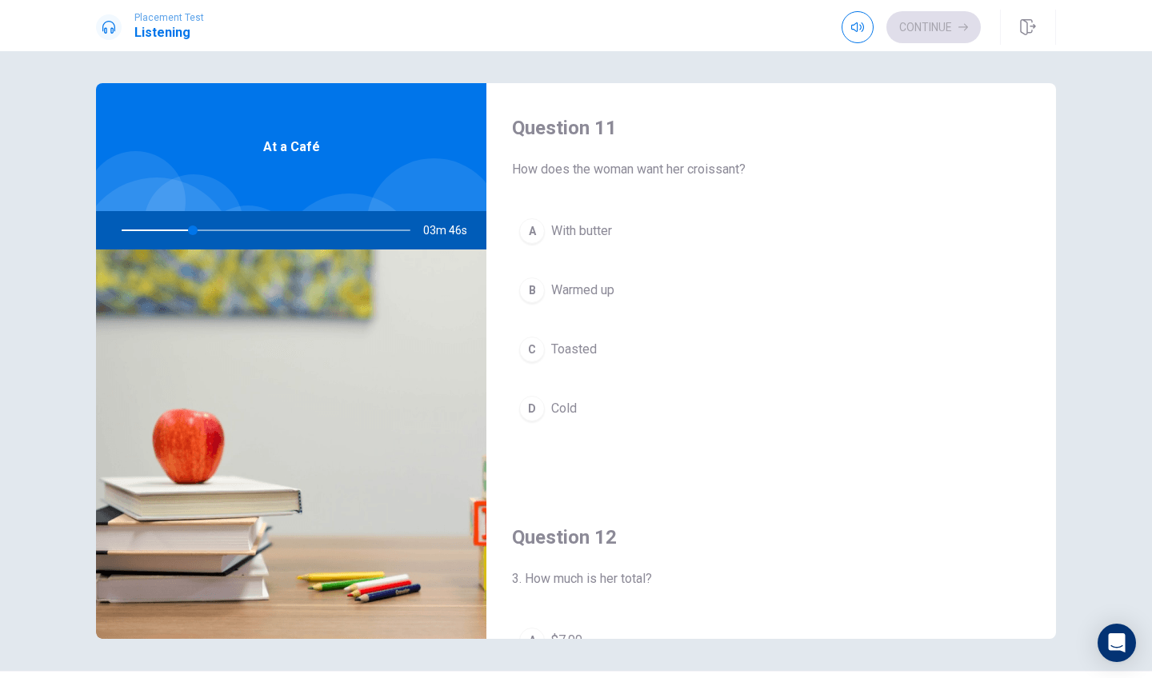
click at [123, 231] on div at bounding box center [262, 230] width 321 height 38
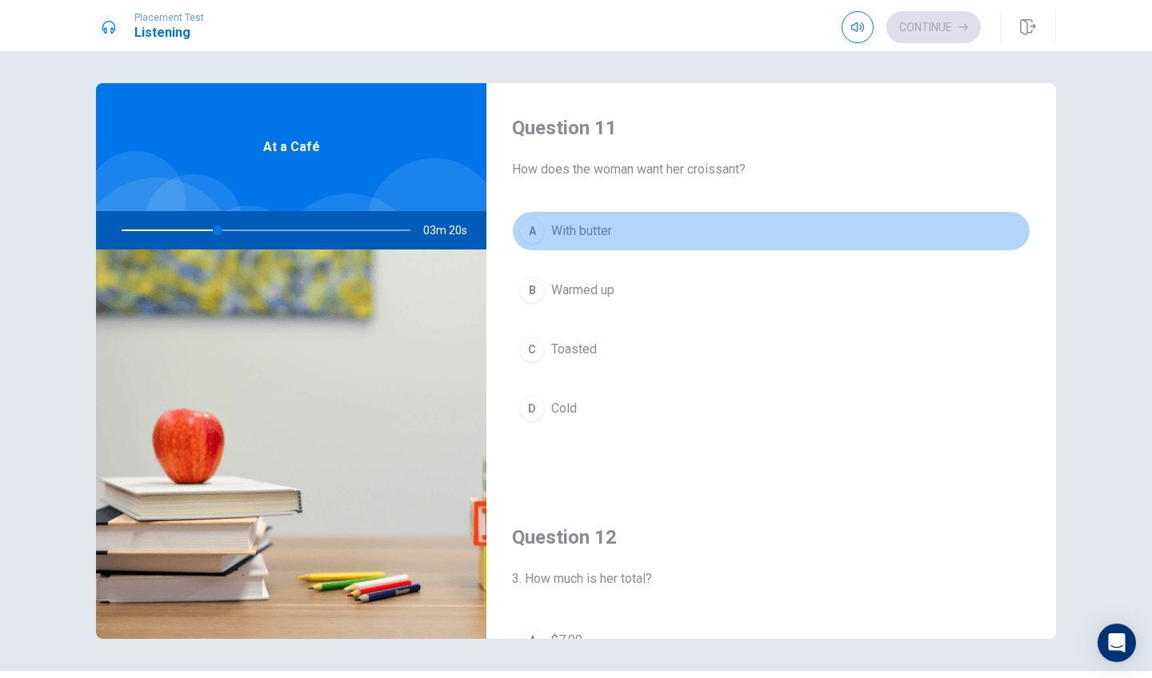
click at [533, 236] on div "A" at bounding box center [532, 231] width 26 height 26
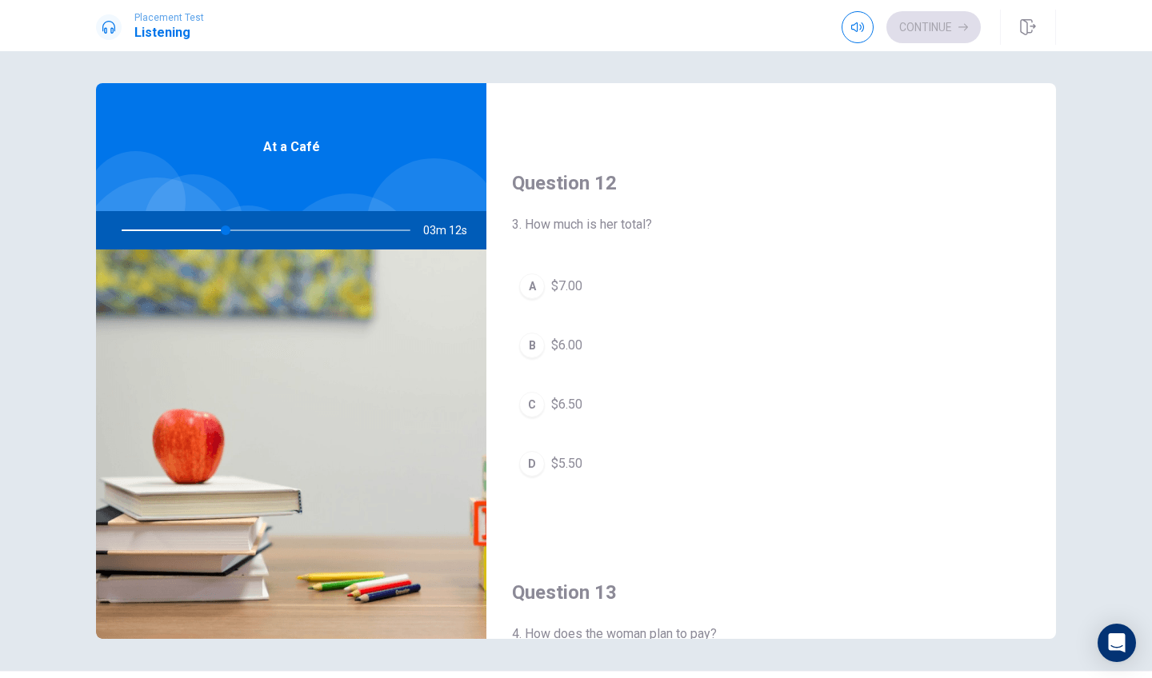
scroll to position [357, 0]
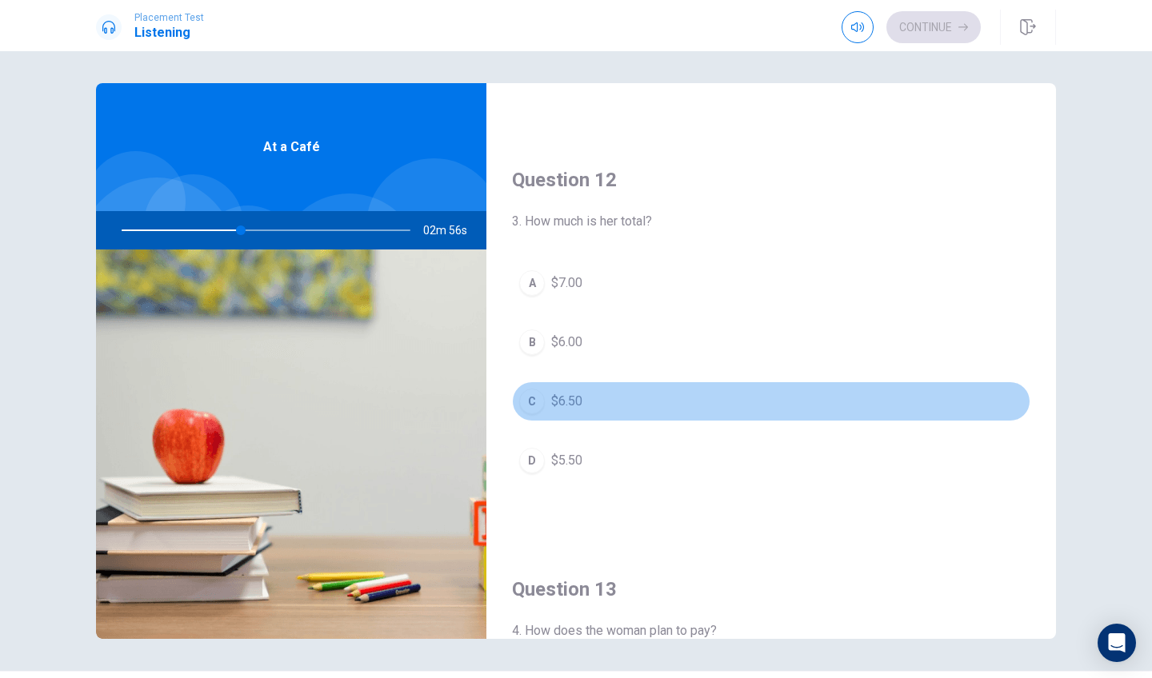
click at [531, 397] on div "C" at bounding box center [532, 402] width 26 height 26
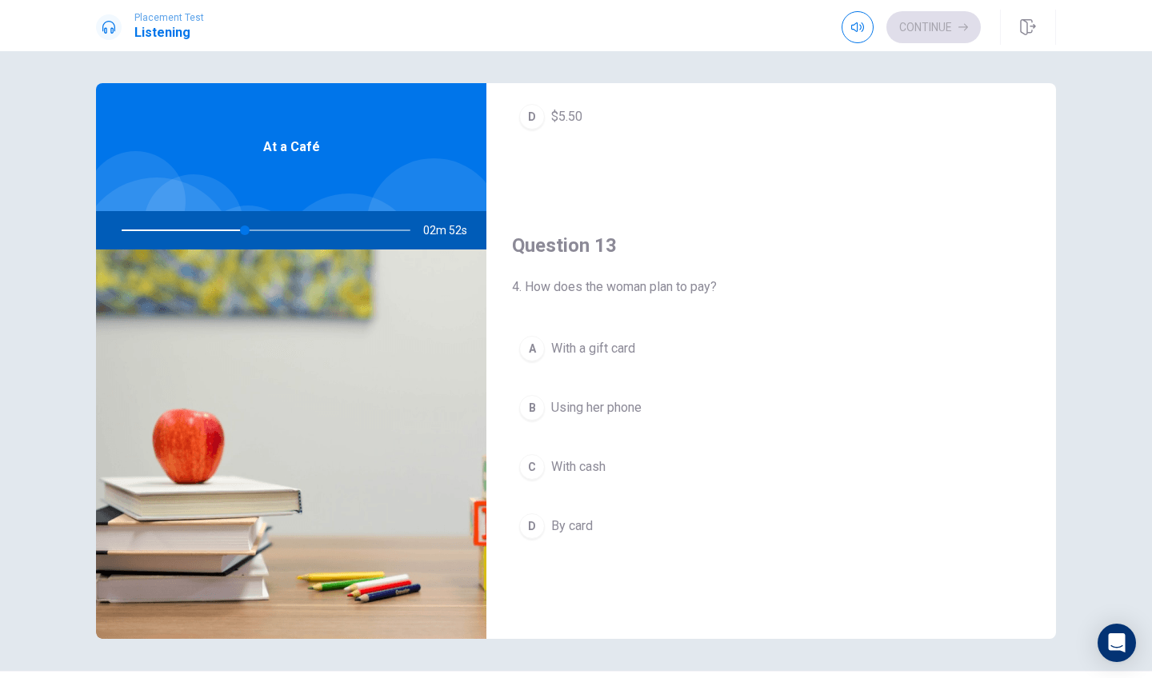
scroll to position [702, 0]
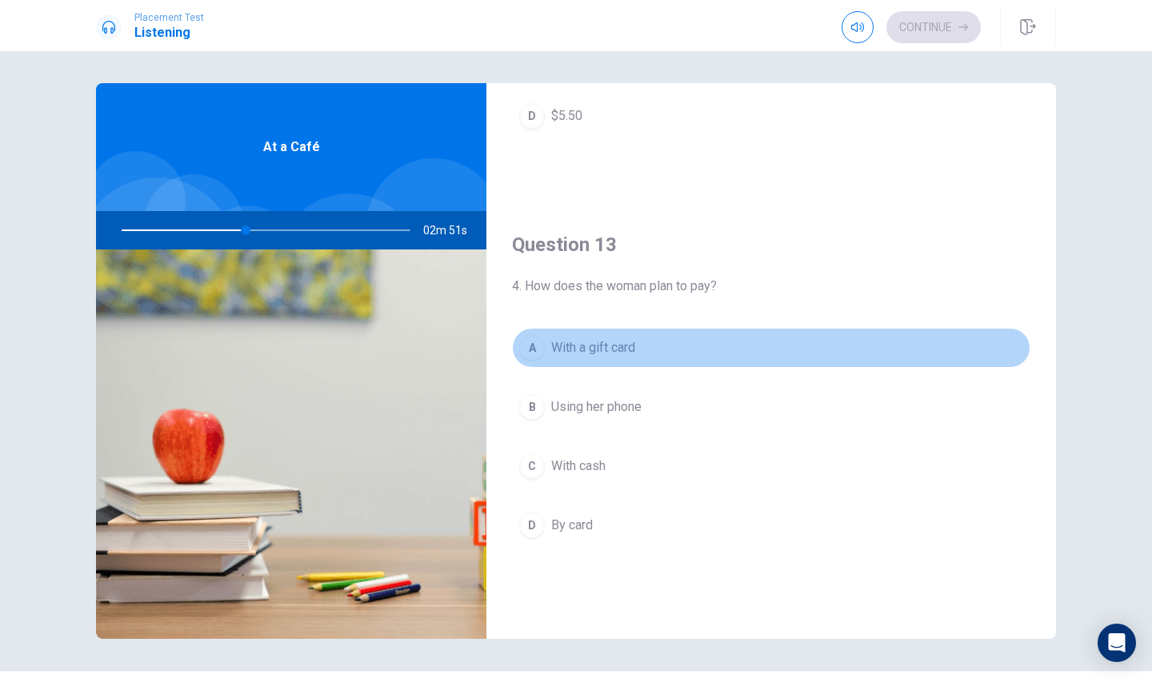
click at [537, 351] on div "A" at bounding box center [532, 348] width 26 height 26
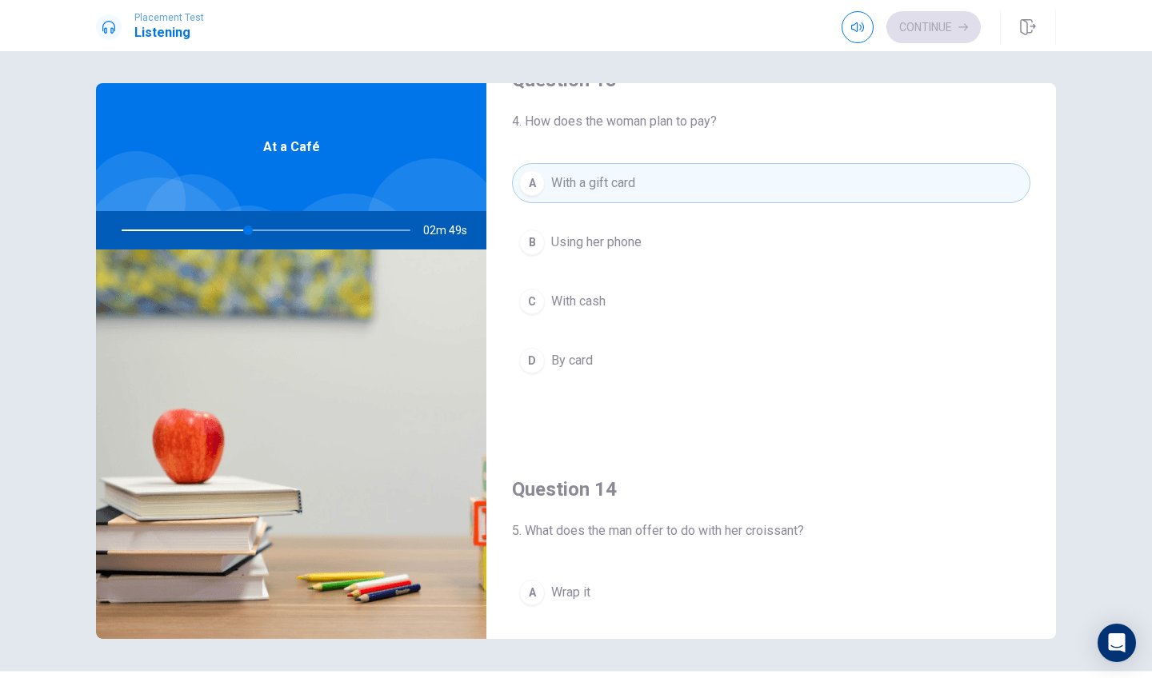
scroll to position [888, 0]
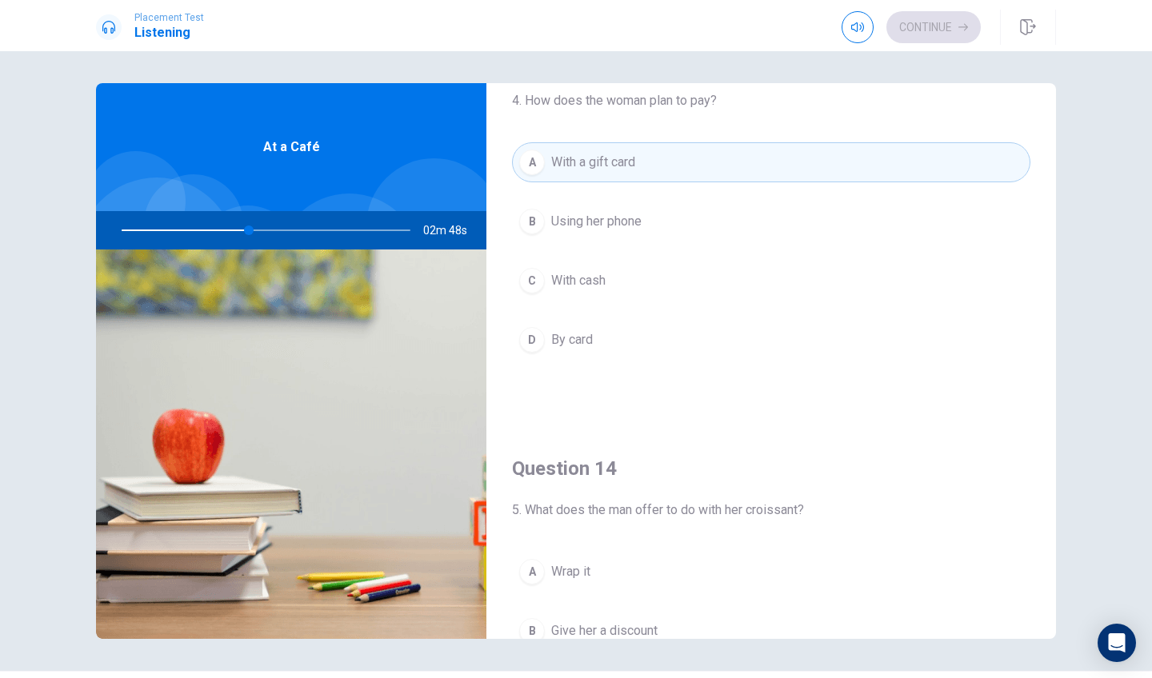
click at [536, 319] on div "A With a gift card B Using her phone C With cash D By card" at bounding box center [771, 267] width 518 height 250
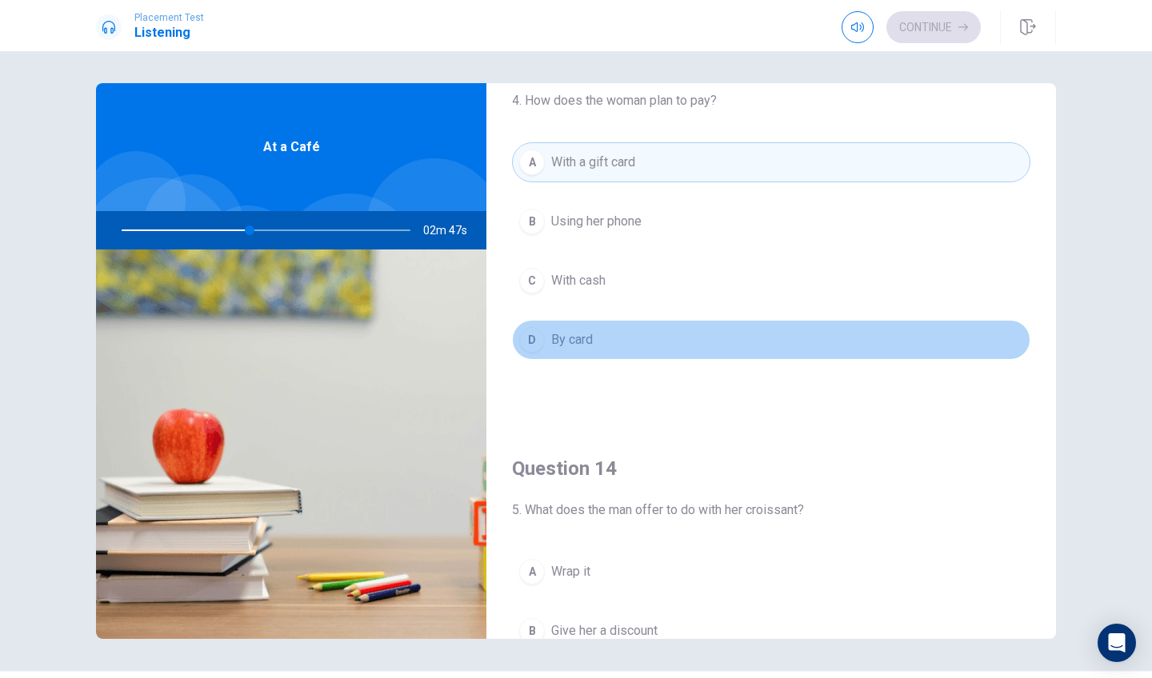
click at [536, 333] on div "D" at bounding box center [532, 340] width 26 height 26
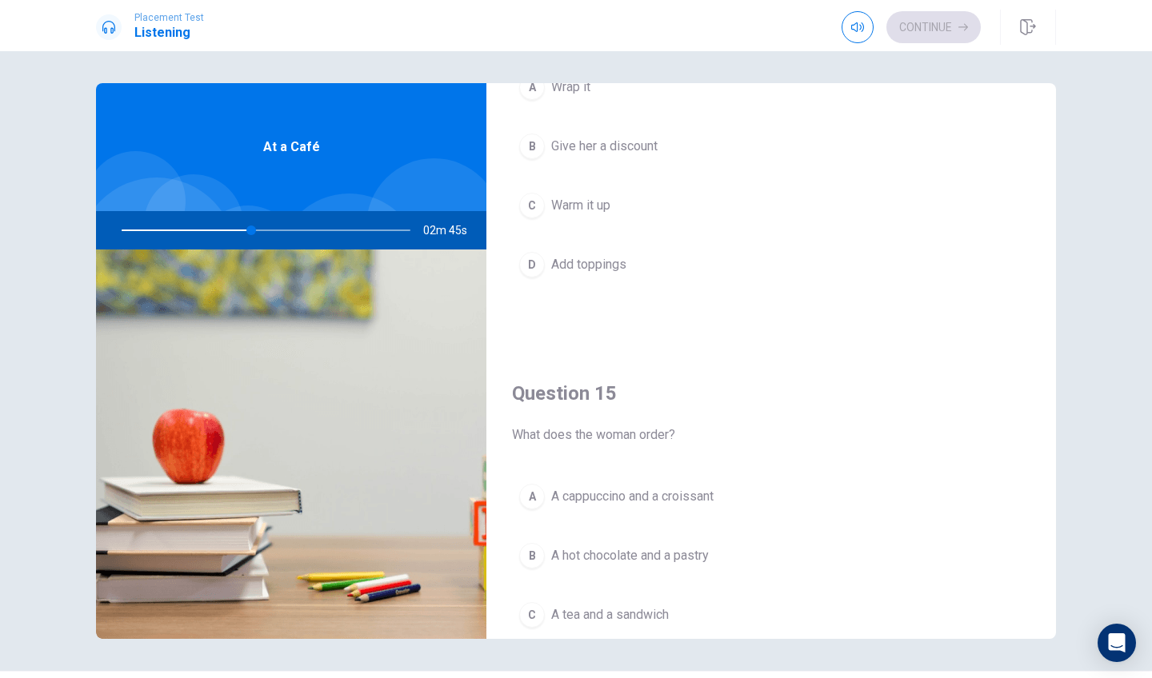
scroll to position [1373, 0]
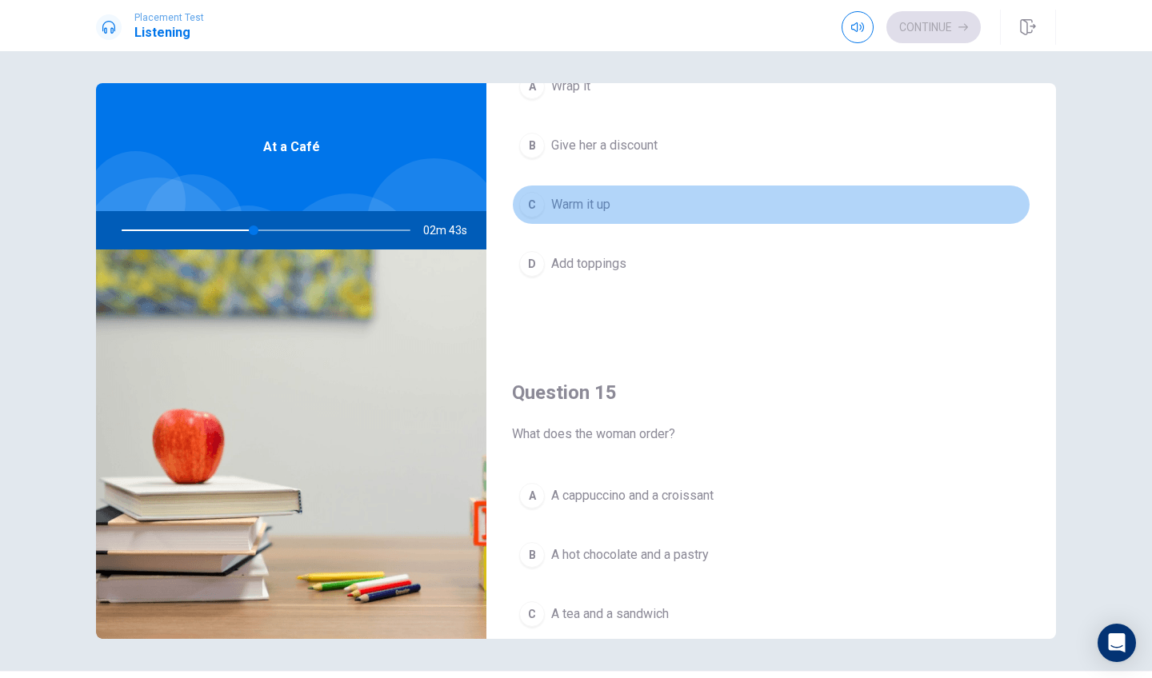
click at [533, 214] on div "C" at bounding box center [532, 205] width 26 height 26
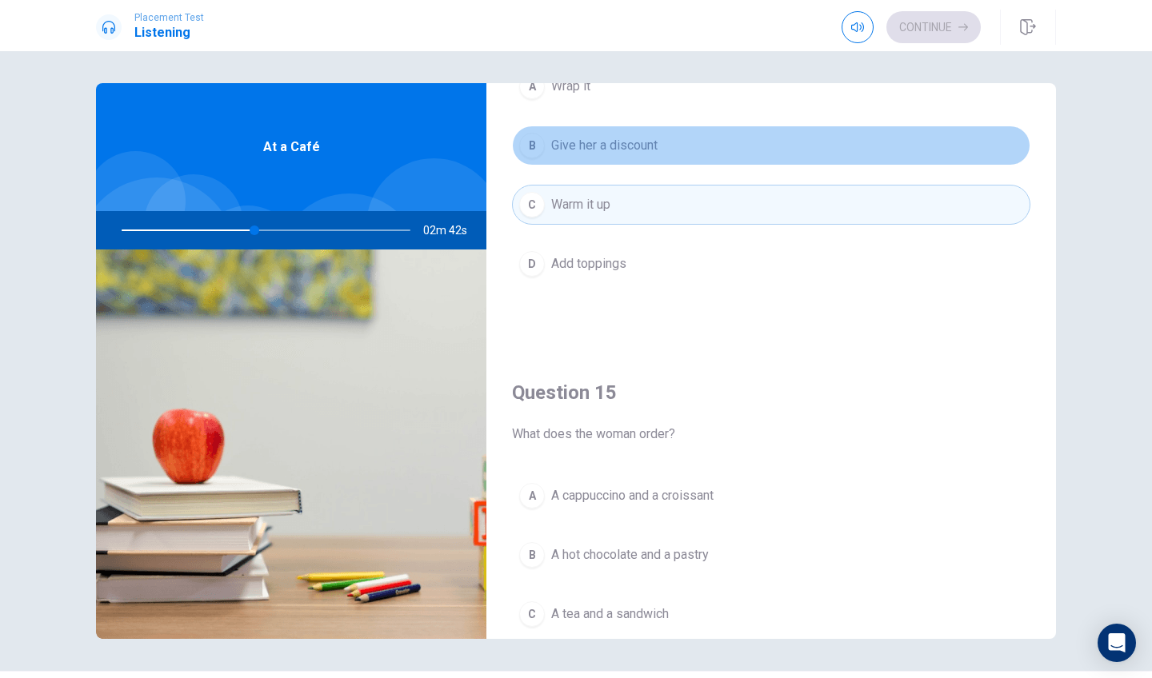
click at [529, 139] on div "B" at bounding box center [532, 146] width 26 height 26
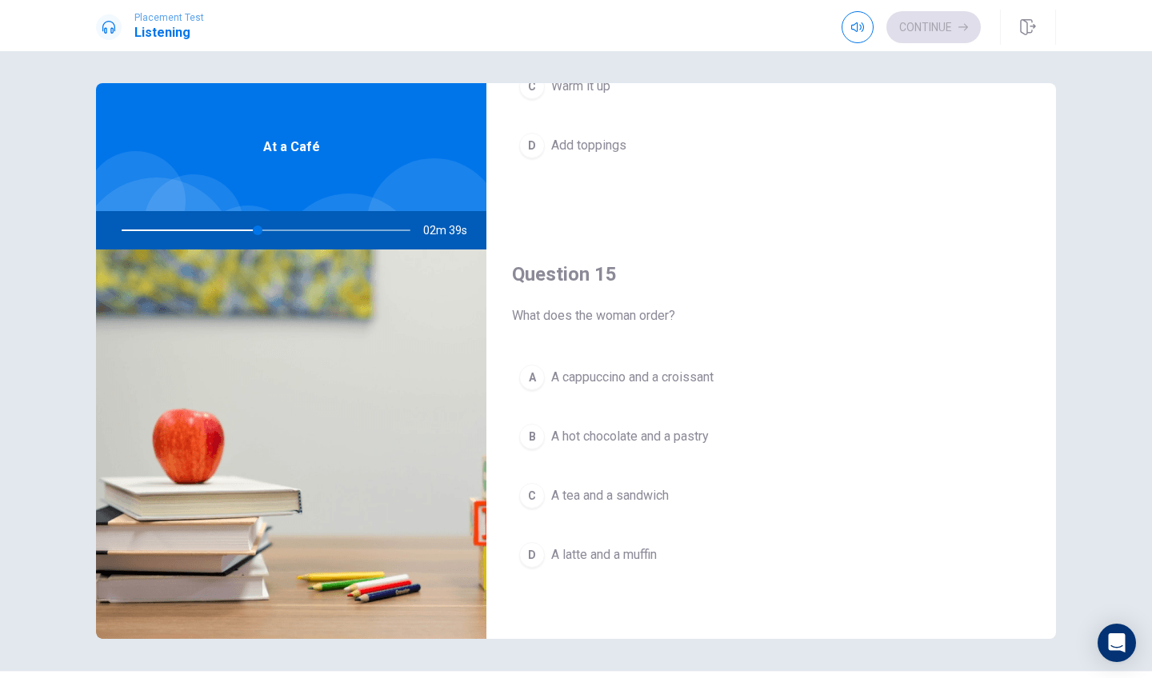
scroll to position [6, 0]
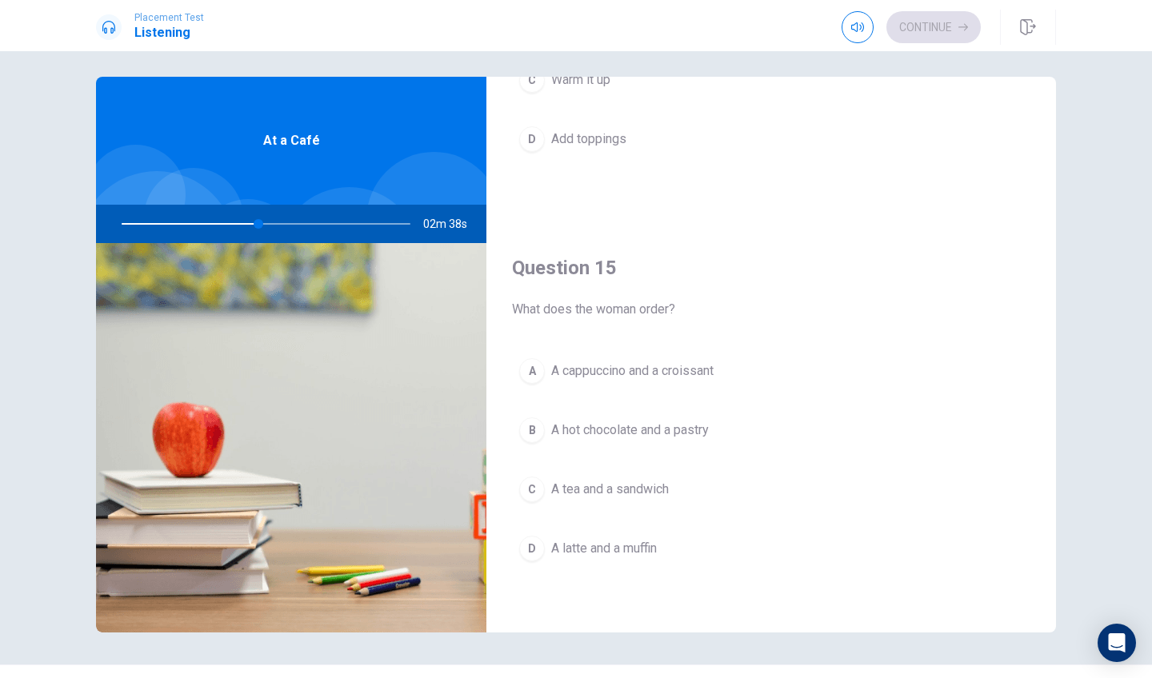
click at [541, 495] on div "C" at bounding box center [532, 490] width 26 height 26
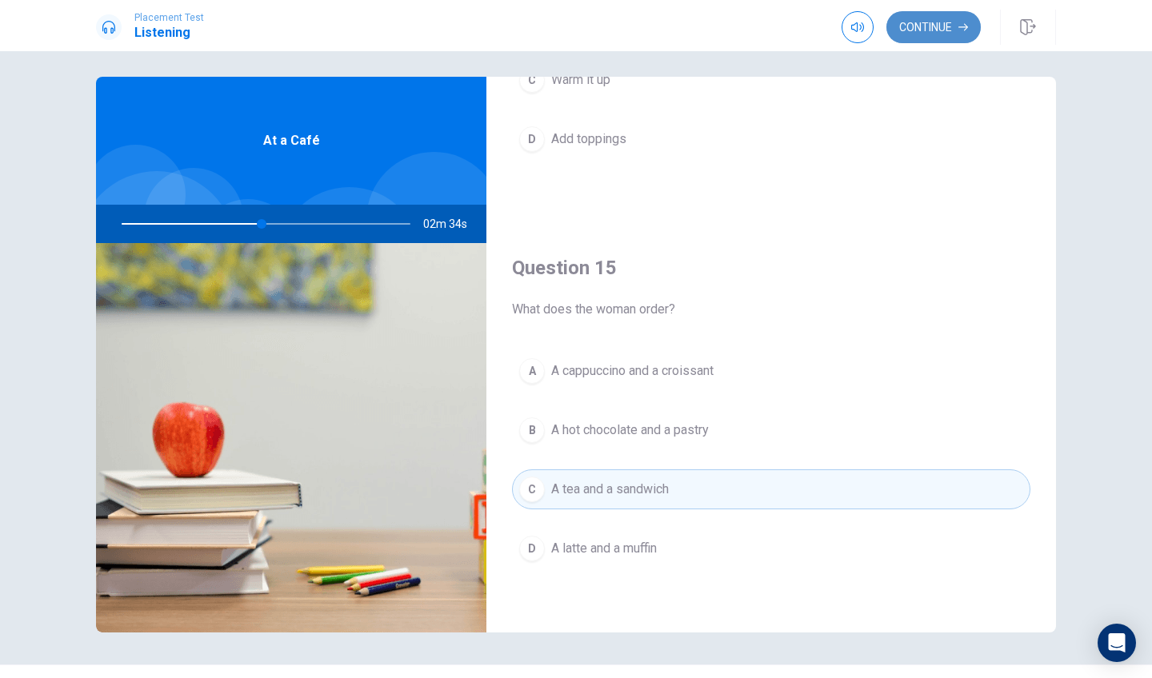
click at [916, 22] on button "Continue" at bounding box center [933, 27] width 94 height 32
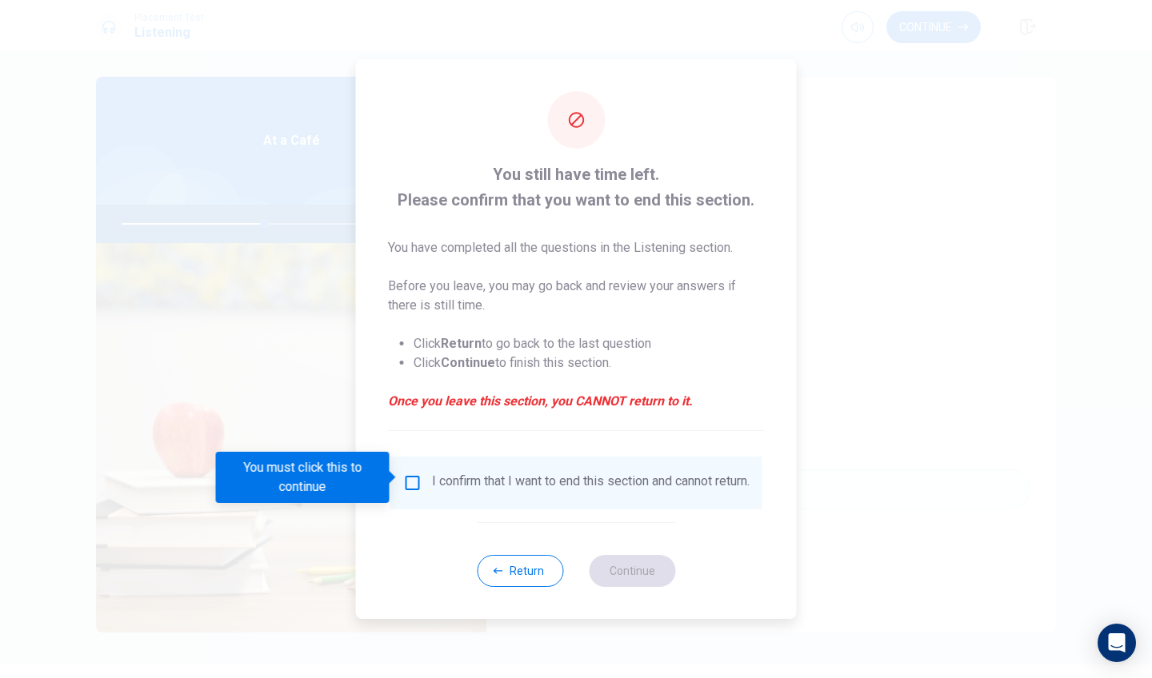
click at [413, 483] on input "You must click this to continue" at bounding box center [412, 482] width 19 height 19
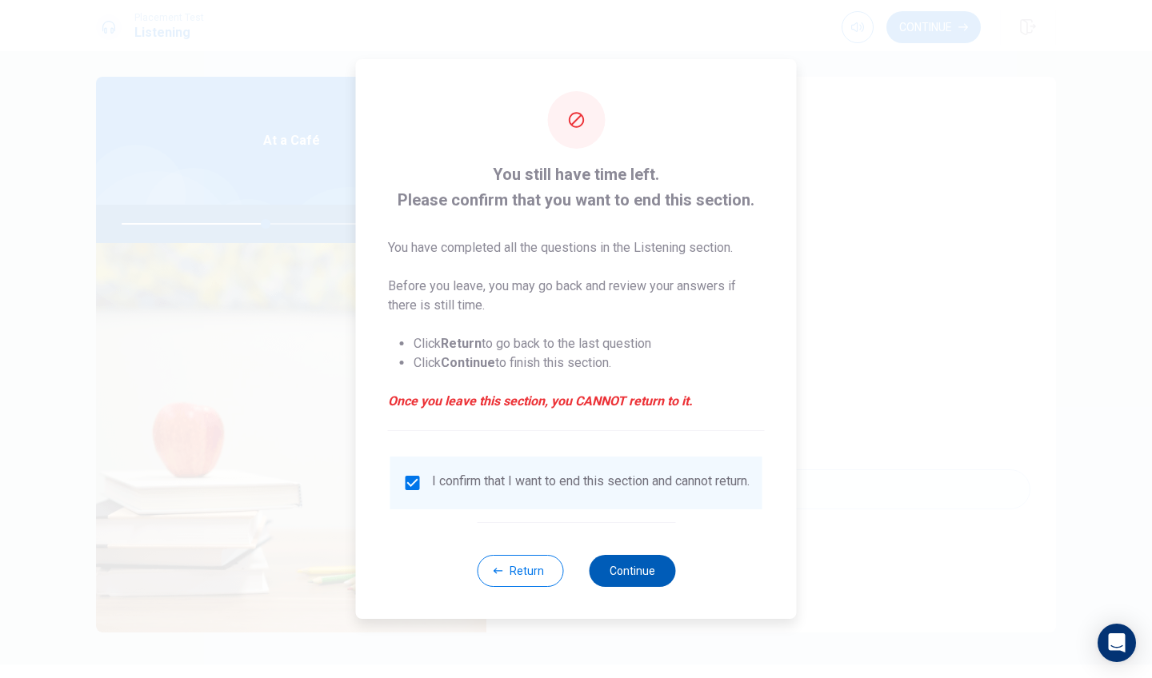
click at [611, 576] on button "Continue" at bounding box center [632, 571] width 86 height 32
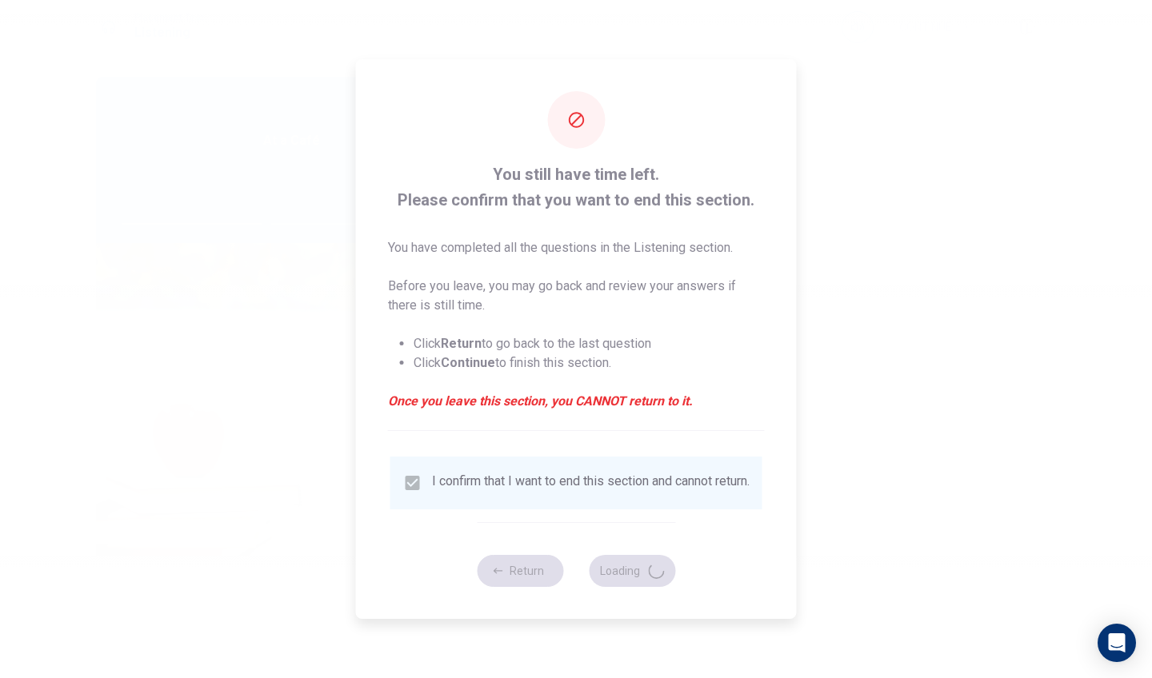
type input "51"
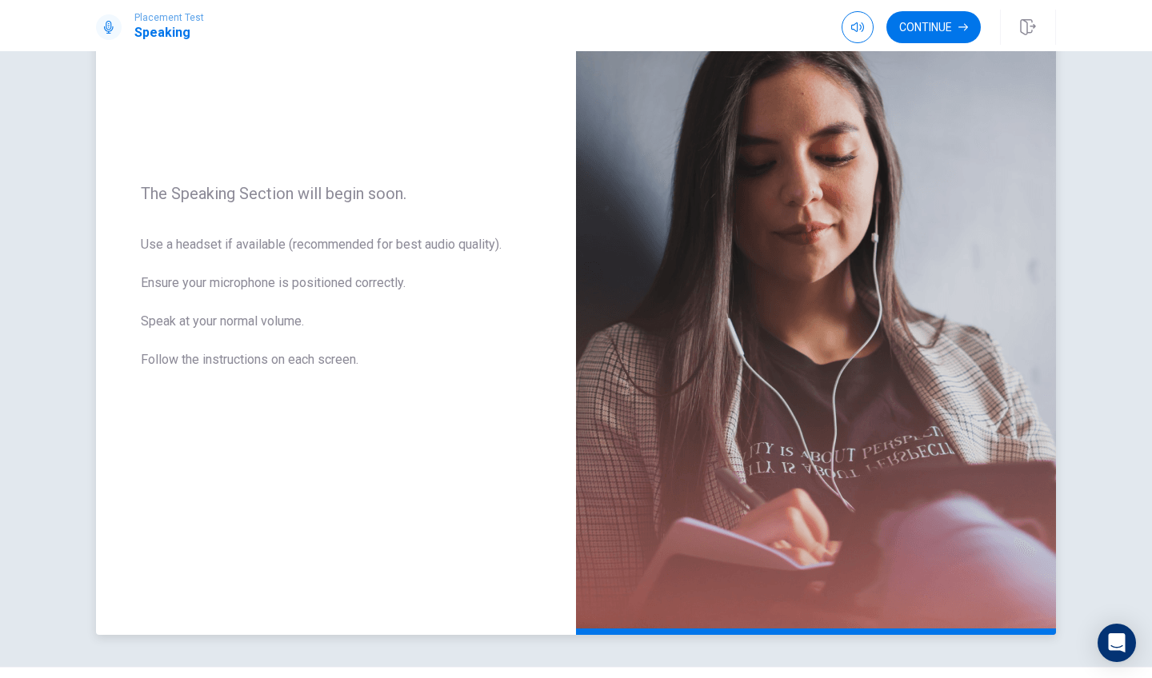
scroll to position [143, 0]
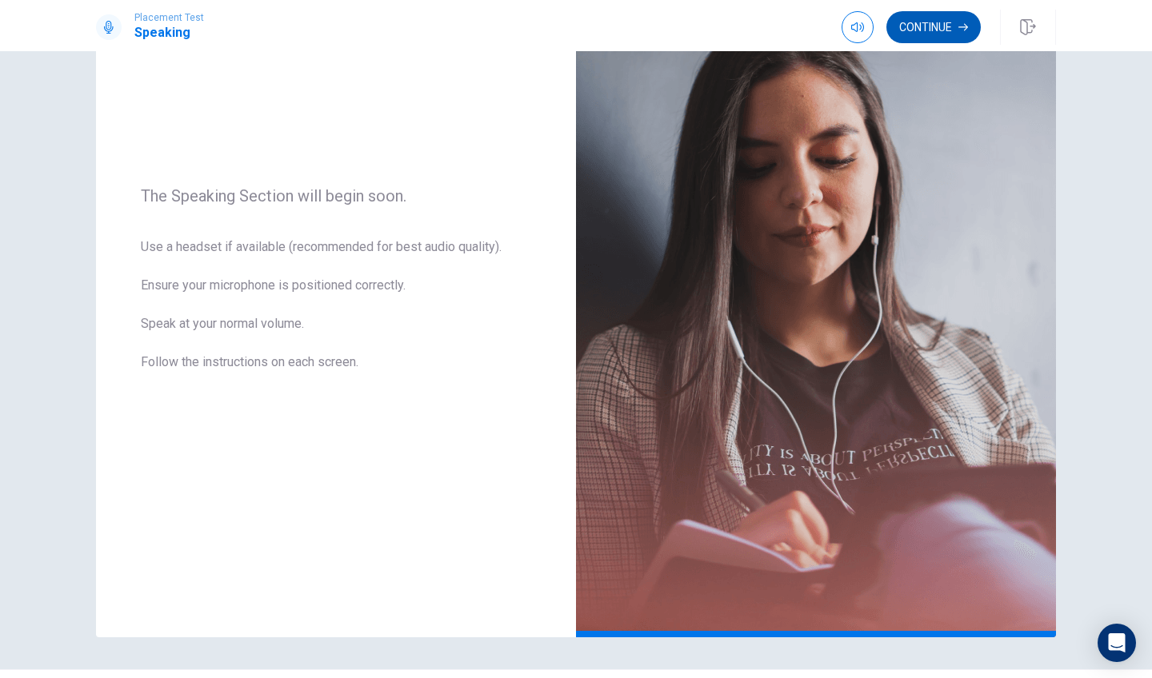
click at [922, 24] on button "Continue" at bounding box center [933, 27] width 94 height 32
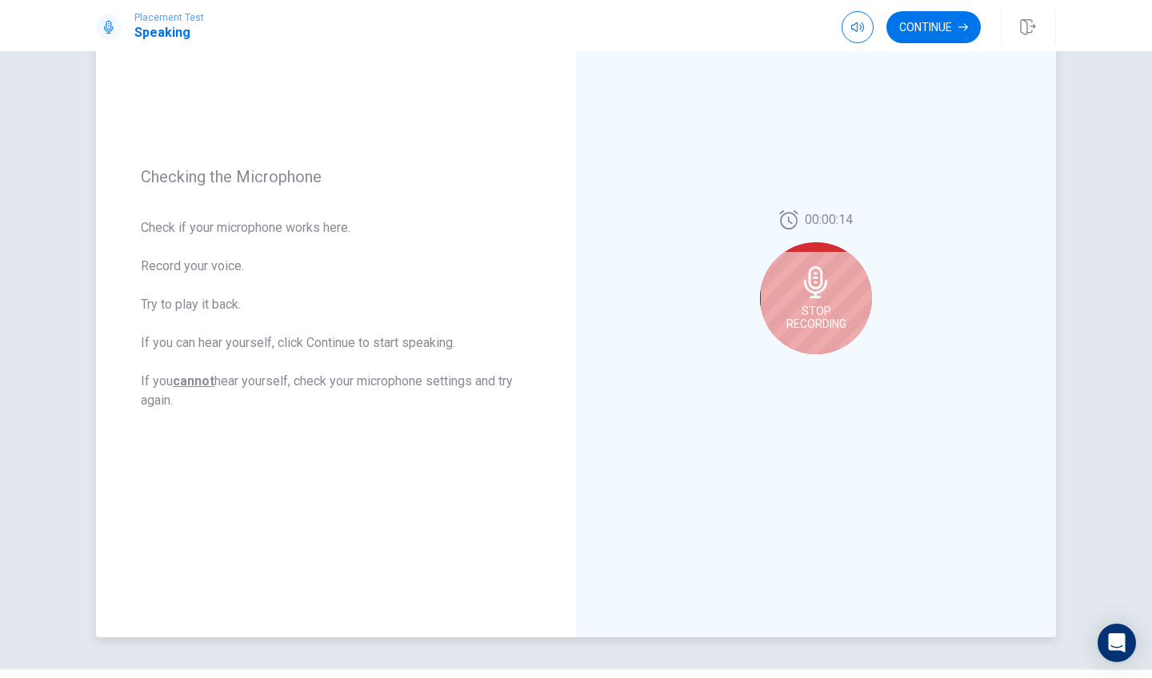
click at [805, 315] on span "Stop Recording" at bounding box center [816, 318] width 60 height 26
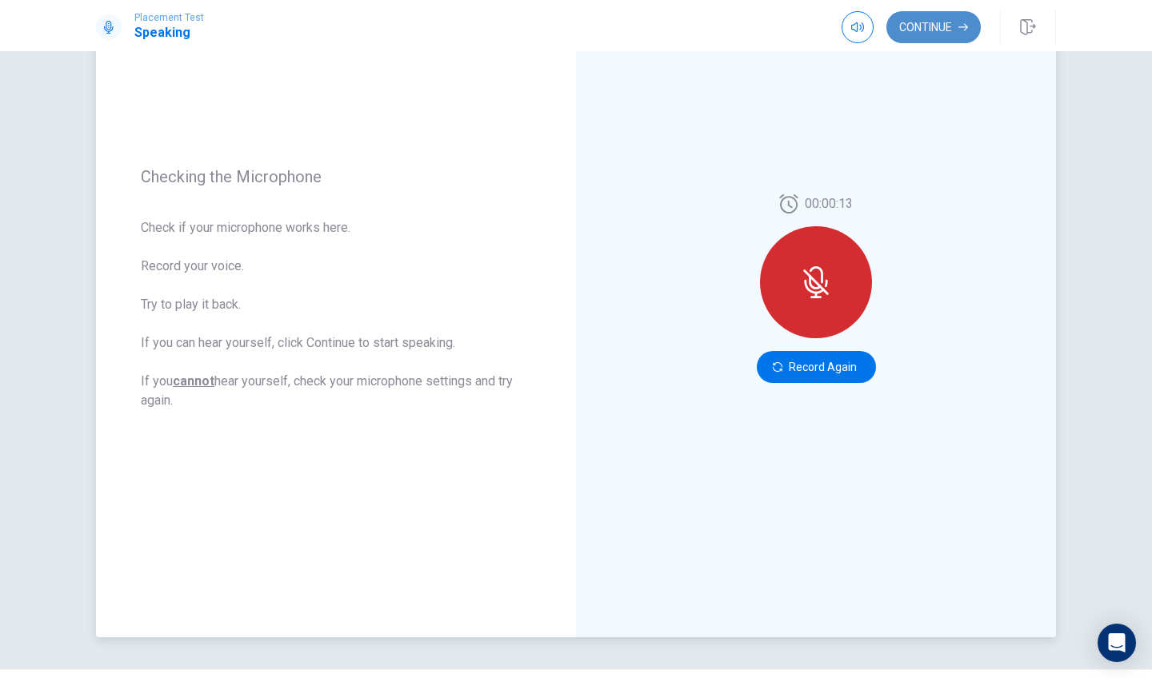
click at [925, 26] on button "Continue" at bounding box center [933, 27] width 94 height 32
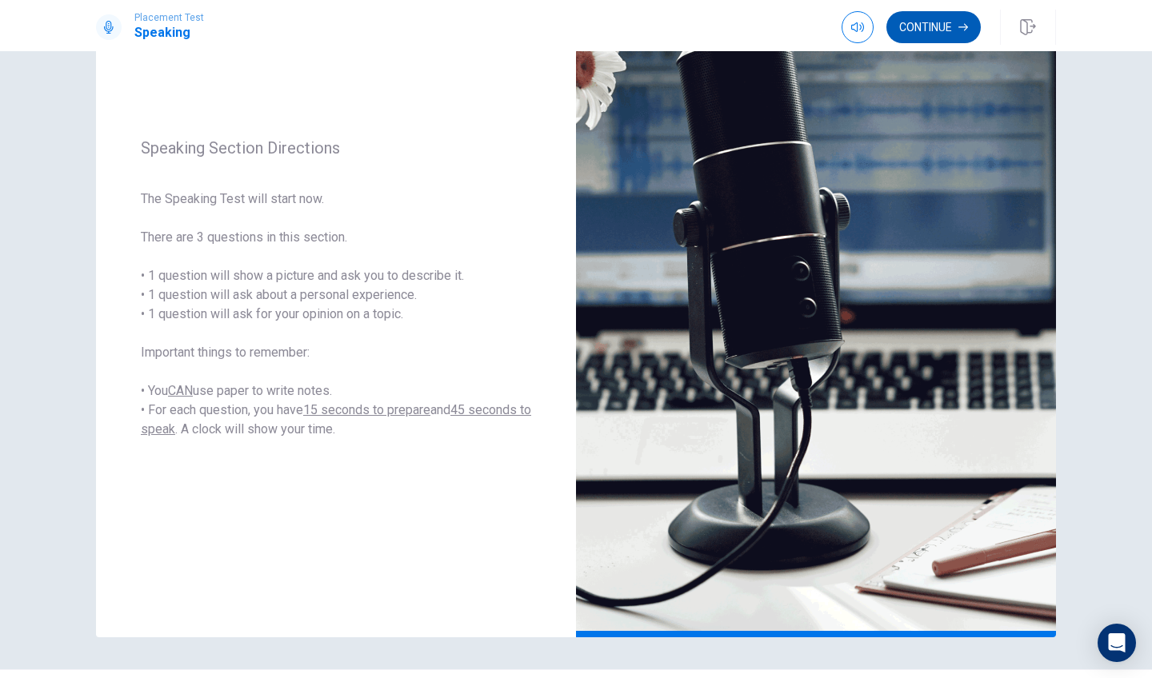
click at [934, 22] on button "Continue" at bounding box center [933, 27] width 94 height 32
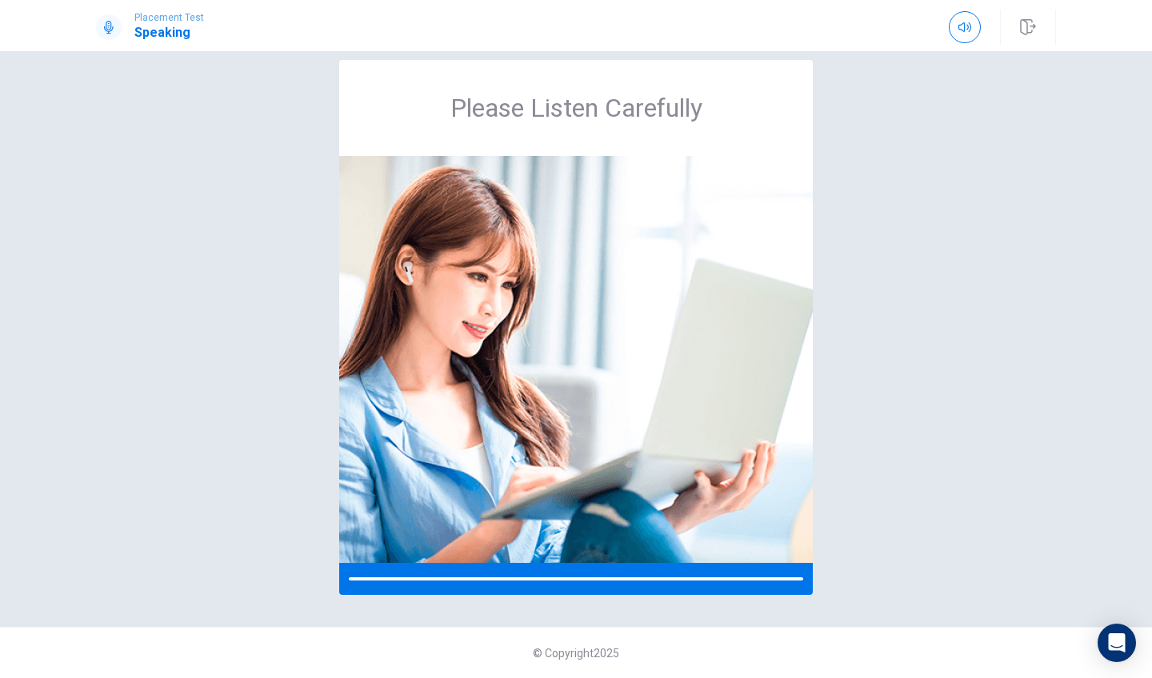
scroll to position [23, 0]
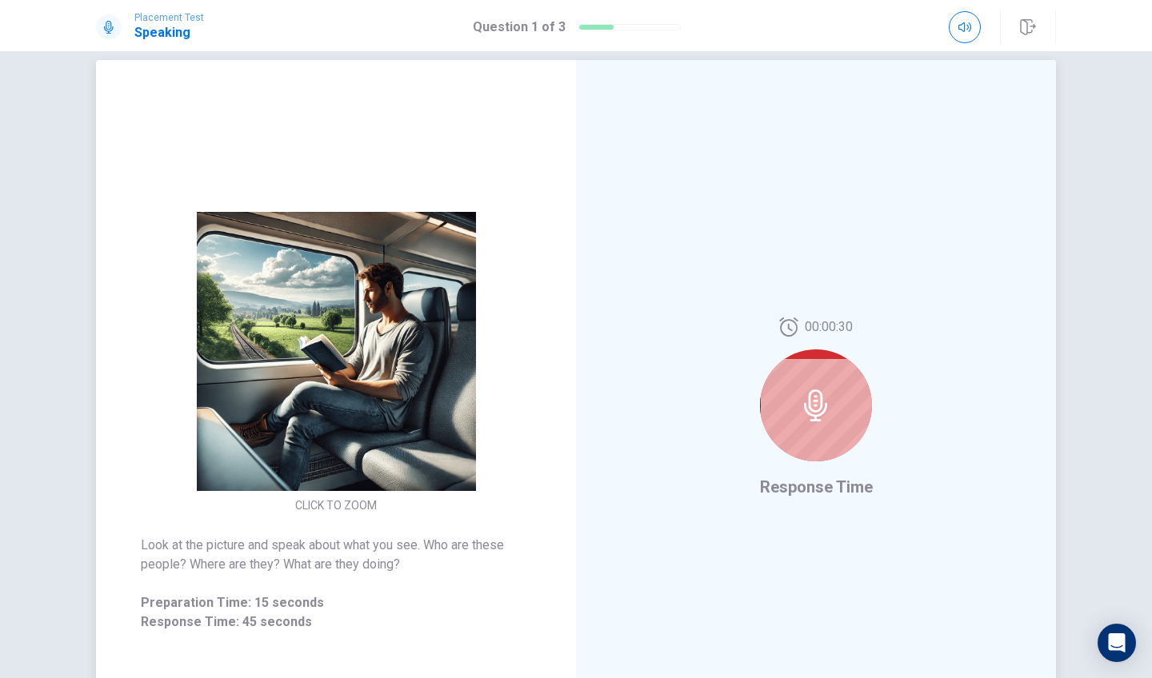
click at [781, 439] on div at bounding box center [816, 405] width 112 height 112
click at [841, 412] on div at bounding box center [816, 405] width 112 height 112
click at [787, 381] on div at bounding box center [816, 405] width 112 height 112
click at [814, 405] on icon at bounding box center [815, 405] width 23 height 32
click at [811, 405] on icon at bounding box center [816, 405] width 32 height 32
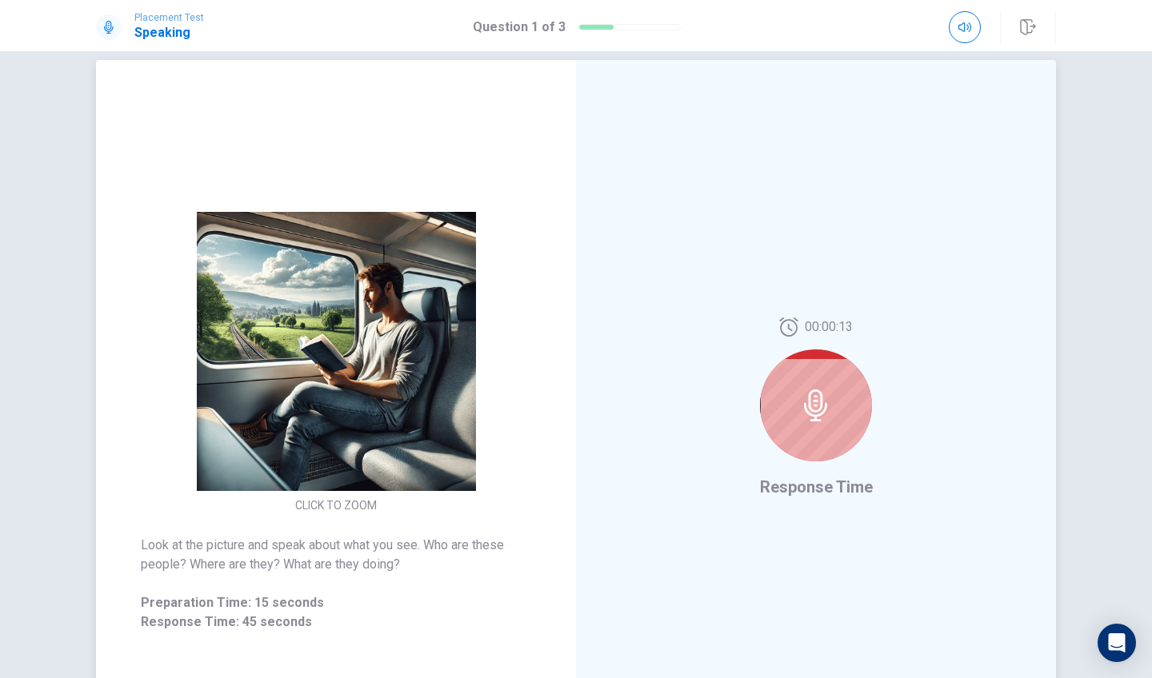
click at [811, 405] on icon at bounding box center [816, 405] width 32 height 32
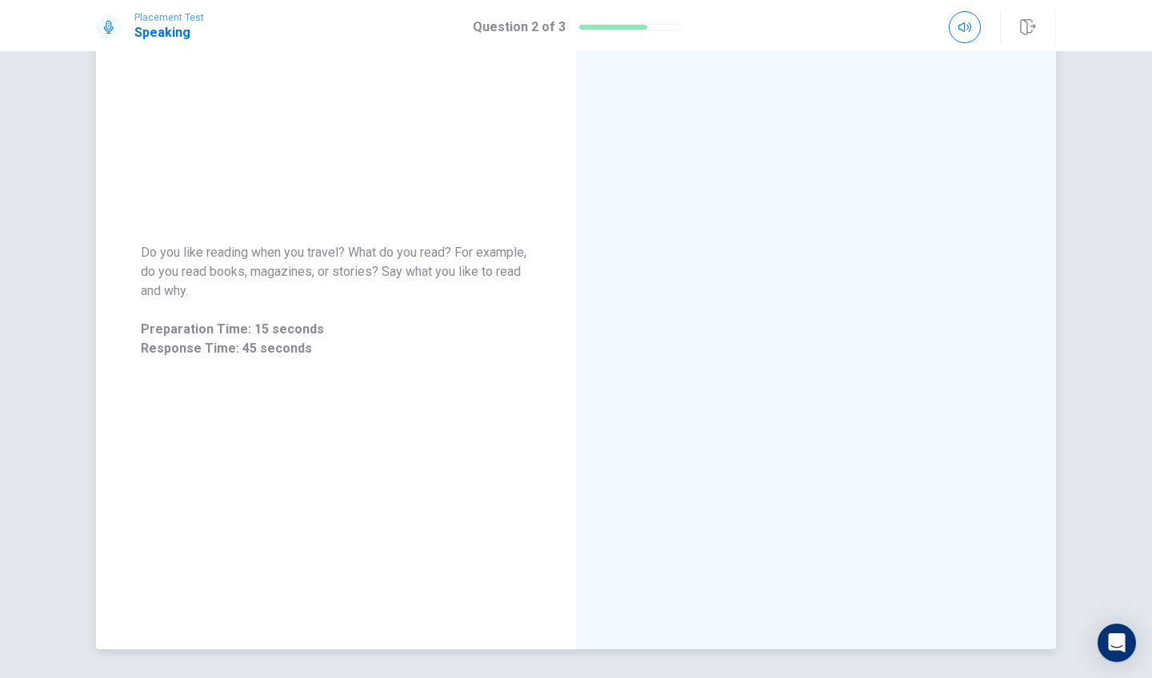
scroll to position [127, 0]
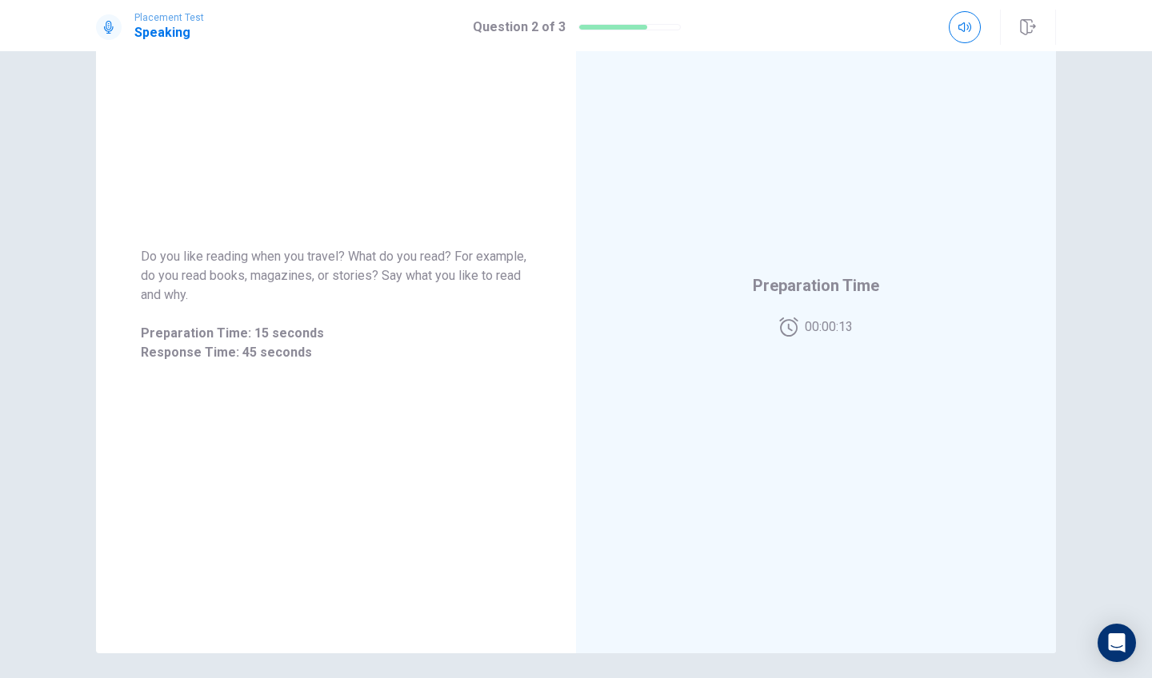
click at [791, 333] on icon at bounding box center [788, 327] width 19 height 19
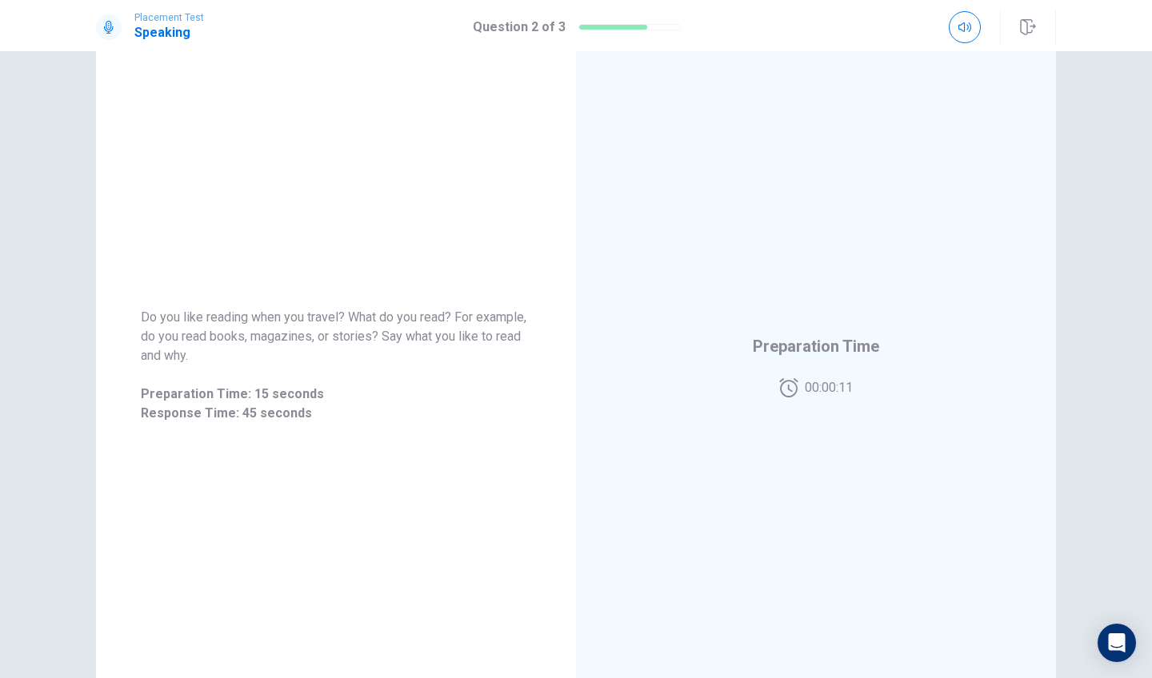
scroll to position [50, 0]
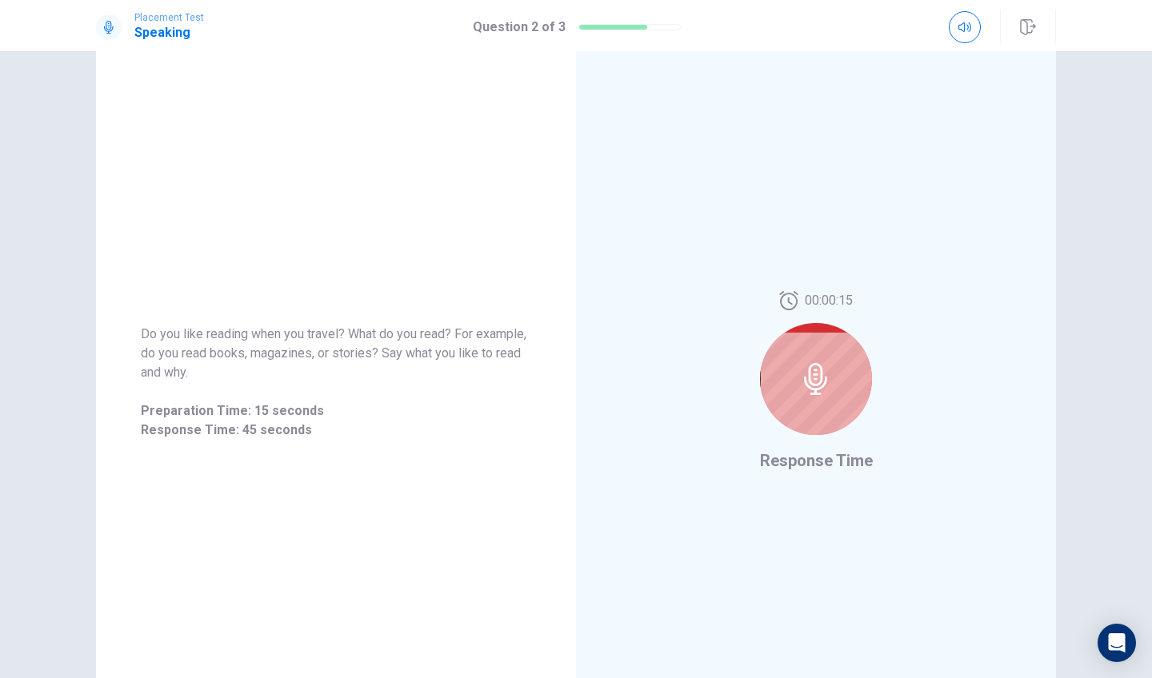
click at [818, 430] on div at bounding box center [816, 379] width 112 height 112
click at [817, 430] on div at bounding box center [816, 379] width 112 height 112
click at [811, 433] on div at bounding box center [816, 379] width 112 height 112
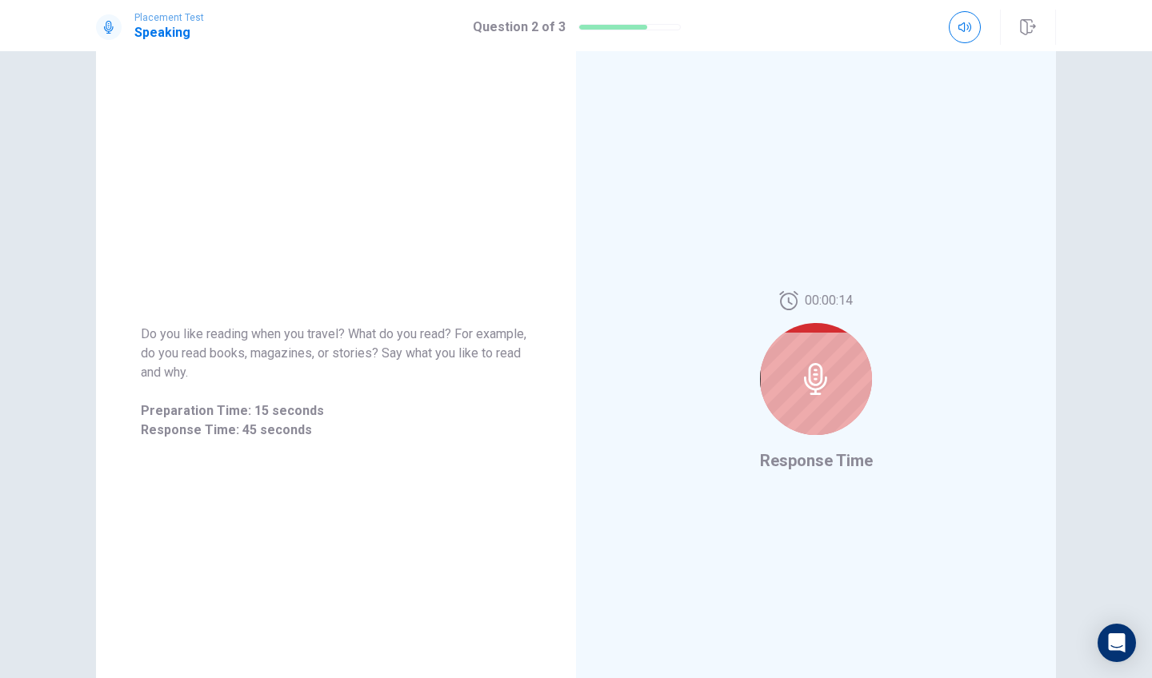
click at [805, 429] on div "00:00:14" at bounding box center [816, 369] width 112 height 157
drag, startPoint x: 806, startPoint y: 430, endPoint x: 805, endPoint y: 443, distance: 12.8
click at [805, 435] on div "00:00:14" at bounding box center [816, 369] width 112 height 157
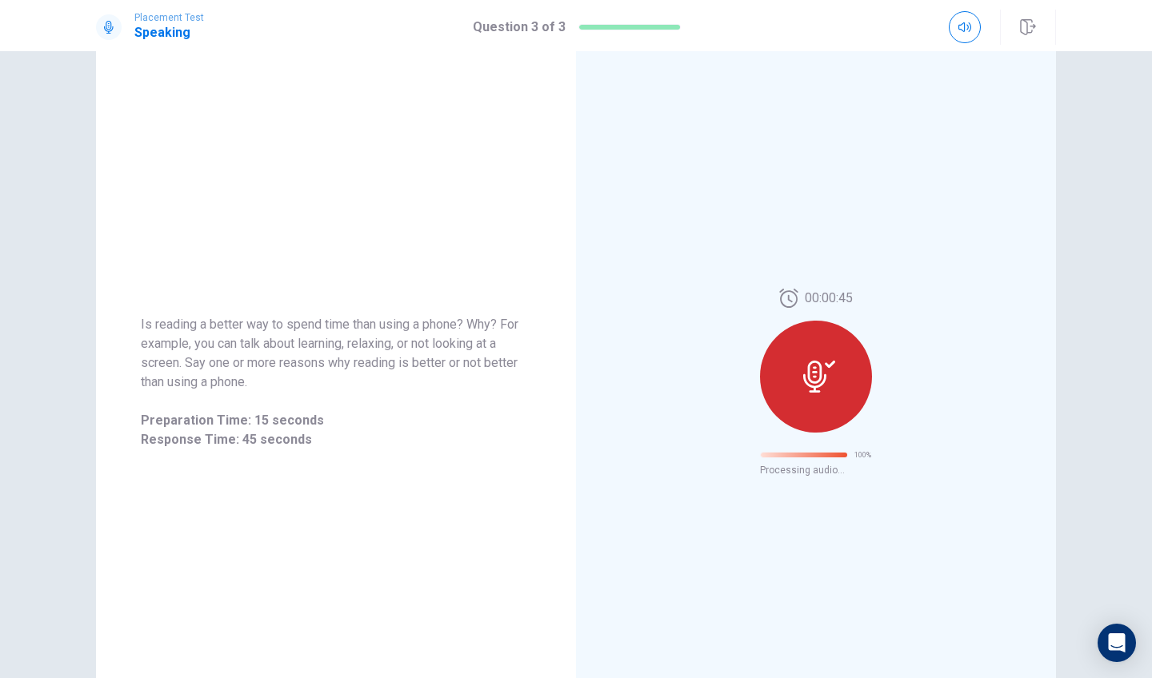
scroll to position [0, 0]
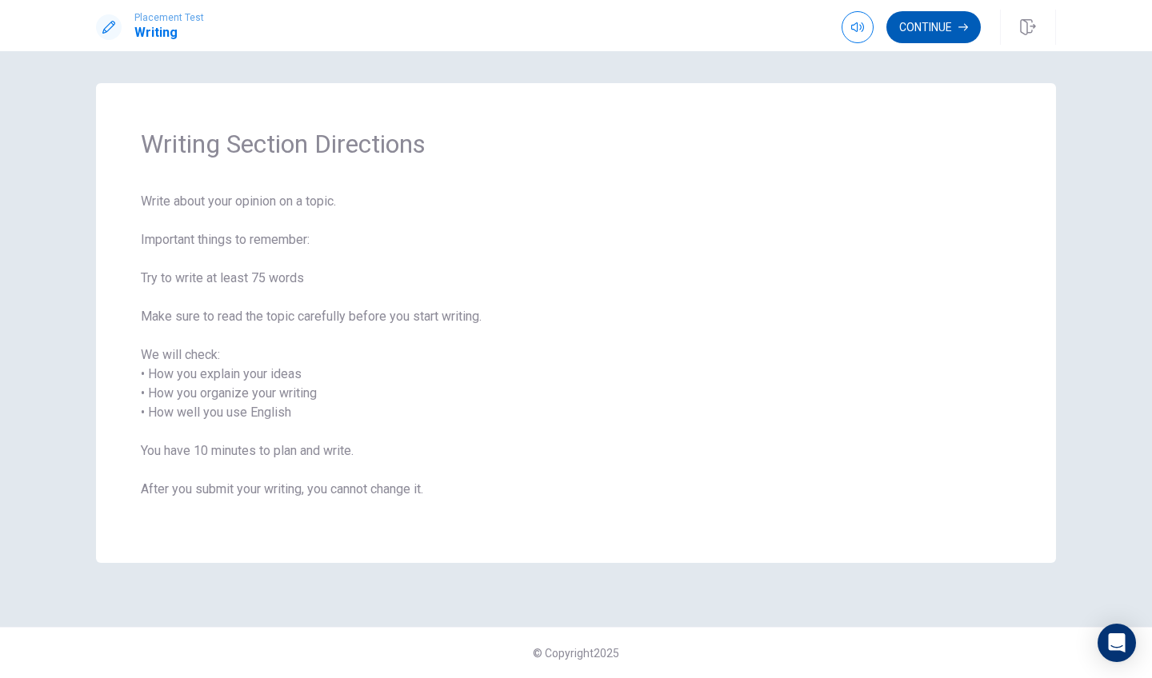
click at [912, 20] on button "Continue" at bounding box center [933, 27] width 94 height 32
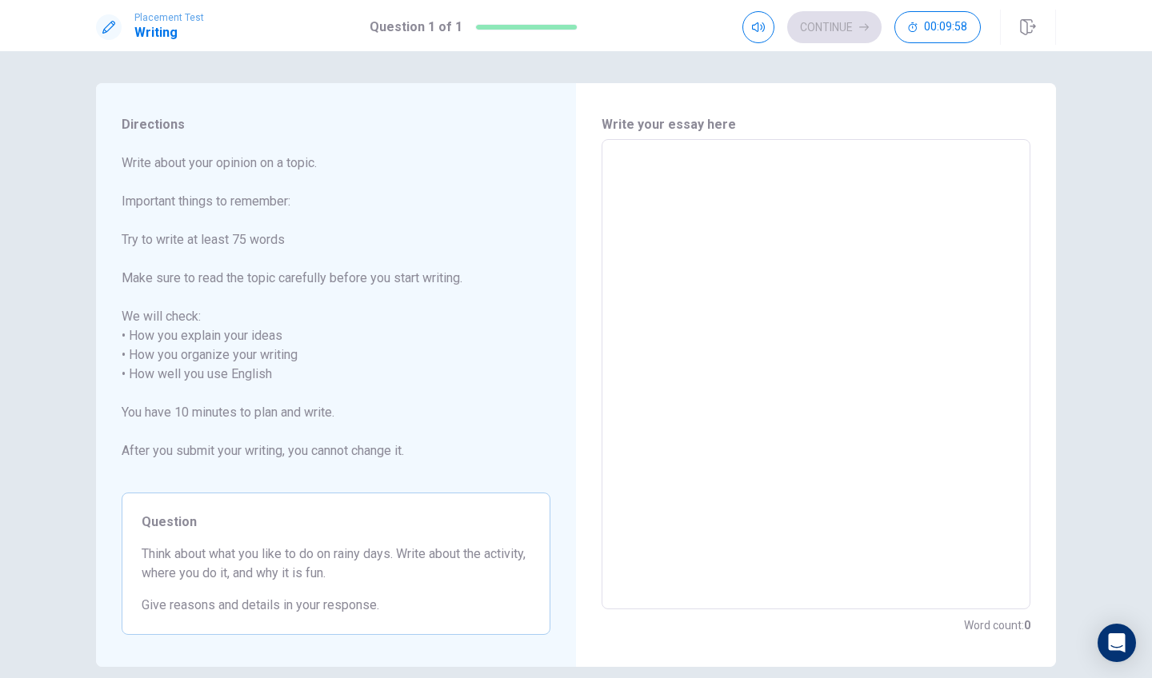
click at [657, 166] on textarea at bounding box center [816, 375] width 406 height 444
drag, startPoint x: 219, startPoint y: 163, endPoint x: 250, endPoint y: 160, distance: 31.4
click at [250, 161] on span "Write about your opinion on a topic. Important things to remember: Try to write…" at bounding box center [336, 317] width 429 height 326
drag, startPoint x: 250, startPoint y: 160, endPoint x: 261, endPoint y: 156, distance: 11.1
click at [619, 155] on textarea at bounding box center [816, 375] width 406 height 444
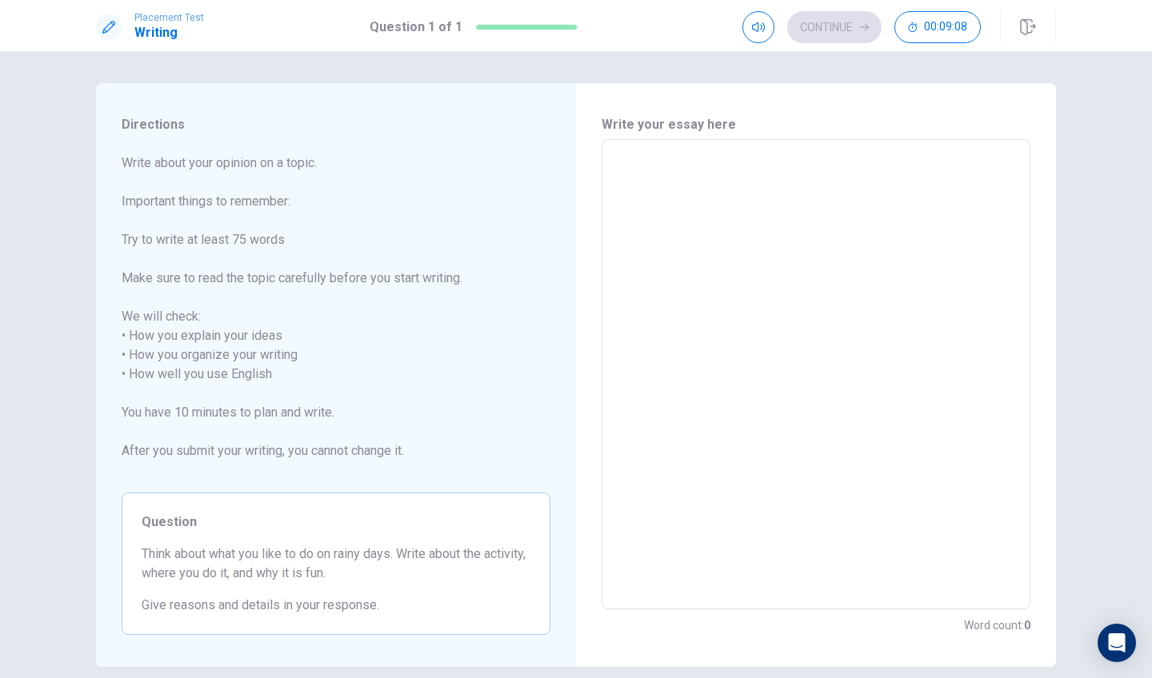
type textarea "x"
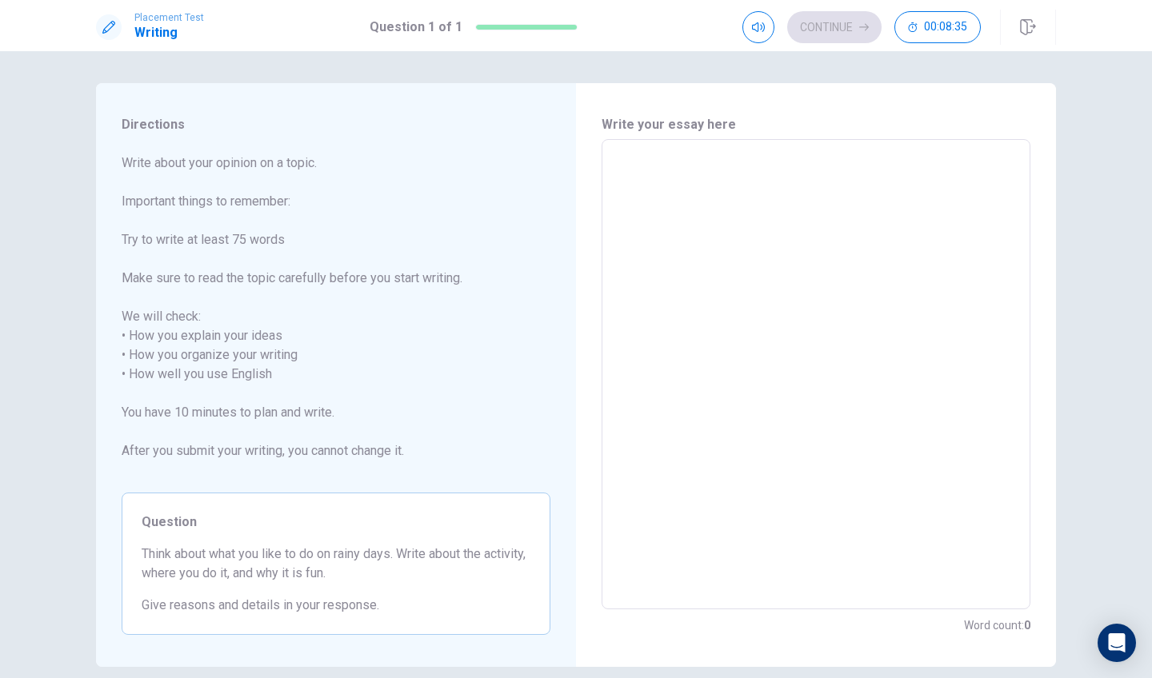
type textarea "2"
type textarea "x"
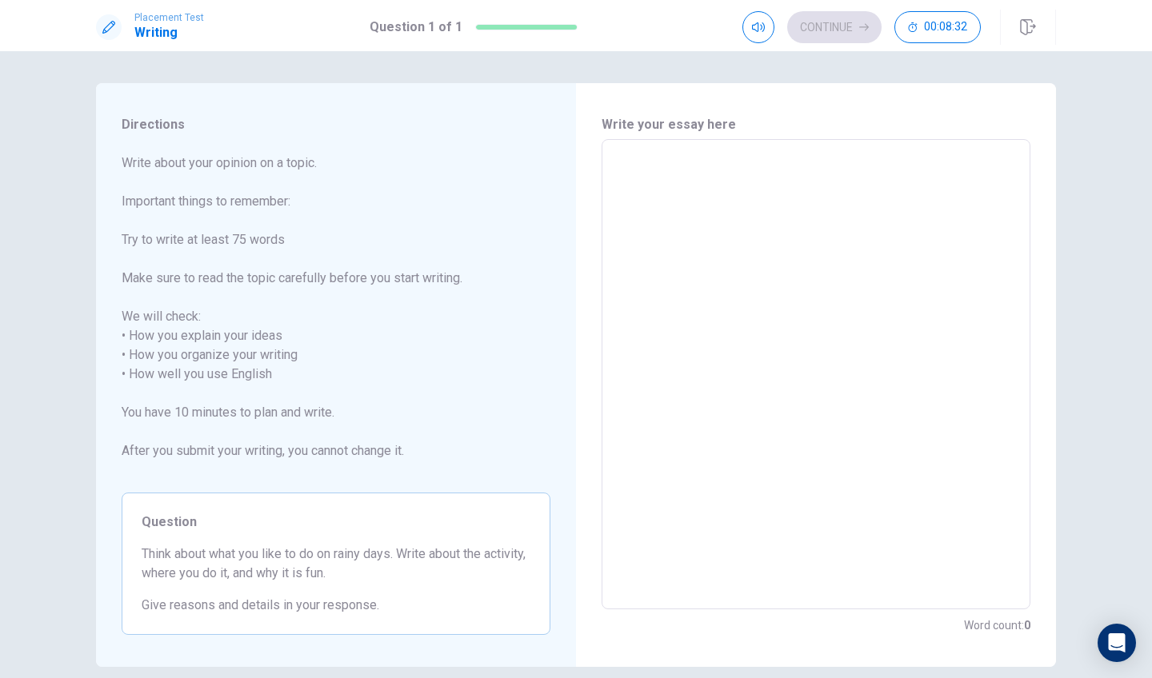
type textarea "I"
type textarea "x"
type textarea "I"
type textarea "x"
type textarea "I"
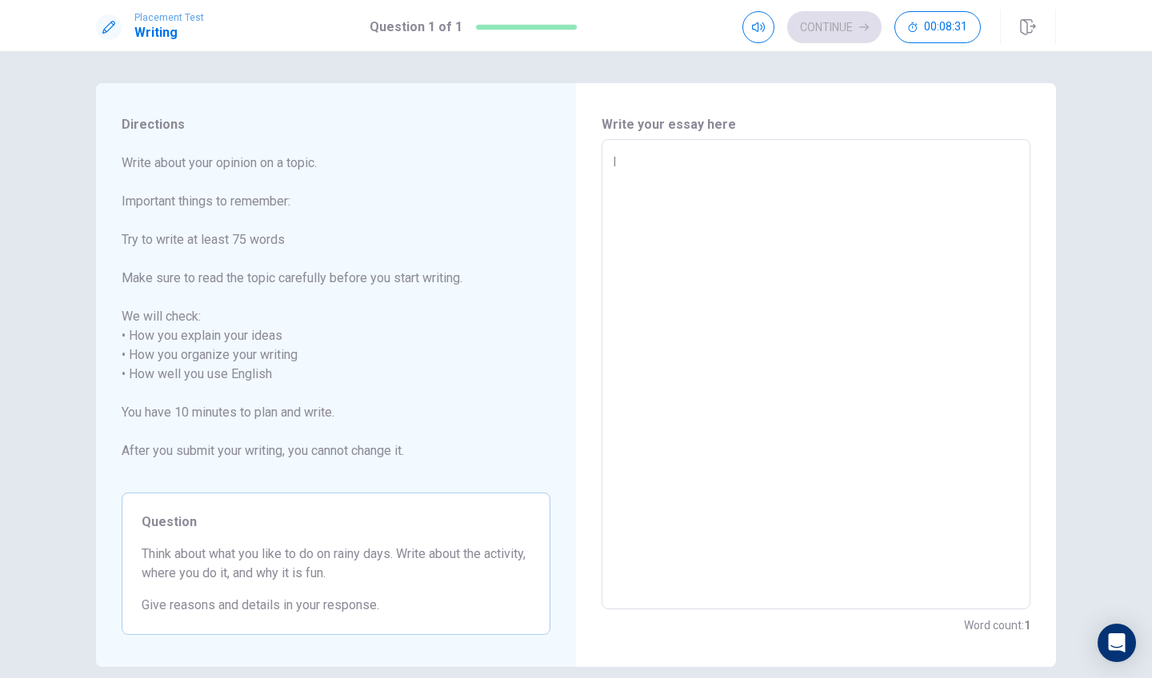
type textarea "x"
type textarea "I"
type textarea "x"
type textarea "I l"
type textarea "x"
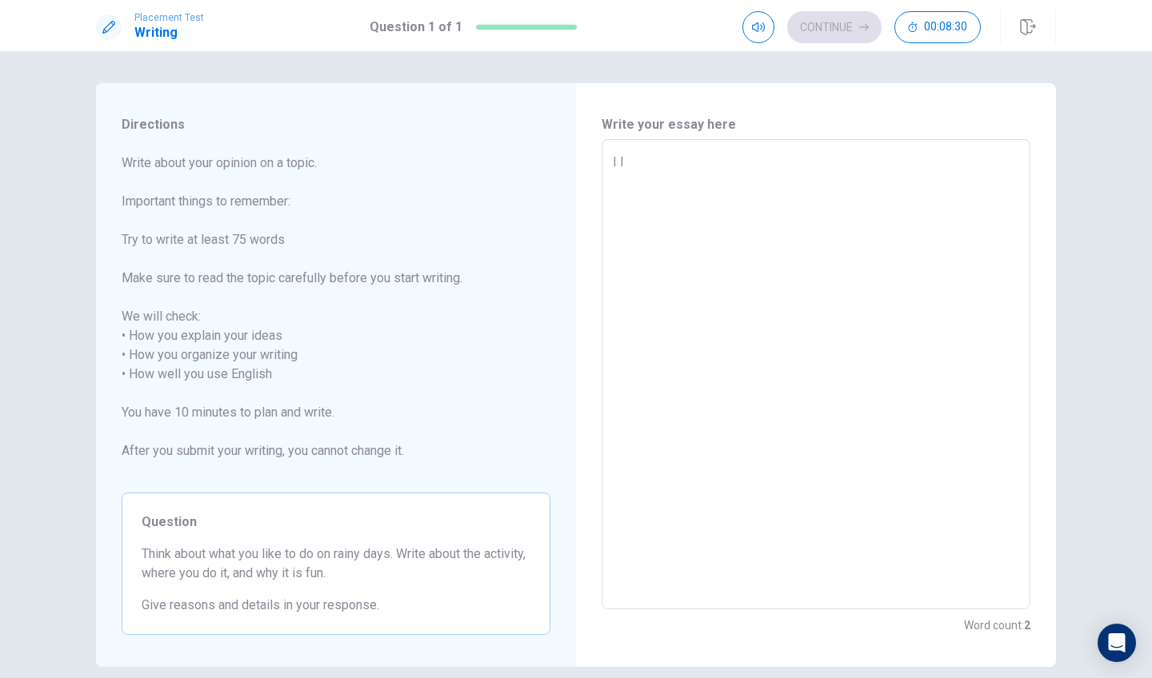
type textarea "I li"
type textarea "x"
type textarea "I lik"
type textarea "x"
type textarea "I like"
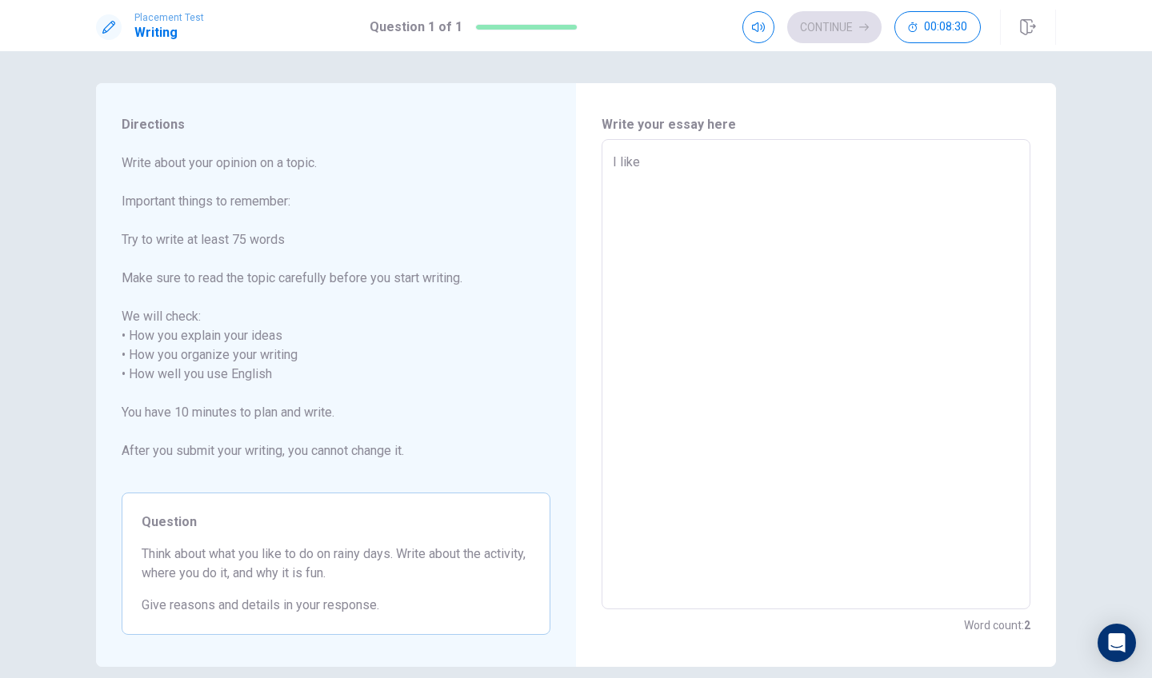
type textarea "x"
type textarea "I like"
type textarea "x"
type textarea "I like"
type textarea "x"
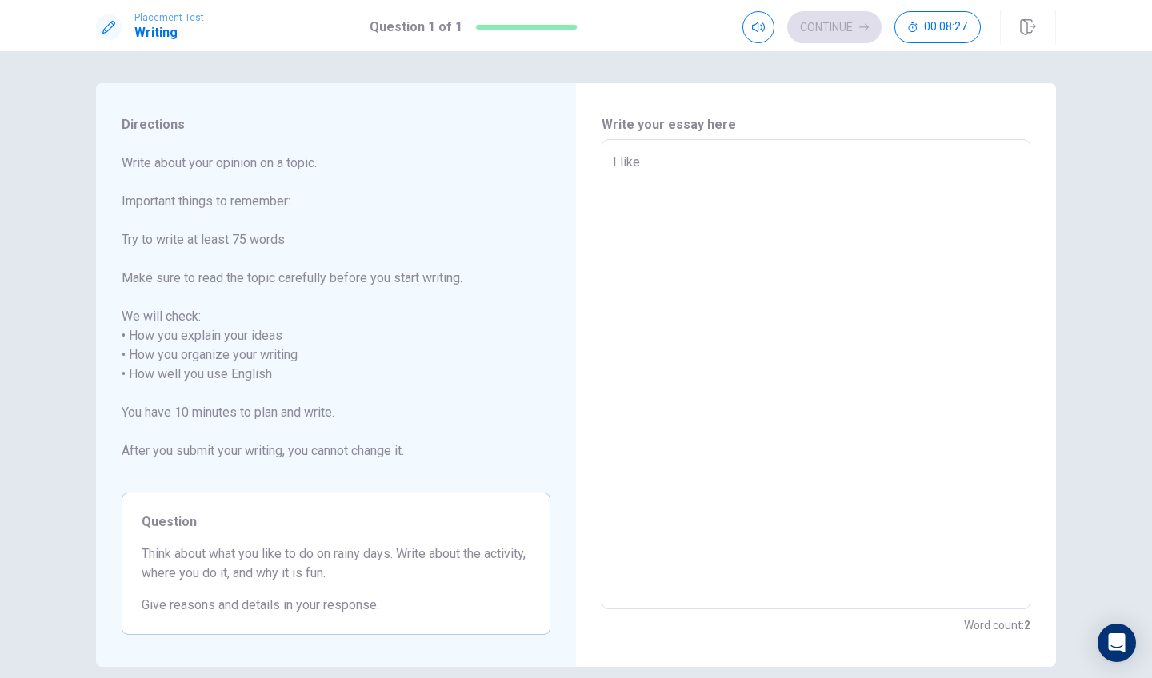
type textarea "I lik"
type textarea "x"
type textarea "I li"
type textarea "x"
type textarea "I l"
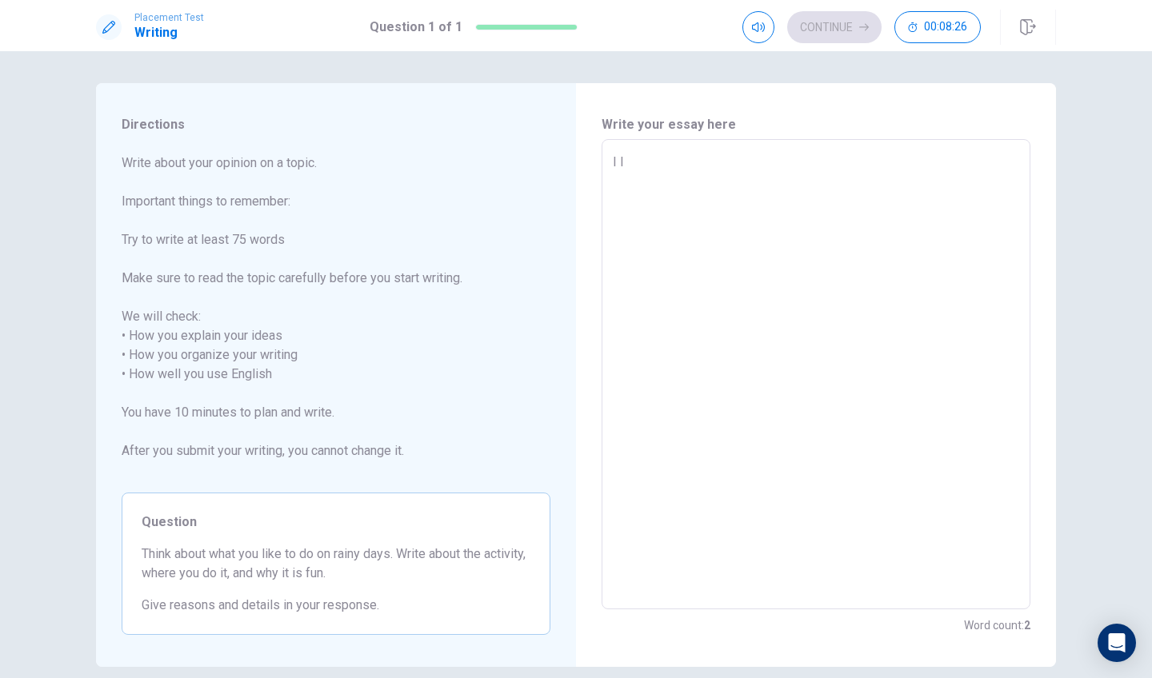
type textarea "x"
type textarea "I"
type textarea "x"
type textarea "I"
type textarea "x"
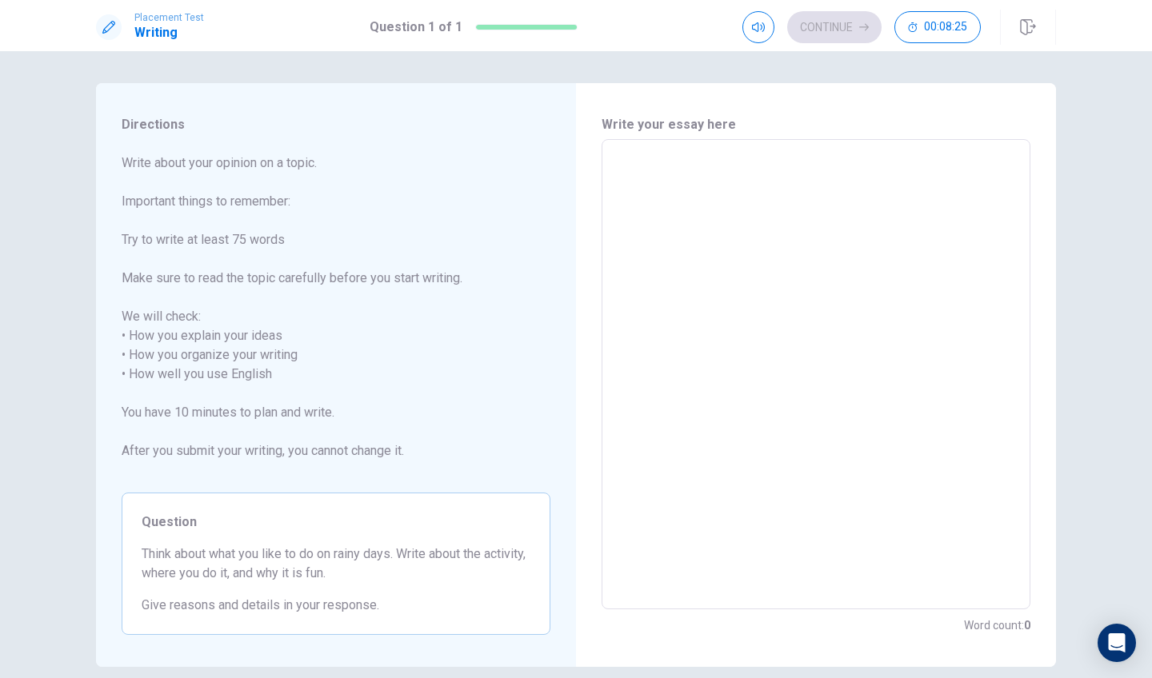
type textarea "x"
type textarea "i"
type textarea "x"
type textarea "in"
type textarea "x"
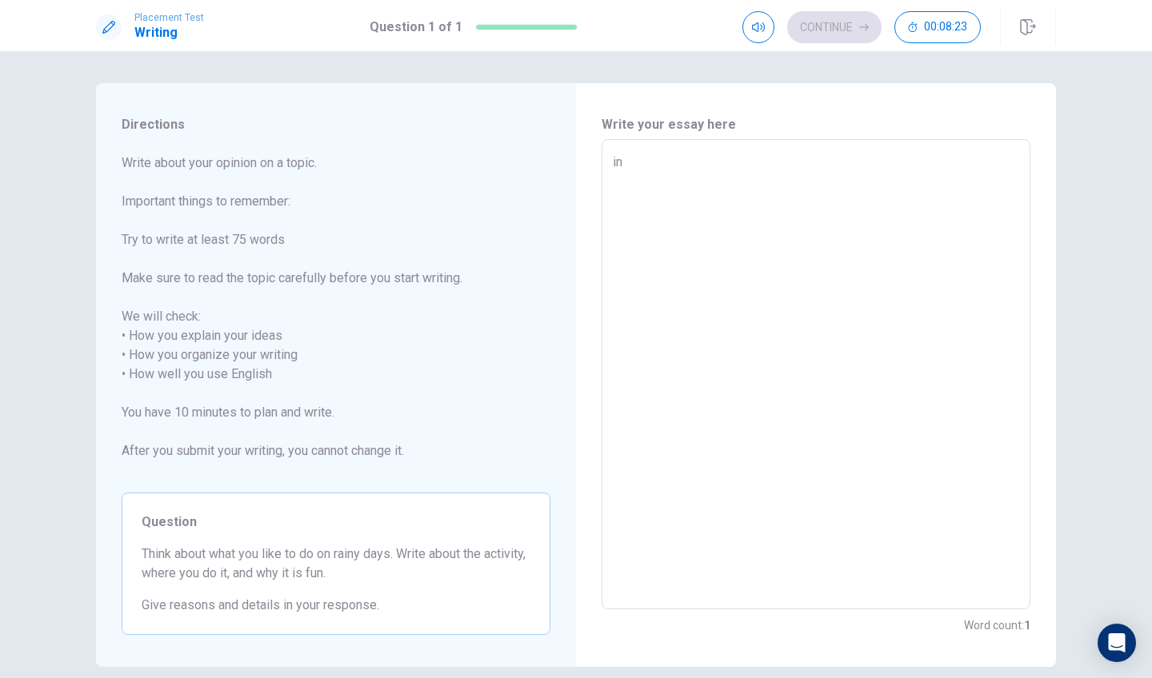
type textarea "i"
type textarea "x"
type textarea "I"
type textarea "x"
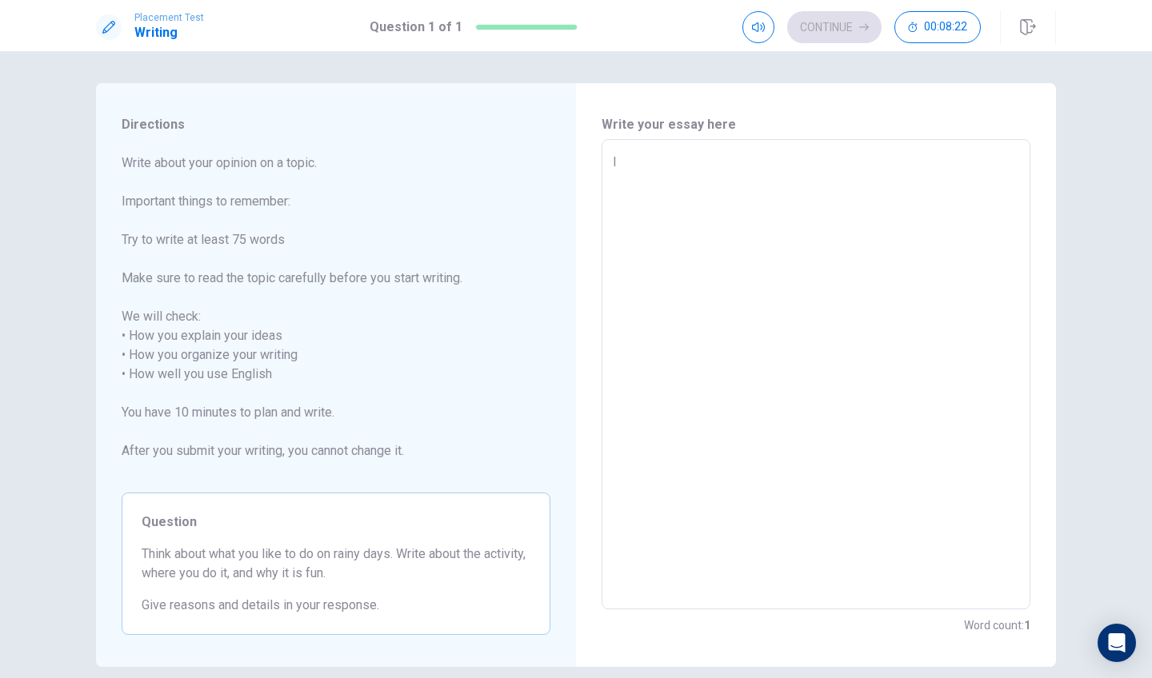
type textarea "In"
type textarea "x"
type textarea "In,"
type textarea "x"
type textarea "In"
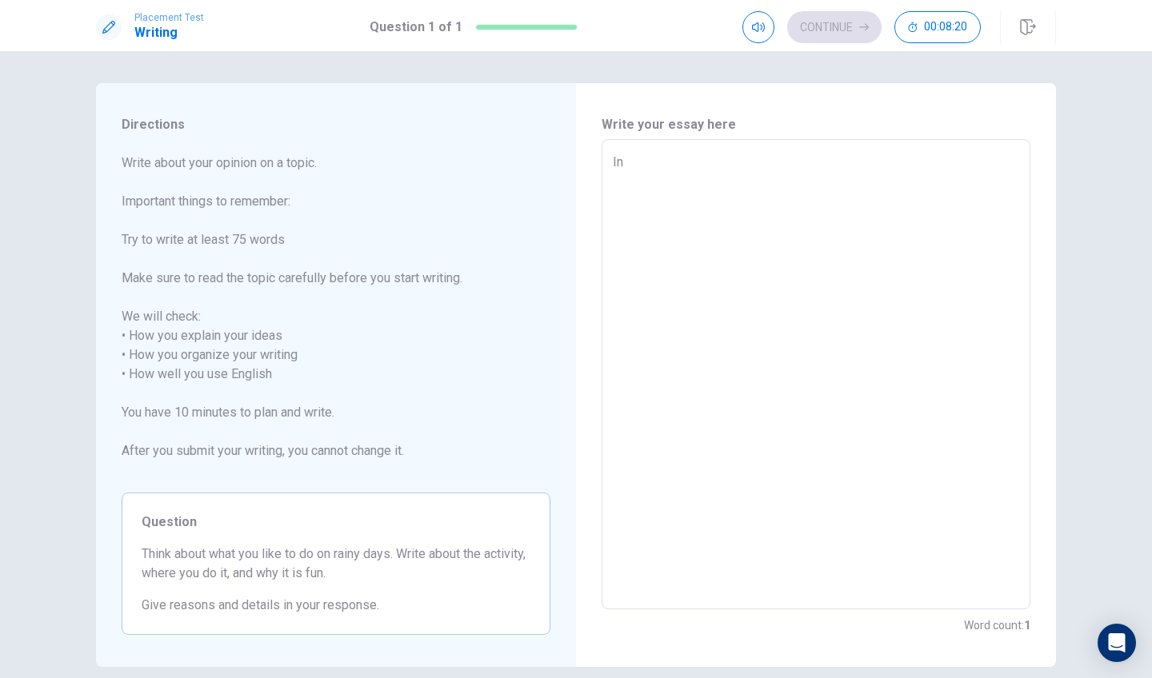
type textarea "x"
type textarea "In"
type textarea "x"
type textarea "In t"
type textarea "x"
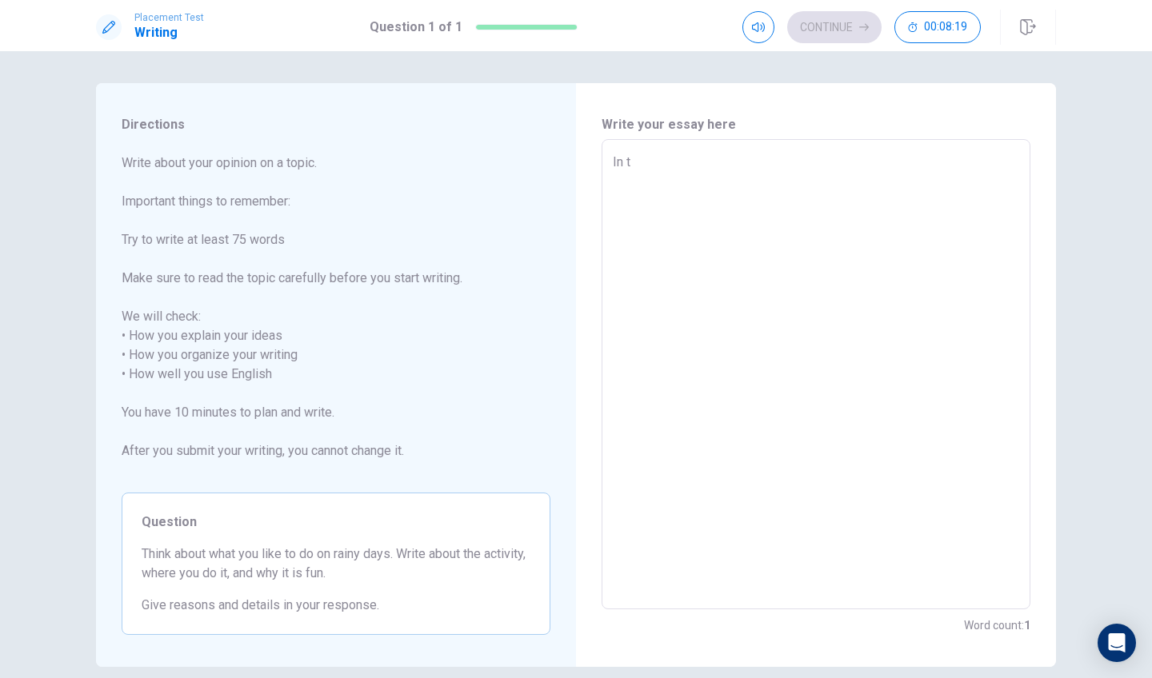
type textarea "In th"
type textarea "x"
type textarea "In the"
type textarea "x"
type textarea "In the"
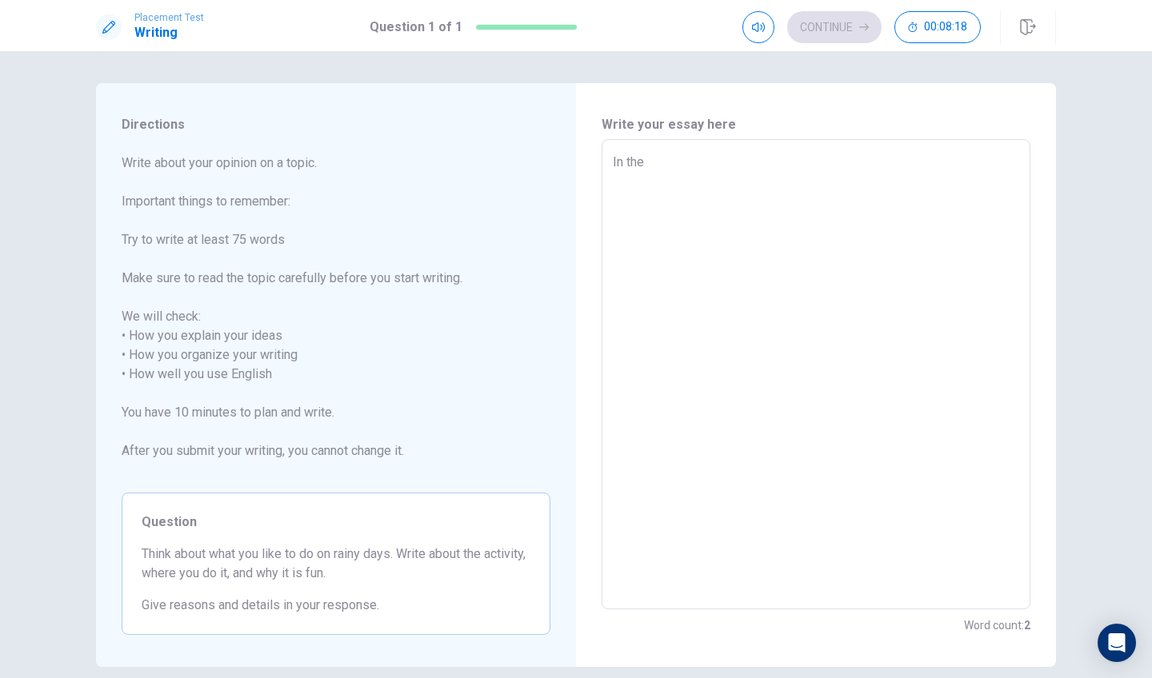
type textarea "x"
type textarea "In the r"
type textarea "x"
type textarea "In the ra"
type textarea "x"
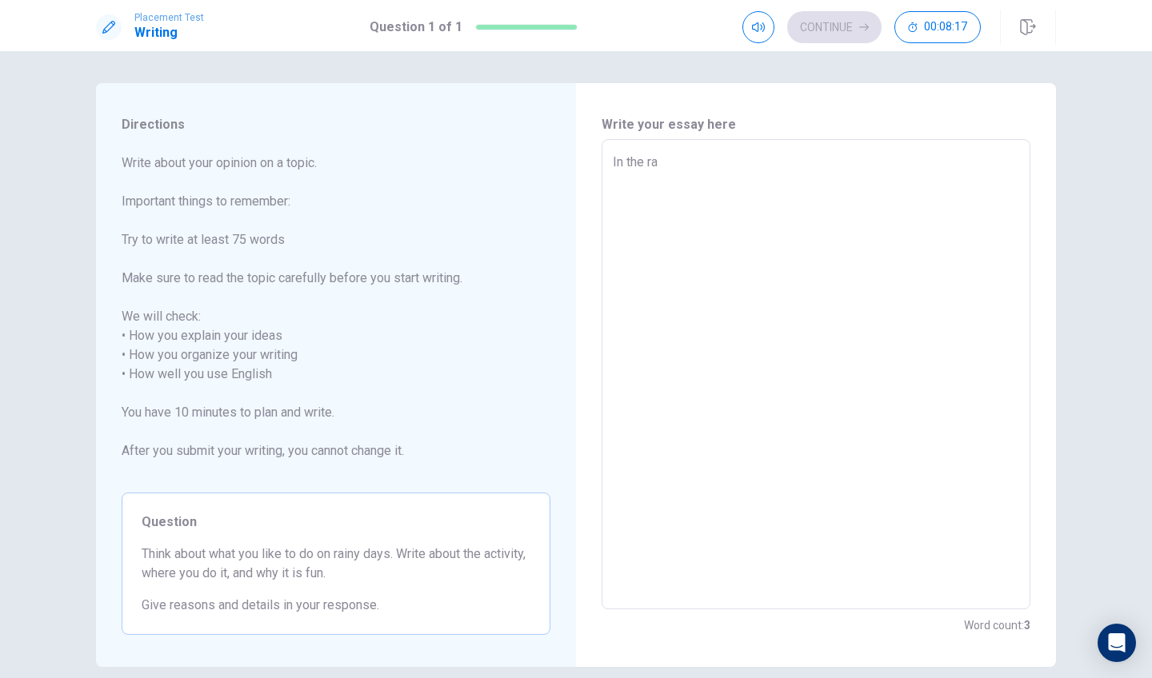
type textarea "In the rai"
type textarea "x"
type textarea "In the rain"
type textarea "x"
type textarea "In the raini"
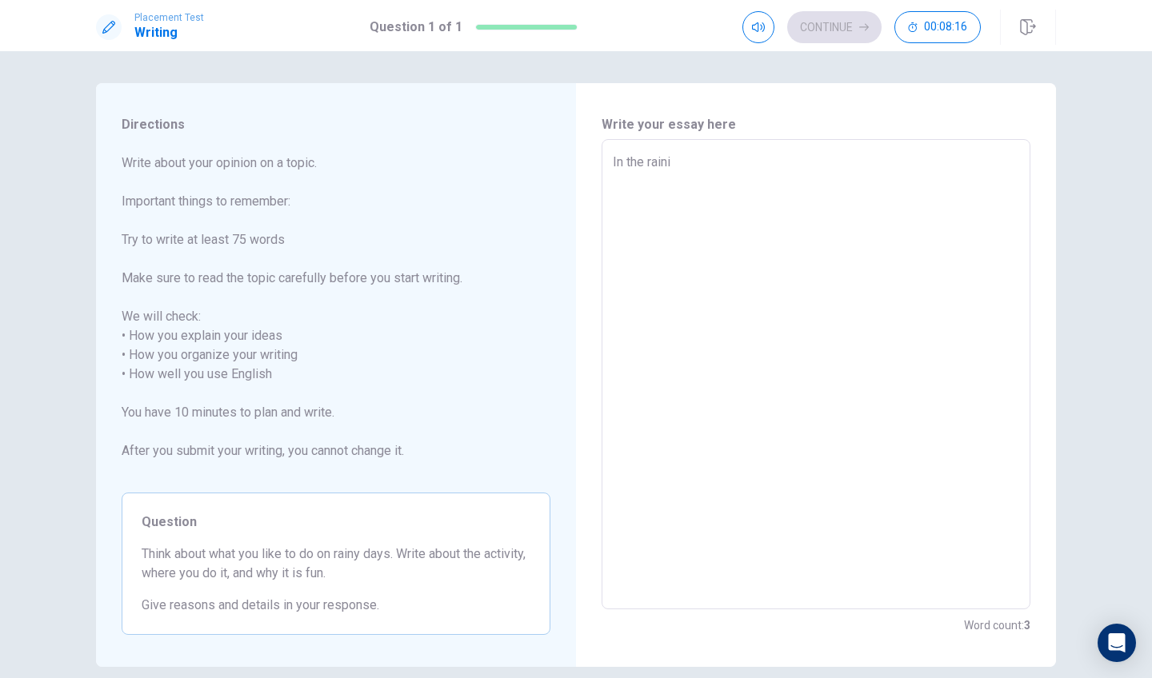
type textarea "x"
type textarea "In the rainin"
type textarea "x"
type textarea "In the raining"
type textarea "x"
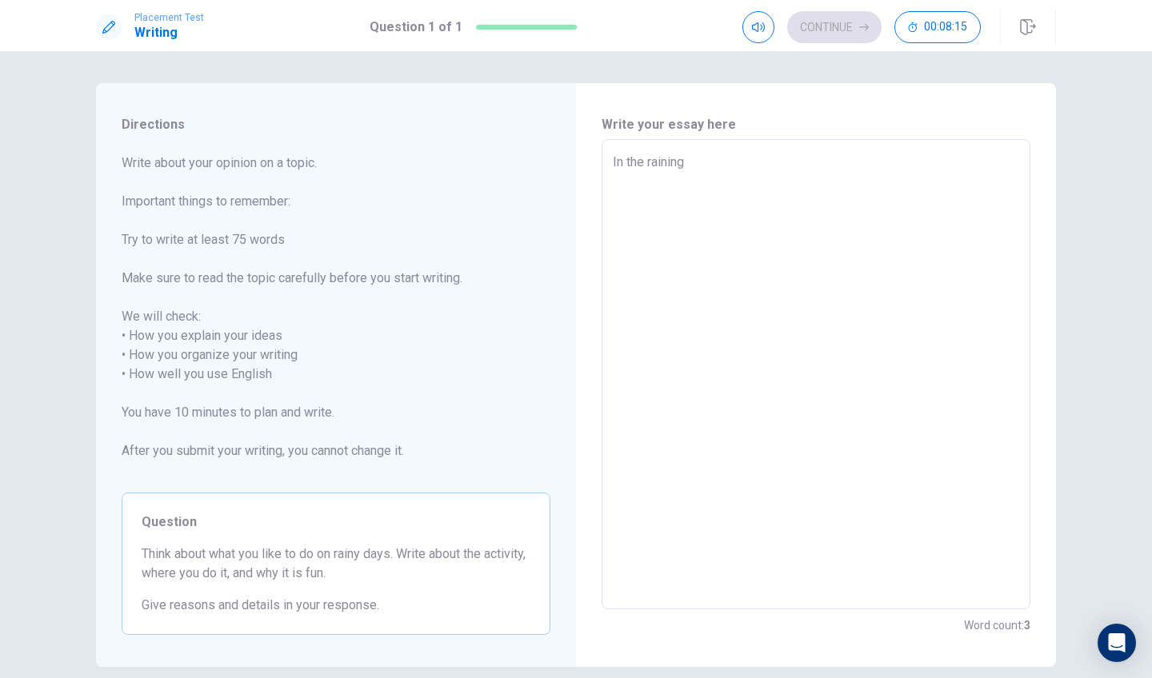
type textarea "In the raining"
type textarea "x"
type textarea "In the raining d"
type textarea "x"
type textarea "In the raining da"
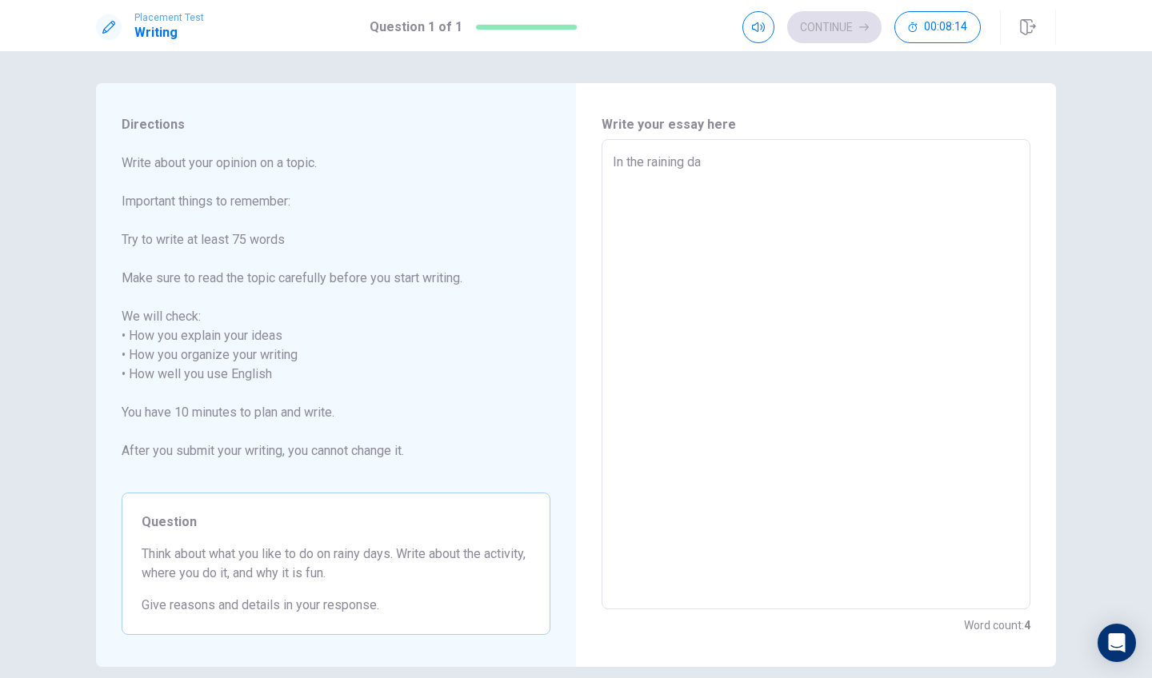
type textarea "x"
type textarea "In the raining dai"
type textarea "x"
type textarea "In the raining da"
type textarea "x"
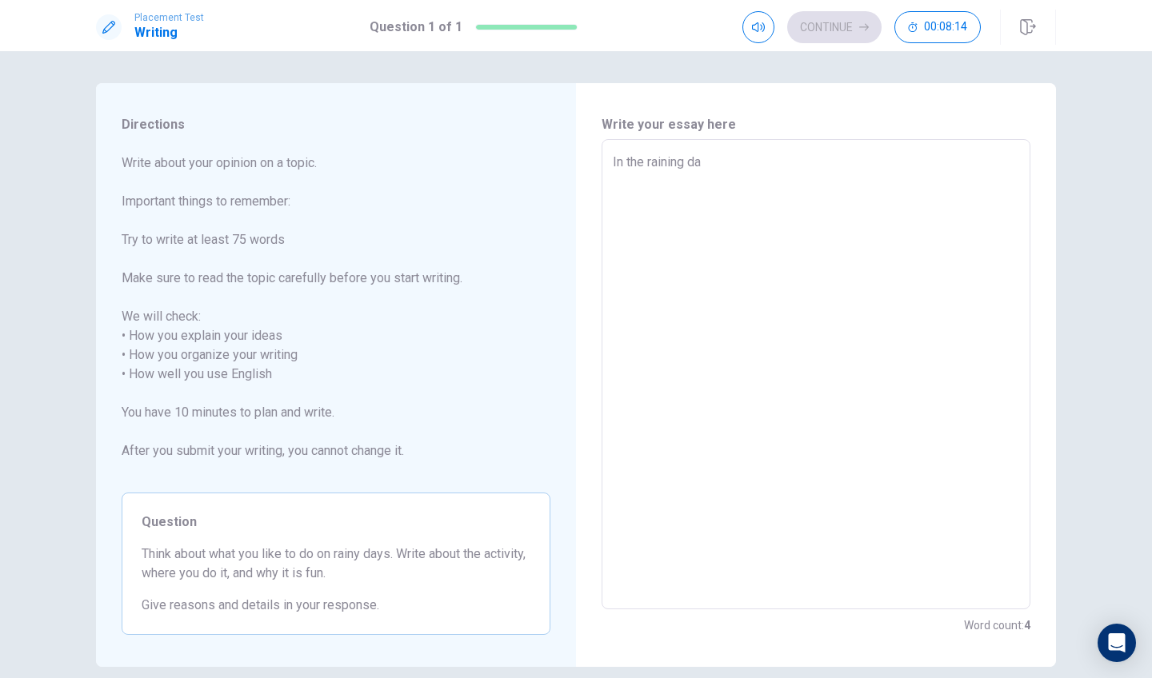
type textarea "In the raining day"
type textarea "x"
type textarea "In the raining days"
type textarea "x"
type textarea "In the raining days,"
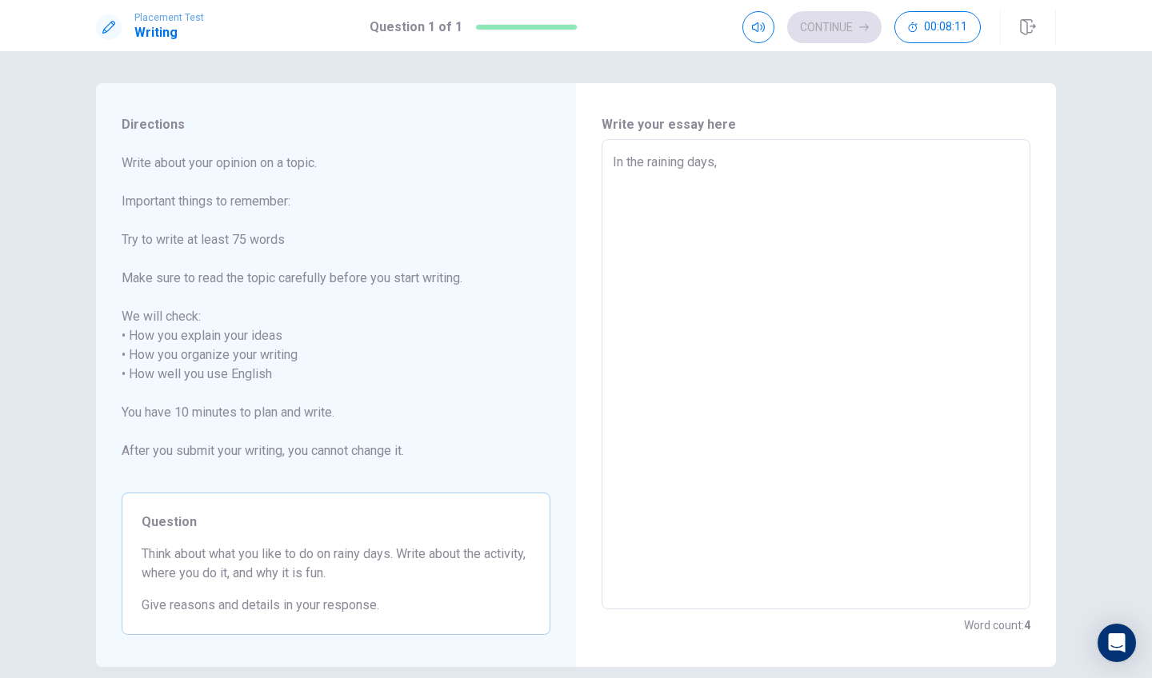
type textarea "x"
type textarea "In the raining days,i"
type textarea "x"
type textarea "In the raining days,i\"
type textarea "x"
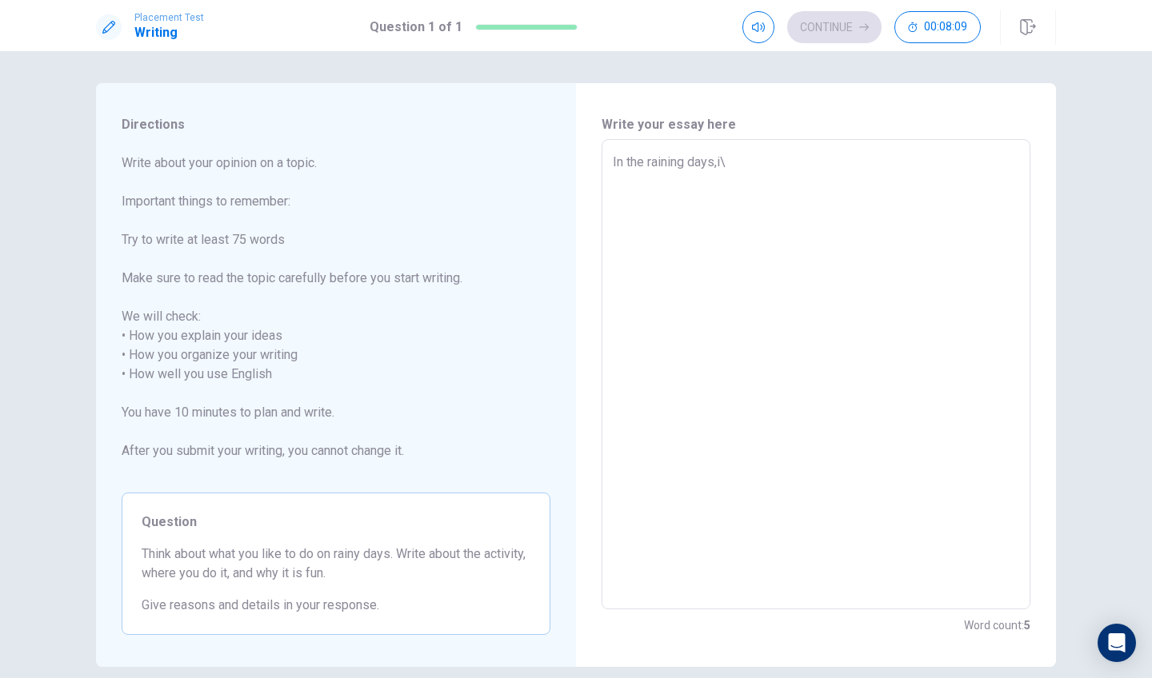
type textarea "In the raining days,i"
type textarea "x"
type textarea "In the raining days,"
type textarea "x"
type textarea "In the raining days,I"
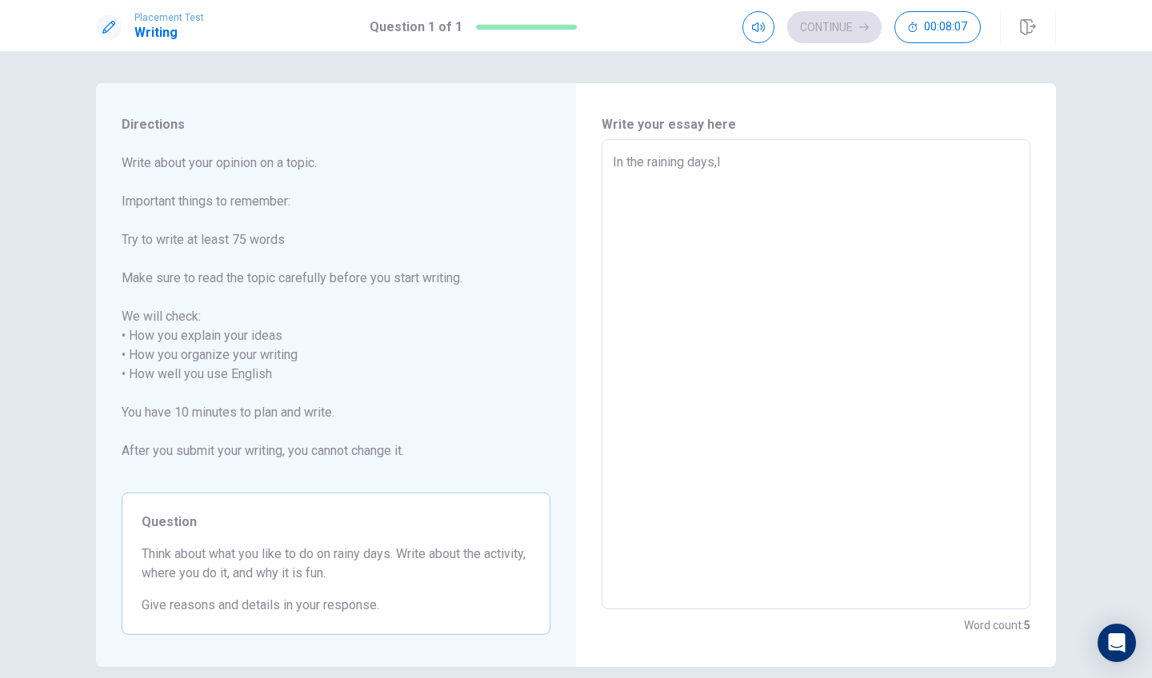
type textarea "x"
type textarea "In the raining days,I"
type textarea "x"
type textarea "In the raining days,I l"
type textarea "x"
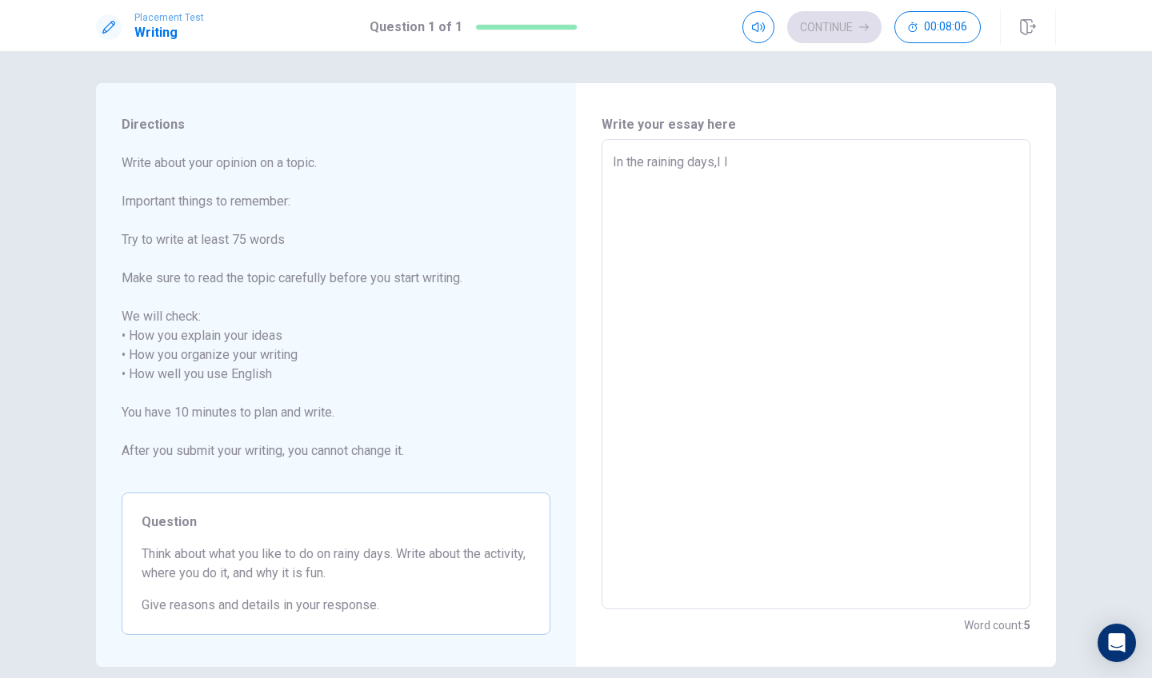
type textarea "In the raining days,I li"
type textarea "x"
type textarea "In the raining days,I lik"
type textarea "x"
type textarea "In the raining days,I liki"
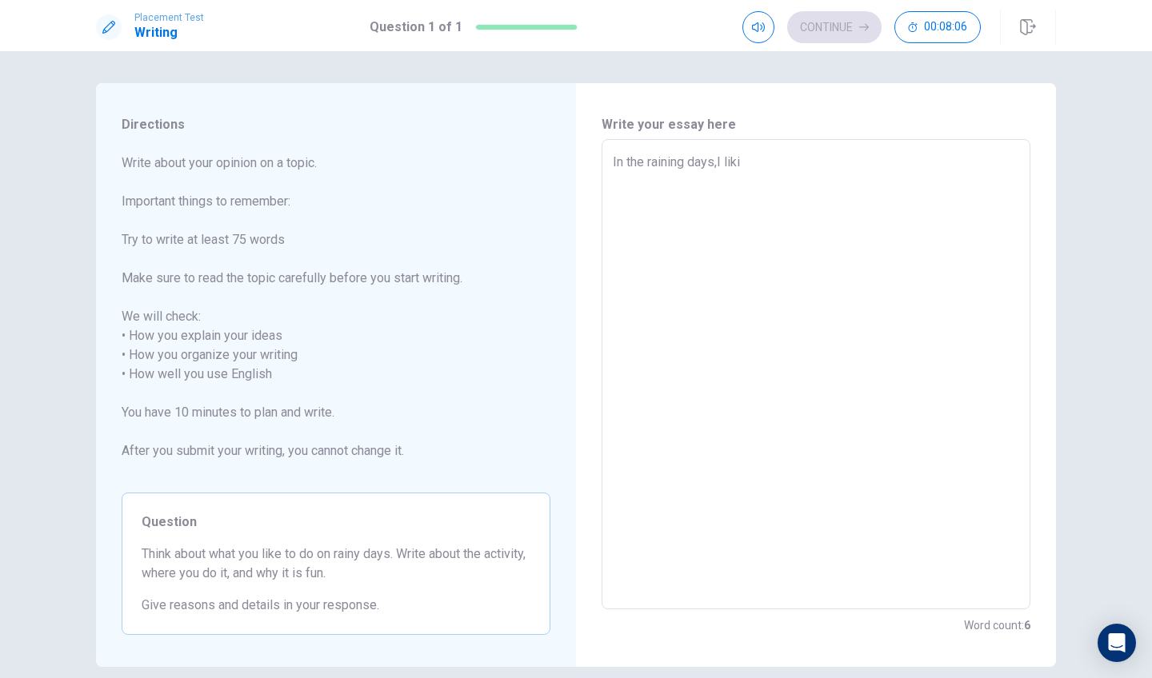
type textarea "x"
type textarea "In the raining days,I likin"
type textarea "x"
type textarea "In the raining days,I liking"
type textarea "x"
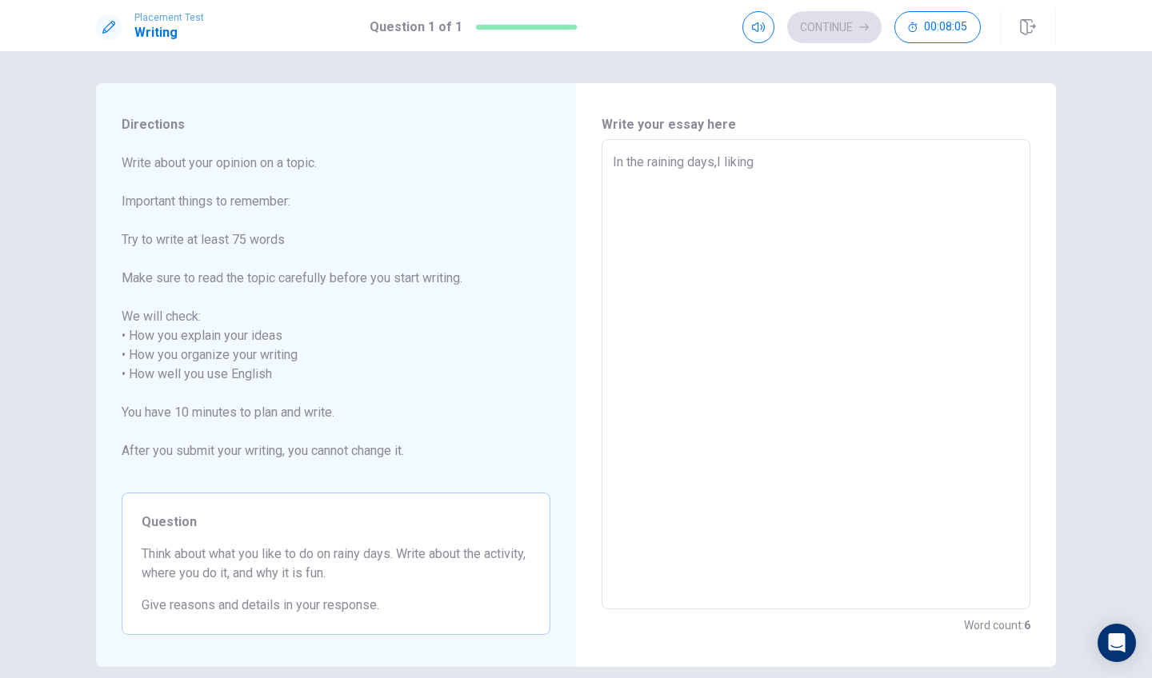
type textarea "In the raining days,I liking"
type textarea "x"
type textarea "In the raining days,I liking"
type textarea "x"
type textarea "In the raining days,I likin"
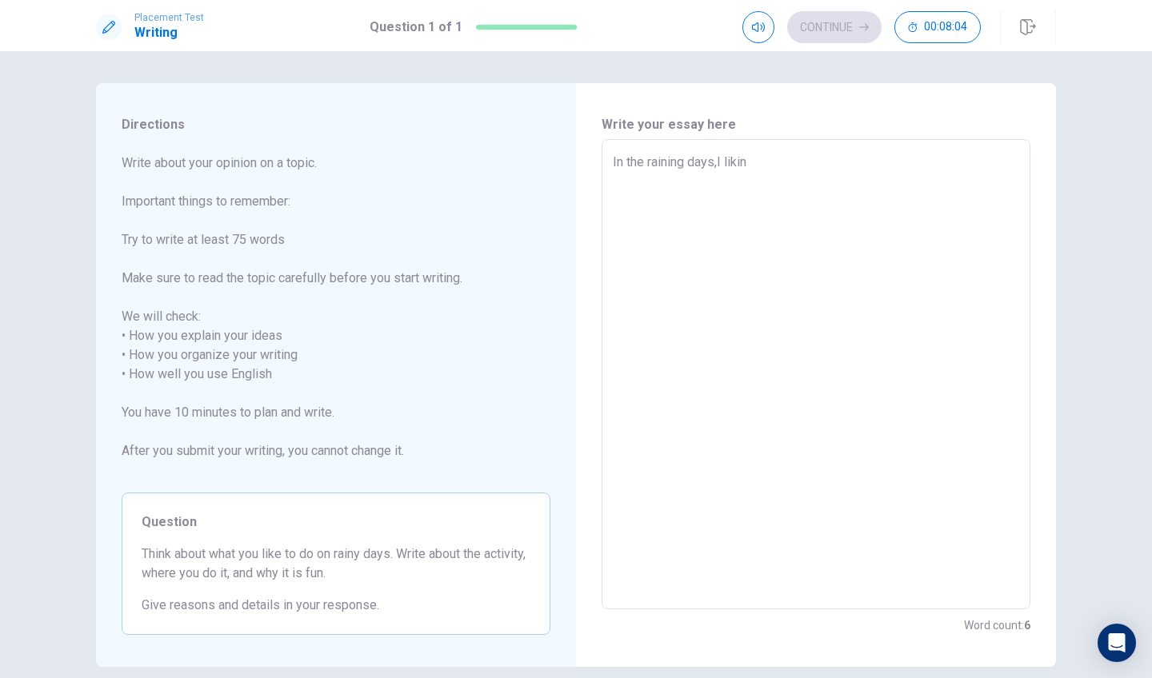
type textarea "x"
type textarea "In the raining days,I liki"
type textarea "x"
type textarea "In the raining days,I lik"
type textarea "x"
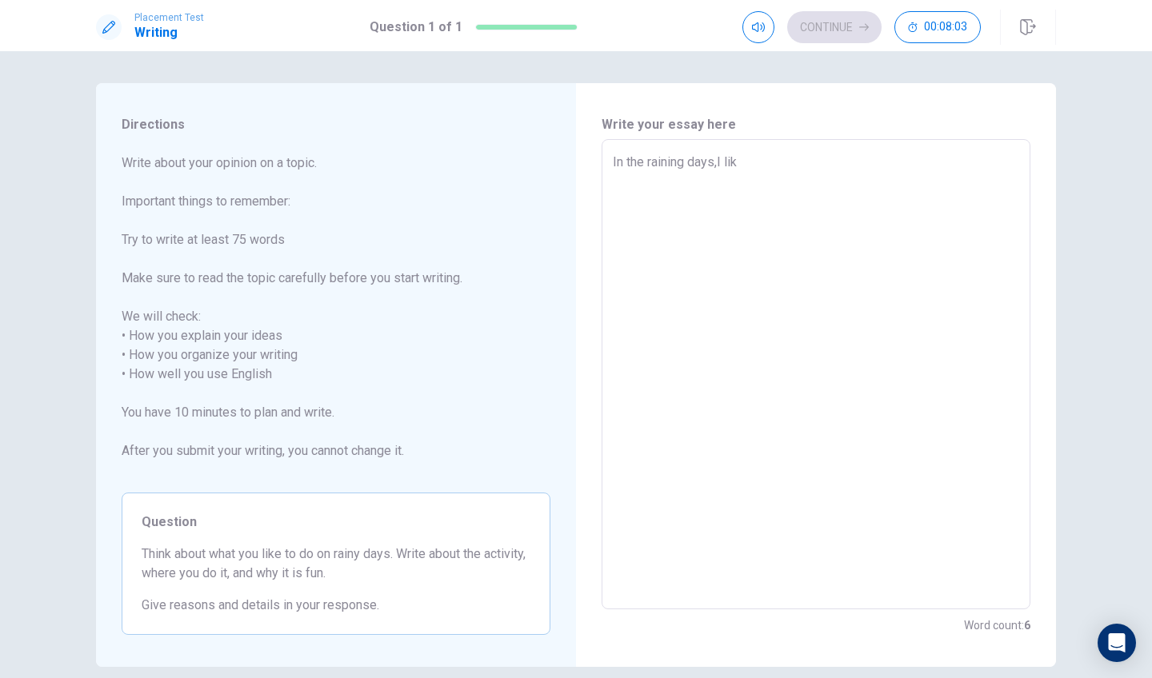
type textarea "In the raining days,I lik"
type textarea "x"
type textarea "In the raining days,I lik e"
type textarea "x"
type textarea "In the raining days,I lik"
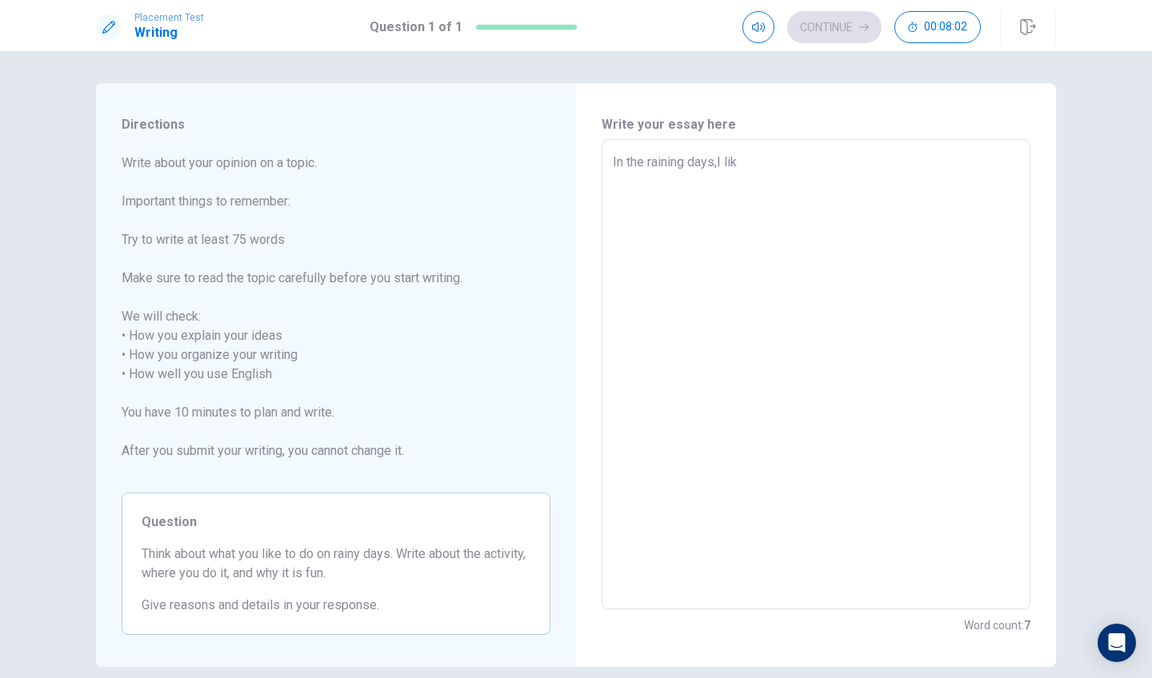
type textarea "x"
type textarea "In the raining days,I lik"
type textarea "x"
type textarea "In the raining days,I like"
type textarea "x"
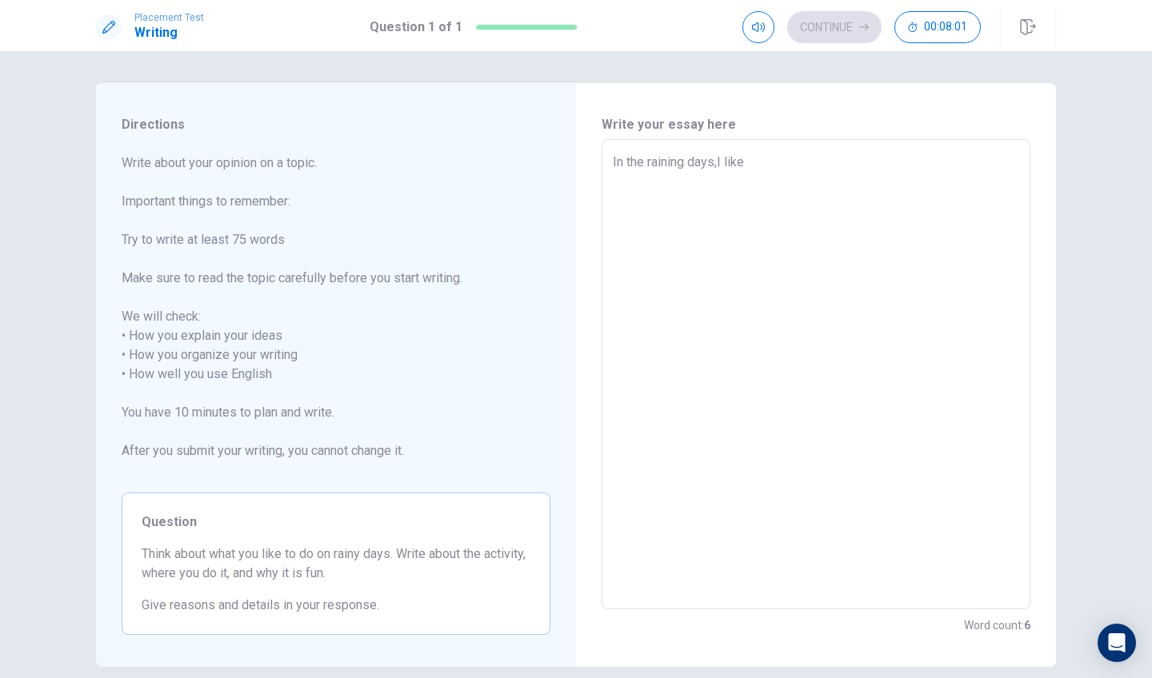
type textarea "In the raining days,I like"
type textarea "x"
type textarea "In the raining days,I like p"
type textarea "x"
type textarea "In the raining days,I like pl"
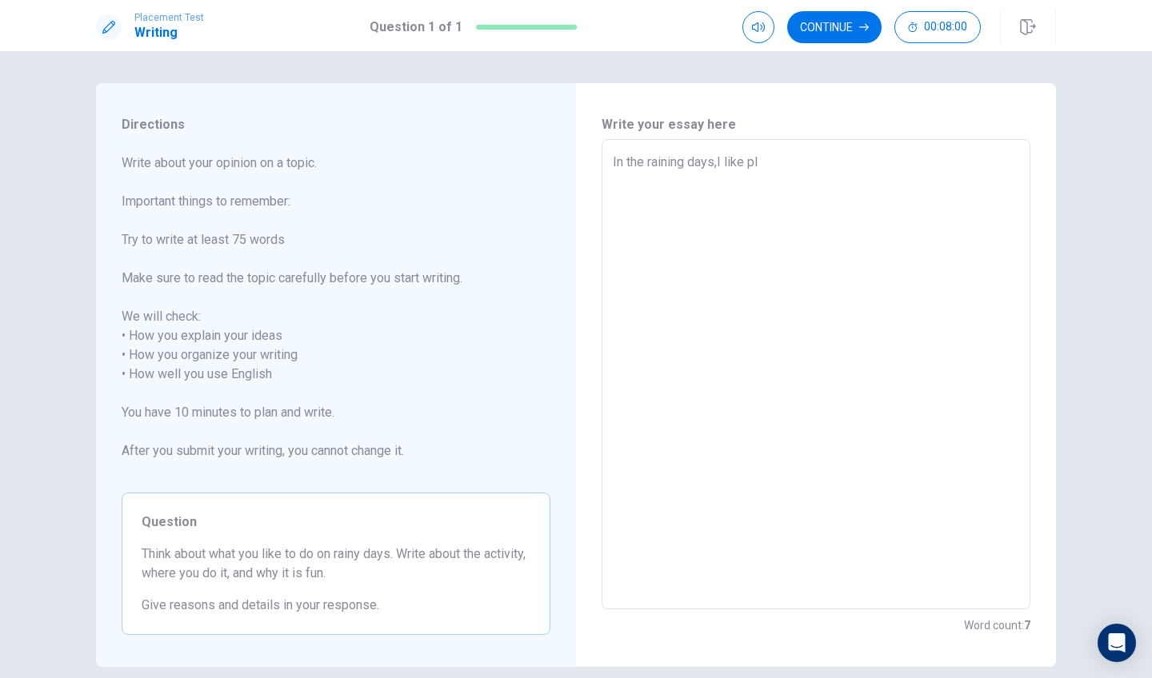
type textarea "x"
type textarea "In the raining days,I like pla"
type textarea "x"
type textarea "In the raining days,I like play"
type textarea "x"
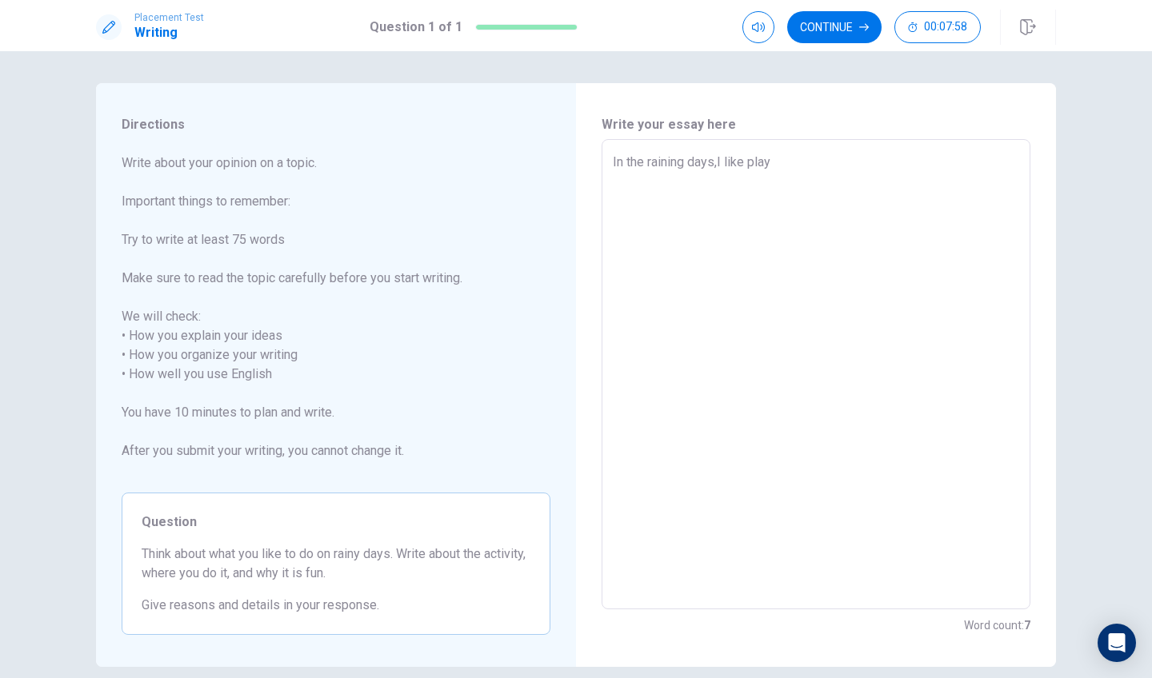
type textarea "In the raining days,I like playi"
type textarea "x"
type textarea "In the raining days,I like playin"
type textarea "x"
type textarea "In the raining days,I like playing"
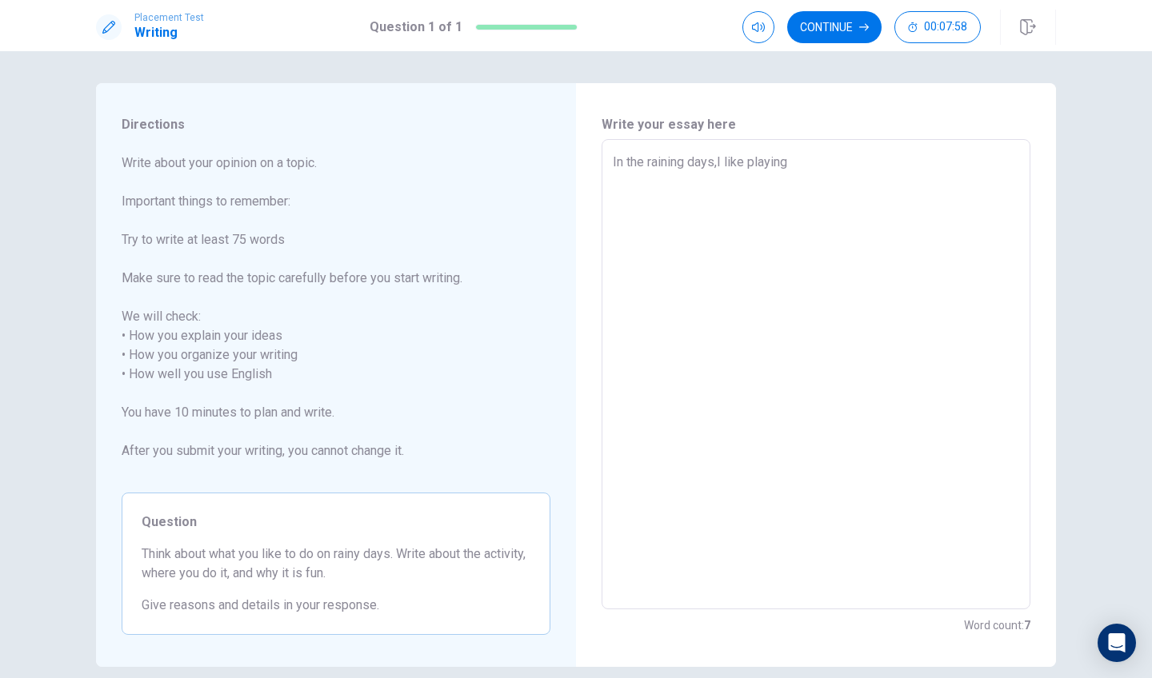
type textarea "x"
type textarea "In the raining days,I like playingg"
type textarea "x"
type textarea "In the raining days,I like playingga"
type textarea "x"
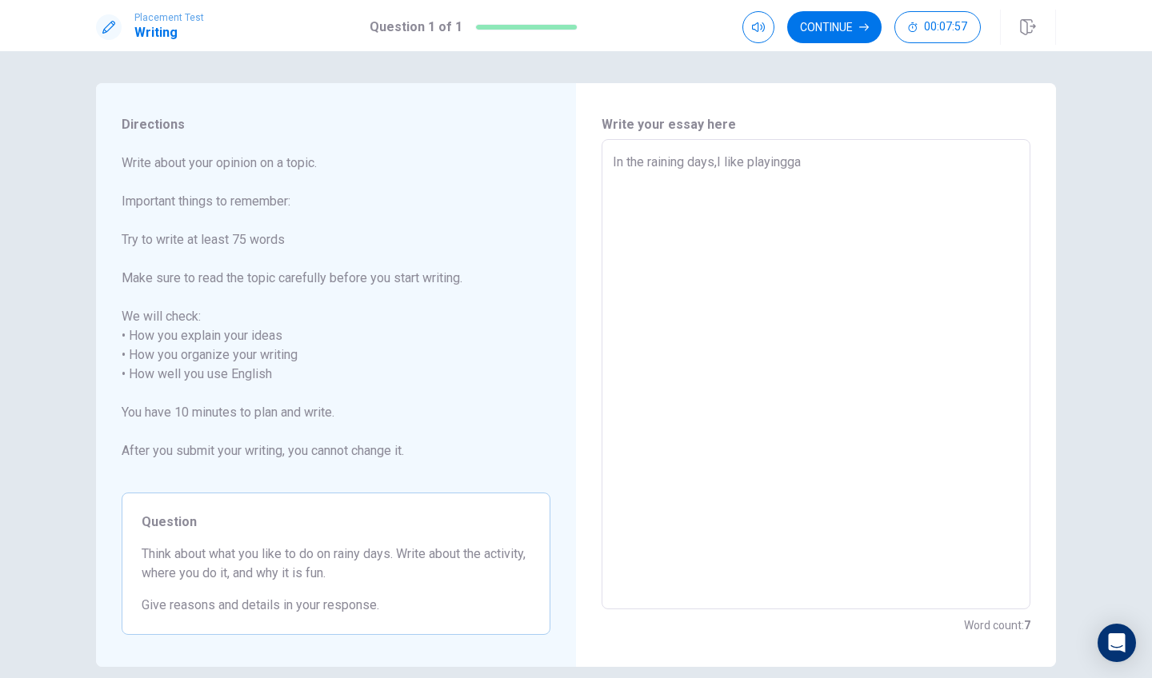
type textarea "In the raining days,I like playinggam"
type textarea "x"
type textarea "In the raining days,I like playinggame"
type textarea "x"
type textarea "In the raining days,I like playinggamen"
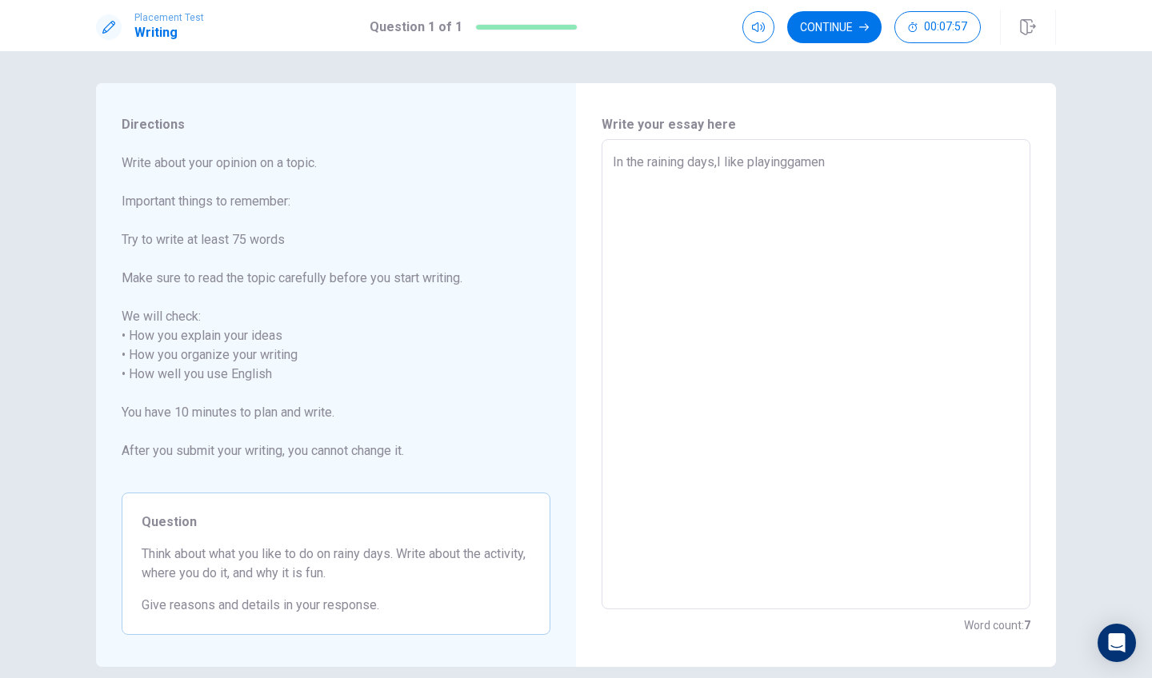
type textarea "x"
type textarea "In the raining days,I like playinggame"
type textarea "x"
type textarea "In the raining days,I like playinggam"
type textarea "x"
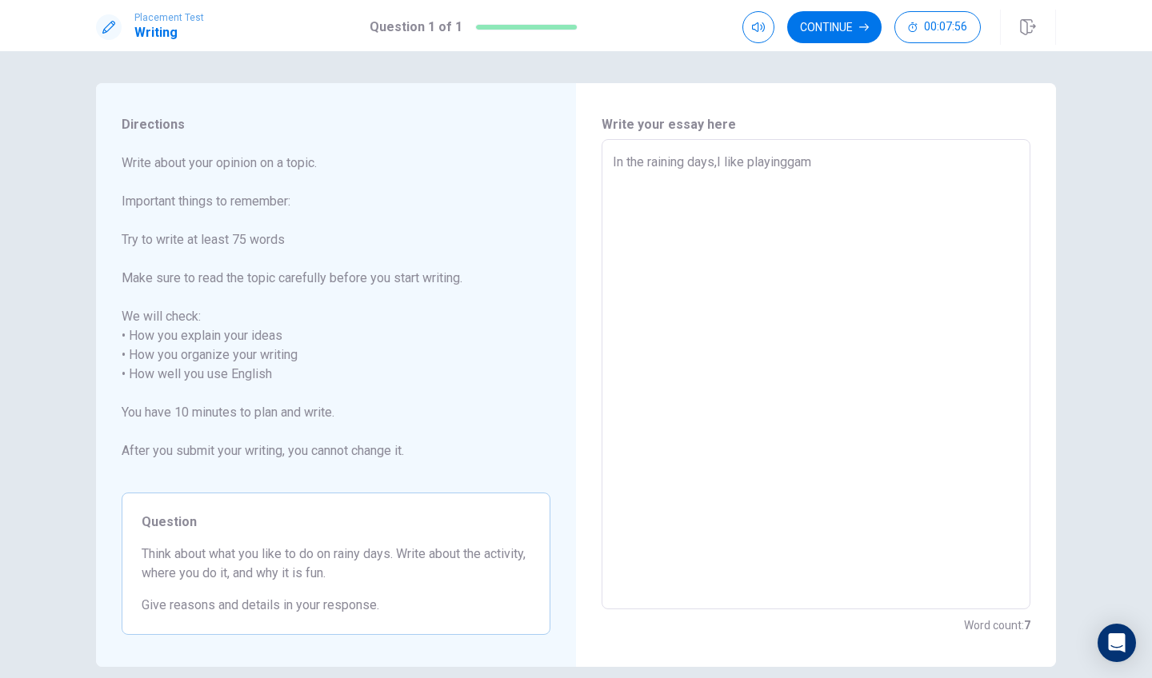
type textarea "In the raining days,I like playingga"
type textarea "x"
type textarea "In the raining days,I like playingg"
type textarea "x"
type textarea "In the raining days,I like playing"
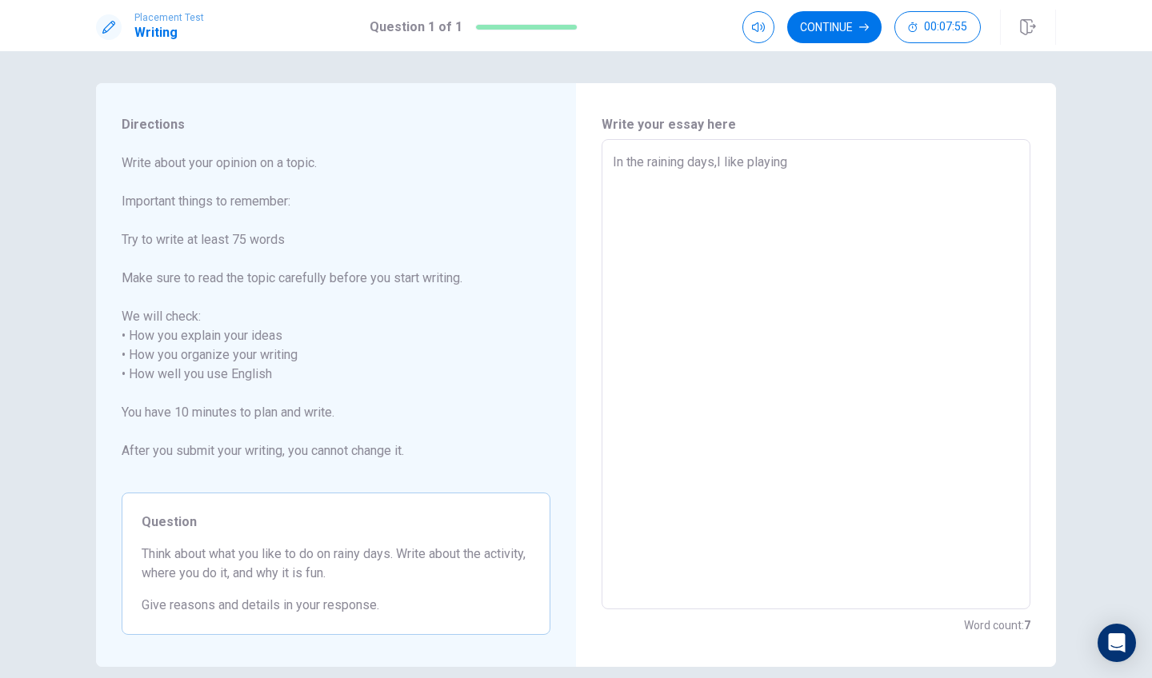
type textarea "x"
type textarea "In the raining days,I like playin"
type textarea "x"
type textarea "In the raining days,I like playing"
type textarea "x"
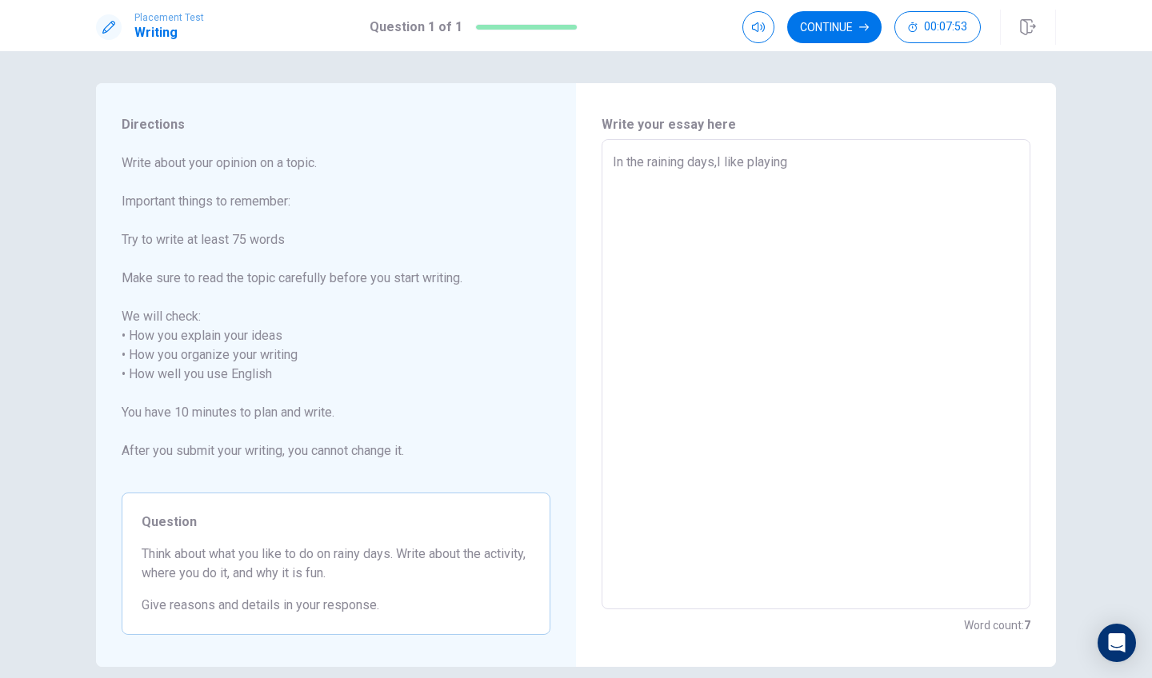
type textarea "In the raining days,I like playing"
type textarea "x"
type textarea "In the raining days,I like playing g"
type textarea "x"
type textarea "In the raining days,I like playing ga"
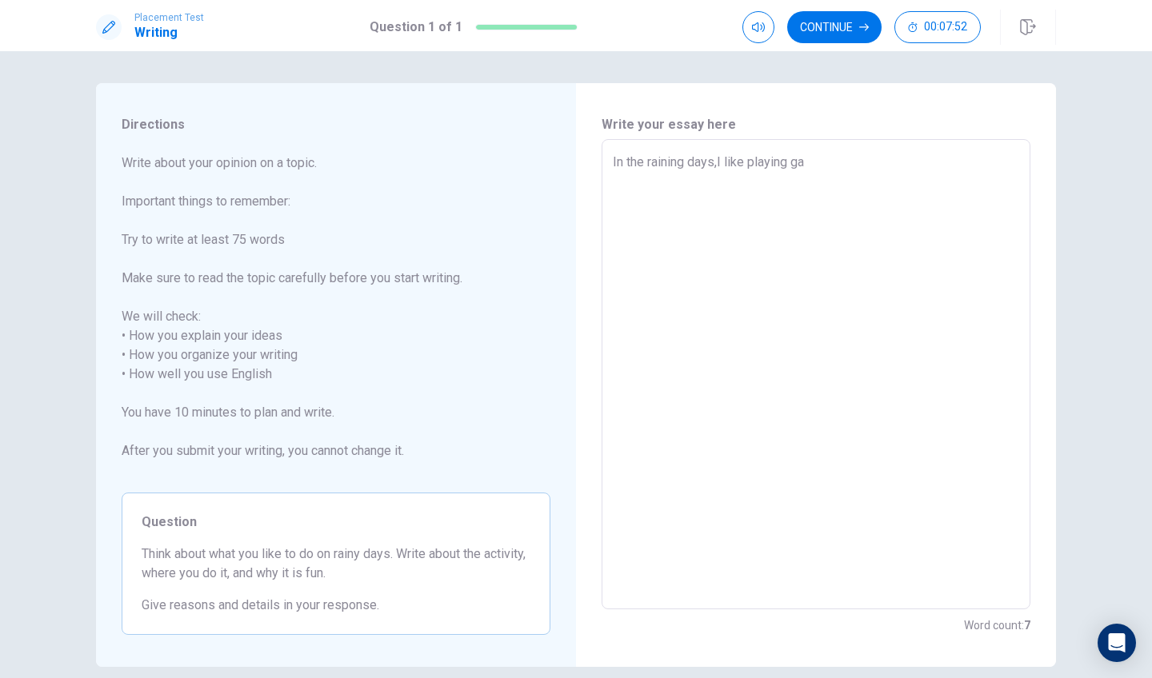
type textarea "x"
type textarea "In the raining days,I like playing gam"
click at [739, 199] on textarea "In the raining days,I like playing game in my home,I feel so good,because you p…" at bounding box center [816, 375] width 406 height 444
click at [772, 200] on textarea "In the raining days,I like playing game in my home,I feel so good,because you p…" at bounding box center [816, 375] width 406 height 444
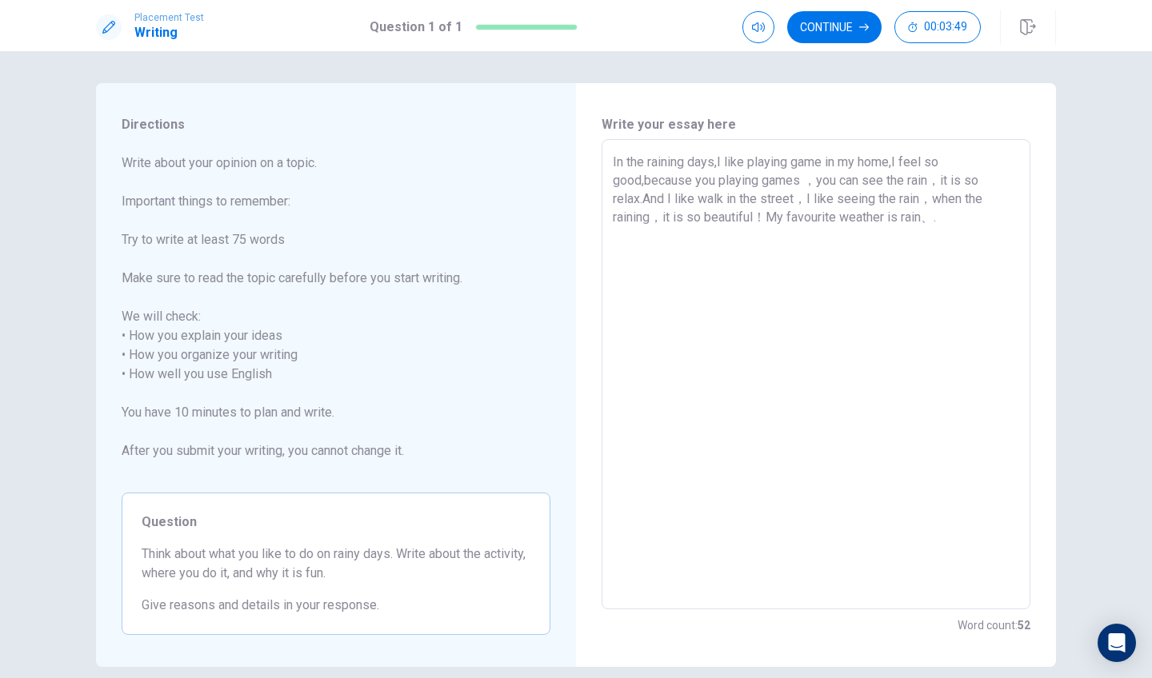
click at [934, 216] on textarea "In the raining days,I like playing game in my home,I feel so good,because you p…" at bounding box center [816, 375] width 406 height 444
click at [950, 221] on textarea "In the raining days,I like playing game in my home,I feel so good,because you p…" at bounding box center [816, 375] width 406 height 444
click at [741, 236] on textarea "In the raining days,I like playing game in my home,I feel so good,because you p…" at bounding box center [816, 375] width 406 height 444
click at [991, 239] on textarea "In the raining days,I like playing game in my home,I feel so good,because you p…" at bounding box center [816, 375] width 406 height 444
click at [949, 234] on textarea "In the raining days,I like playing game in my home,I feel so good,because you p…" at bounding box center [816, 375] width 406 height 444
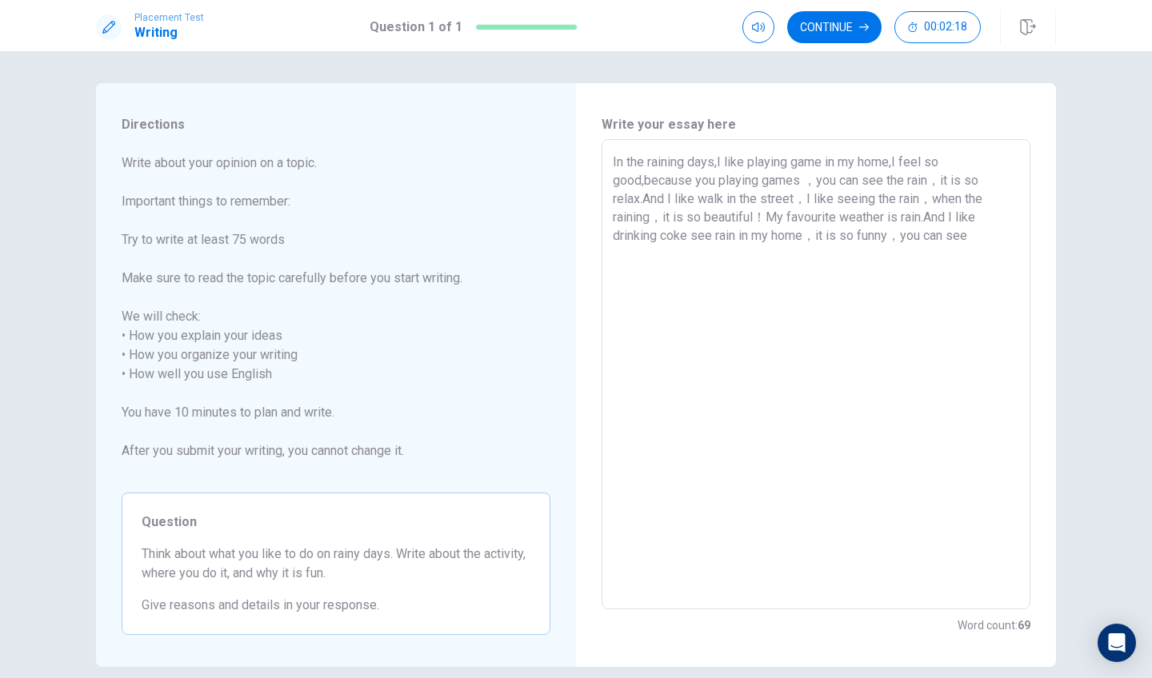
click at [988, 238] on textarea "In the raining days,I like playing game in my home,I feel so good,because you p…" at bounding box center [816, 375] width 406 height 444
click at [885, 26] on div "Continue 00:00:53" at bounding box center [861, 27] width 238 height 32
click at [860, 29] on icon "button" at bounding box center [864, 27] width 10 height 10
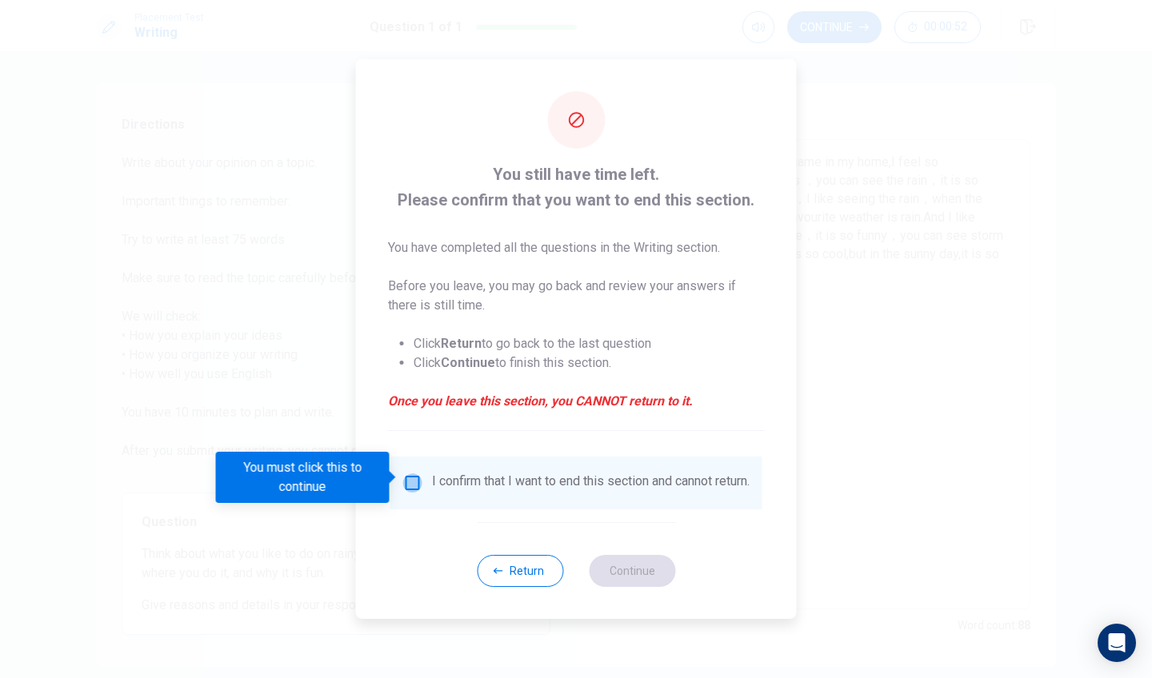
click at [412, 477] on input "You must click this to continue" at bounding box center [412, 482] width 19 height 19
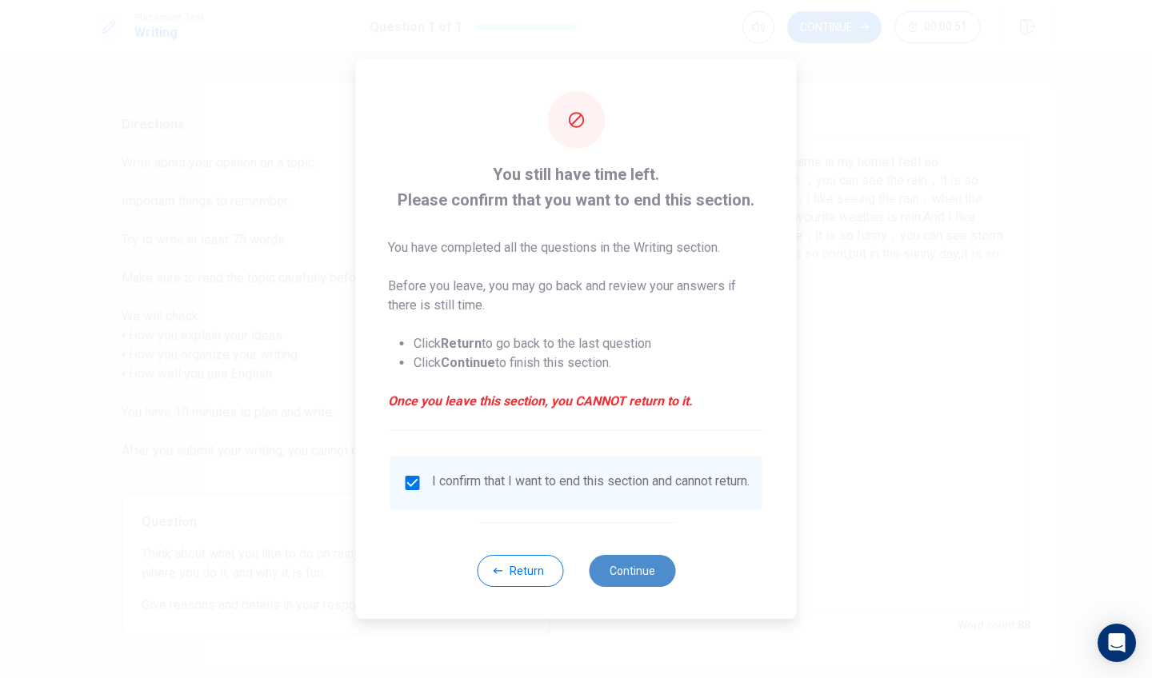
click at [605, 573] on button "Continue" at bounding box center [632, 571] width 86 height 32
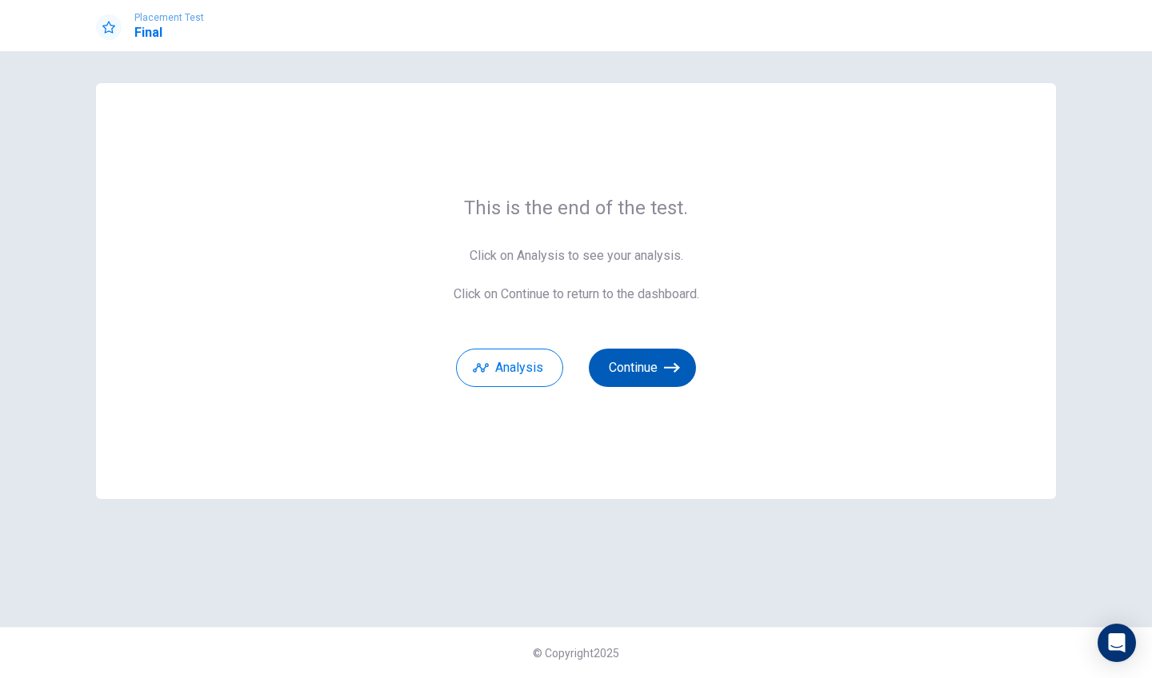
click at [629, 377] on button "Continue" at bounding box center [642, 368] width 107 height 38
